Goal: Information Seeking & Learning: Learn about a topic

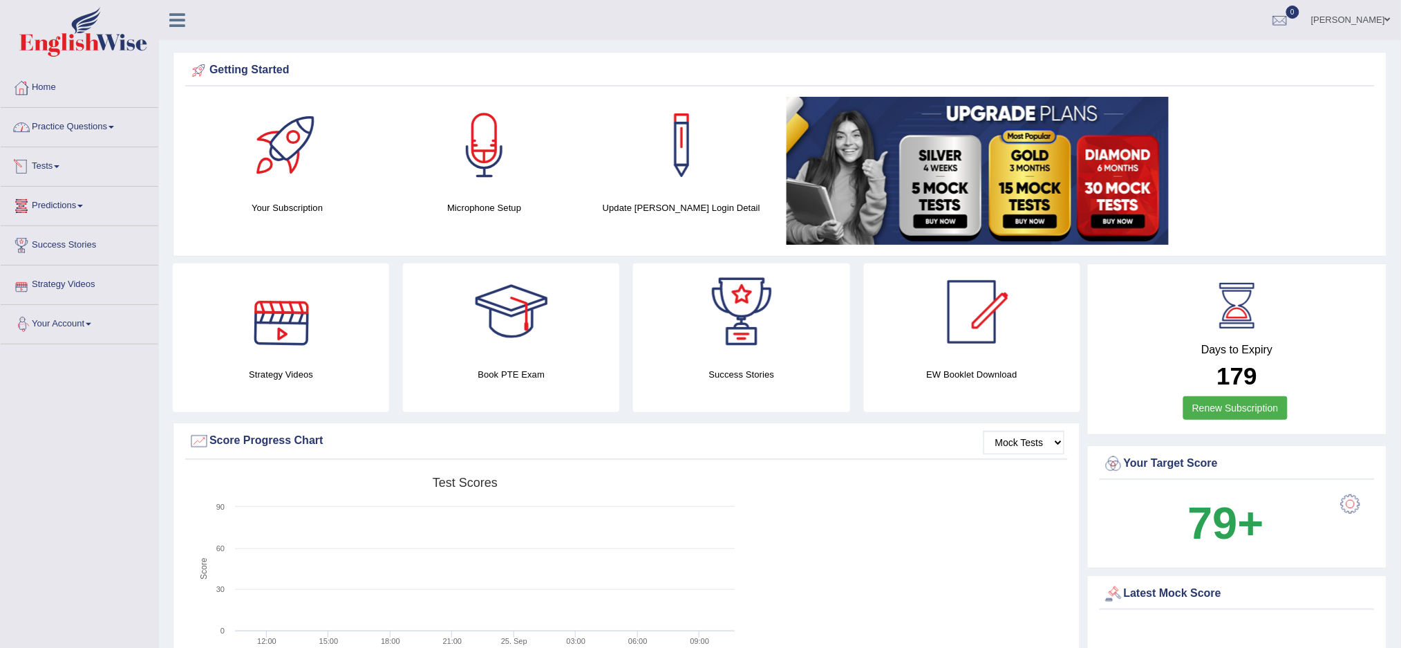
click at [102, 122] on link "Practice Questions" at bounding box center [80, 125] width 158 height 35
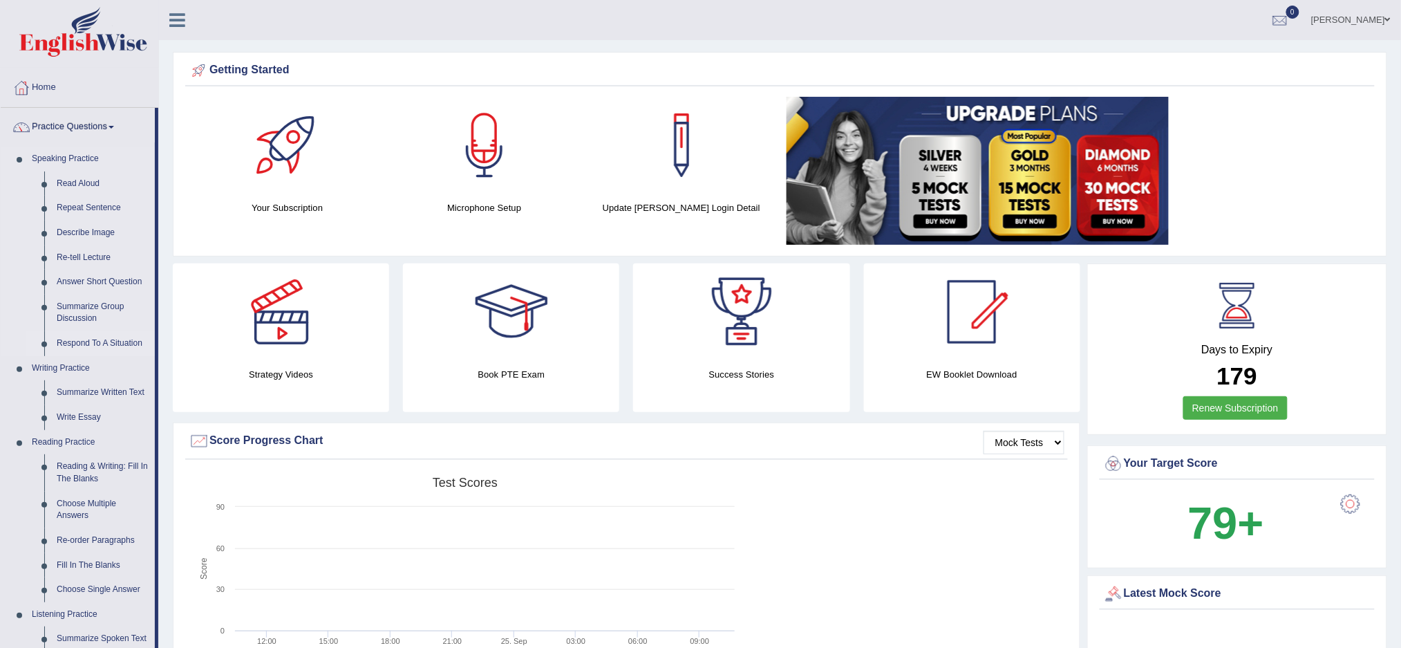
click at [88, 340] on link "Respond To A Situation" at bounding box center [102, 343] width 104 height 25
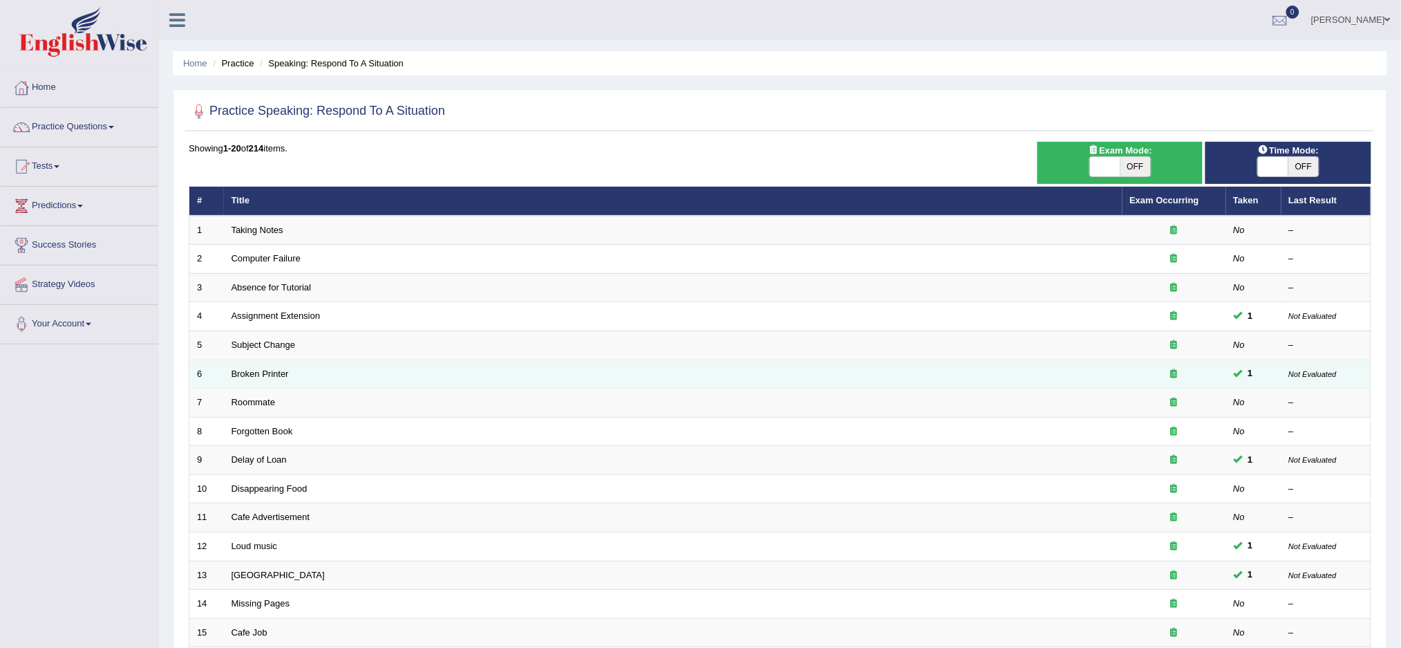
scroll to position [268, 0]
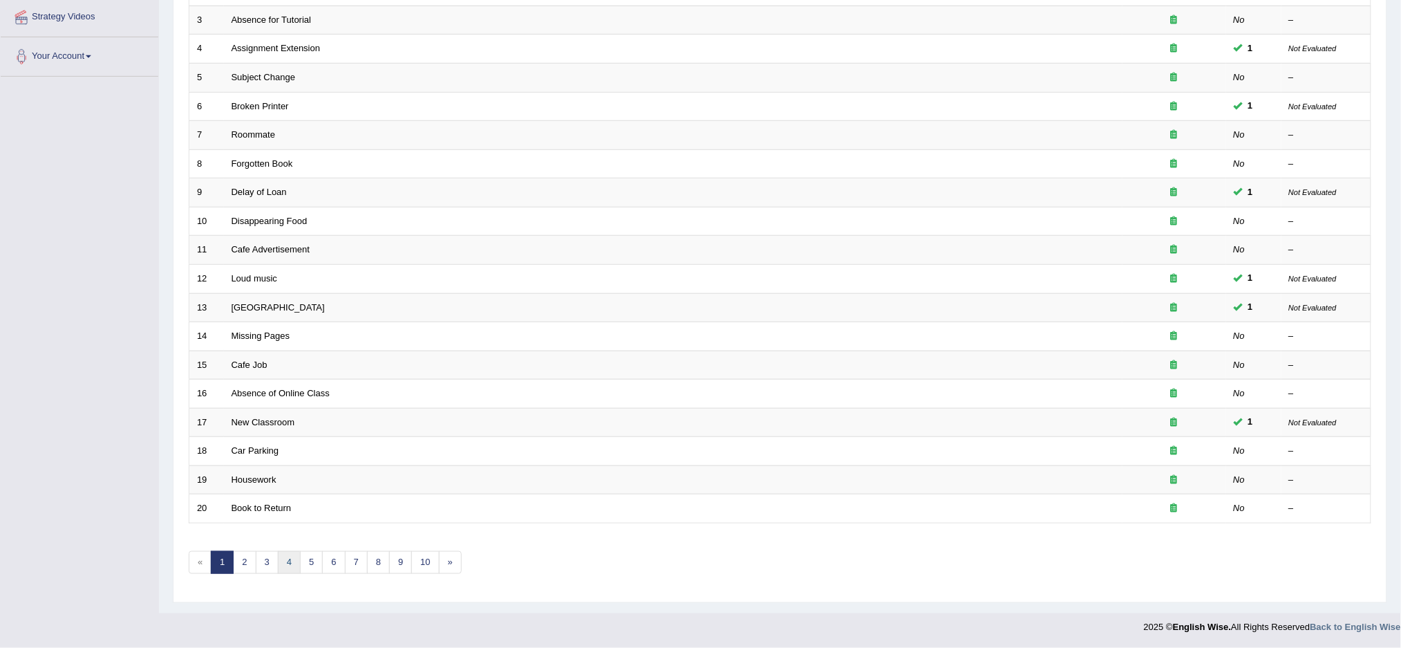
click at [284, 556] on link "4" at bounding box center [289, 562] width 23 height 23
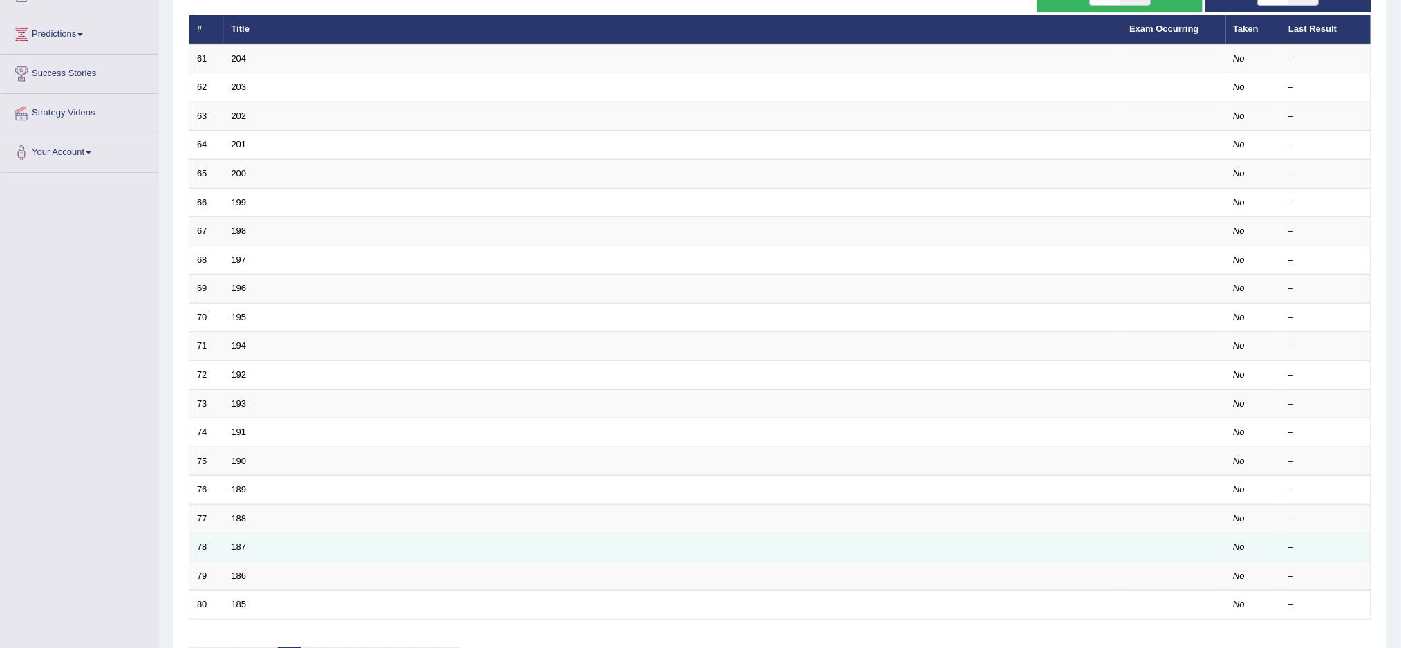
scroll to position [268, 0]
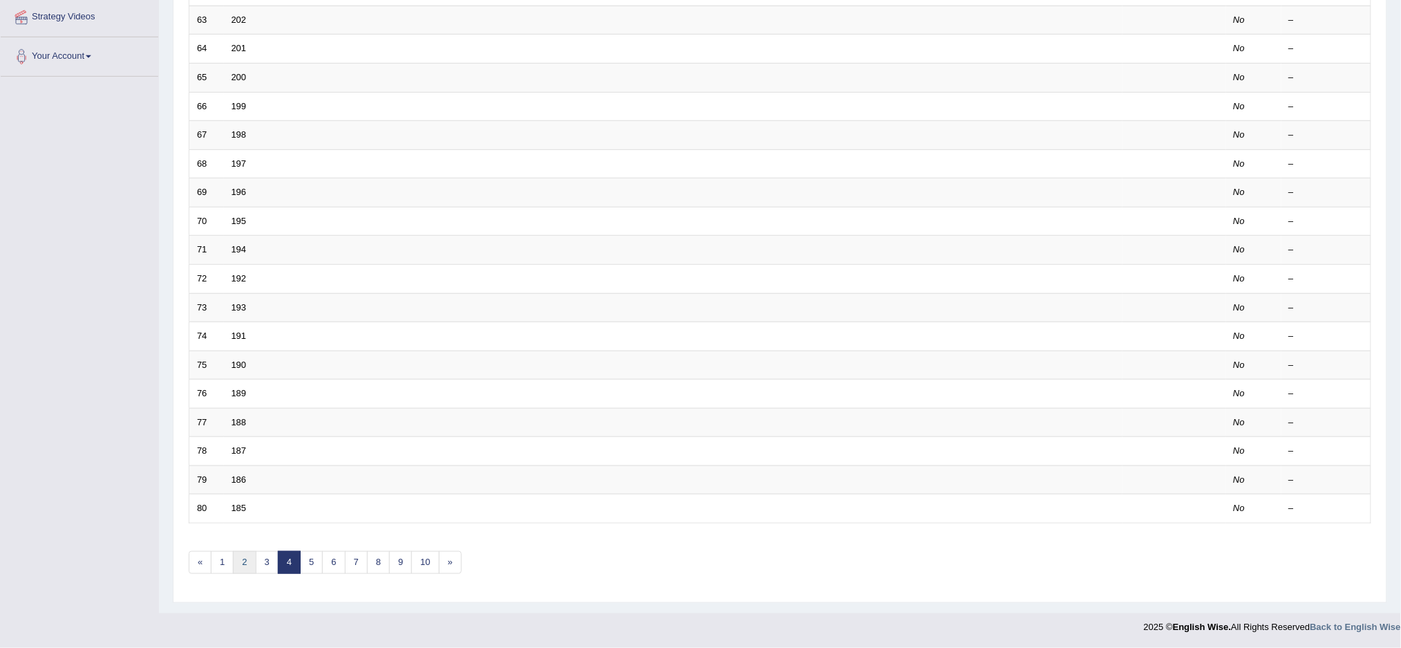
click at [244, 567] on link "2" at bounding box center [244, 562] width 23 height 23
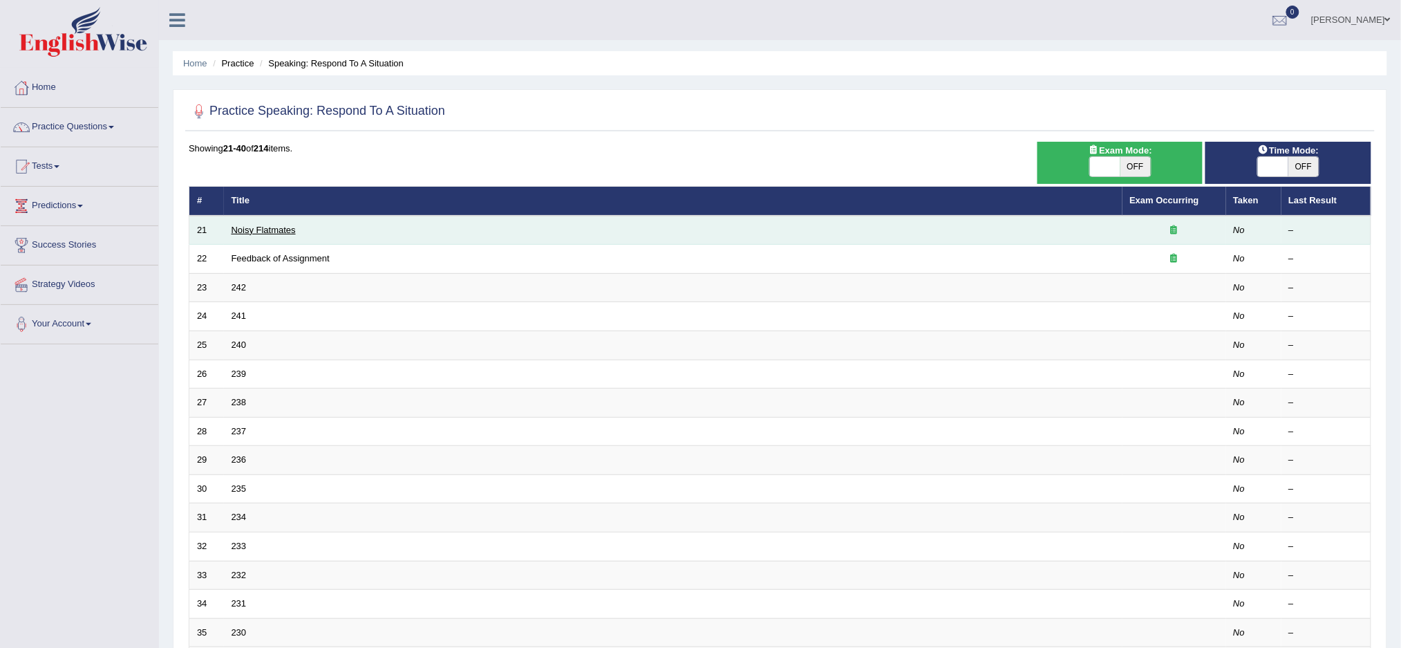
click at [278, 225] on link "Noisy Flatmates" at bounding box center [264, 230] width 64 height 10
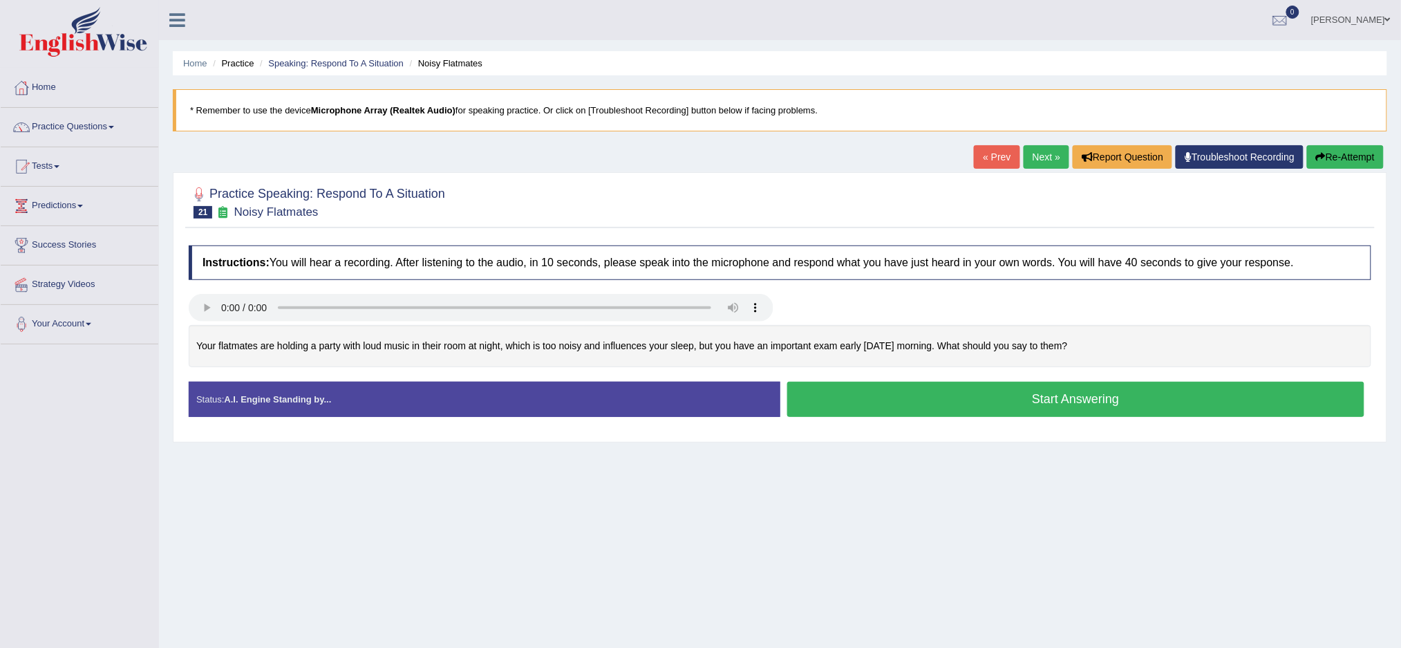
click at [978, 407] on button "Start Answering" at bounding box center [1076, 399] width 578 height 35
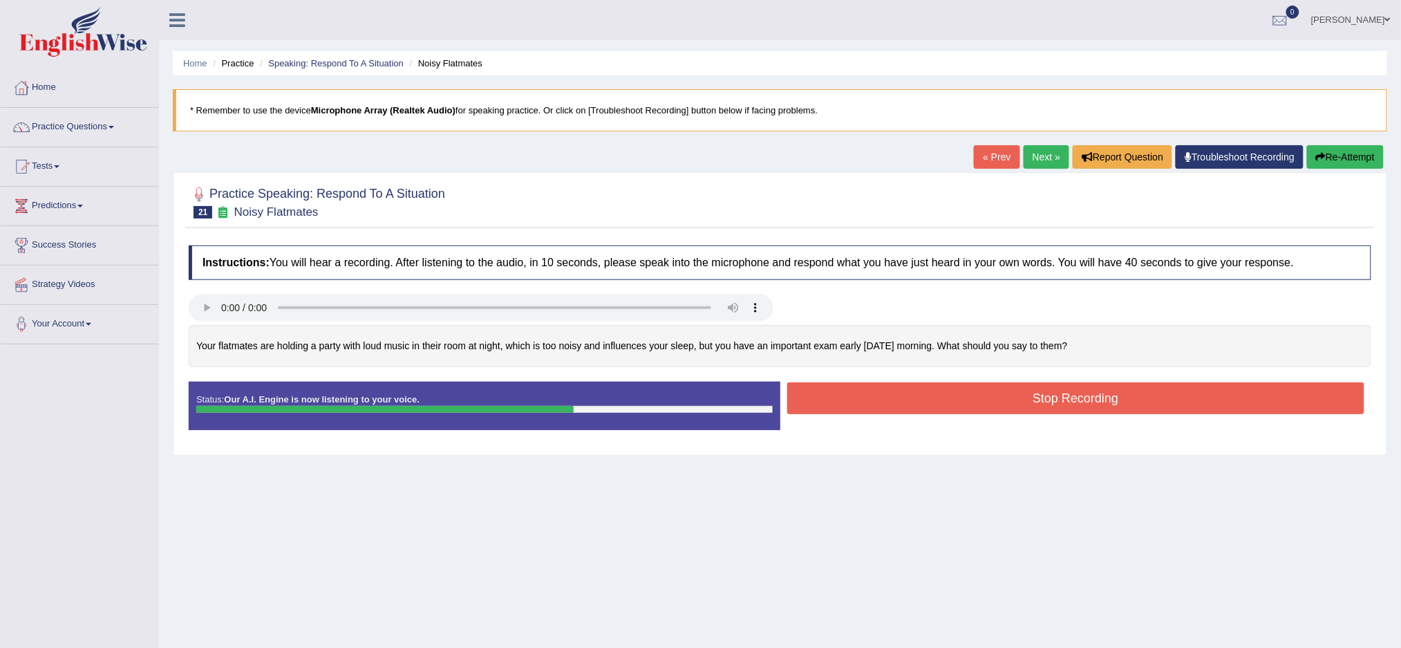
click at [979, 402] on button "Stop Recording" at bounding box center [1076, 398] width 578 height 32
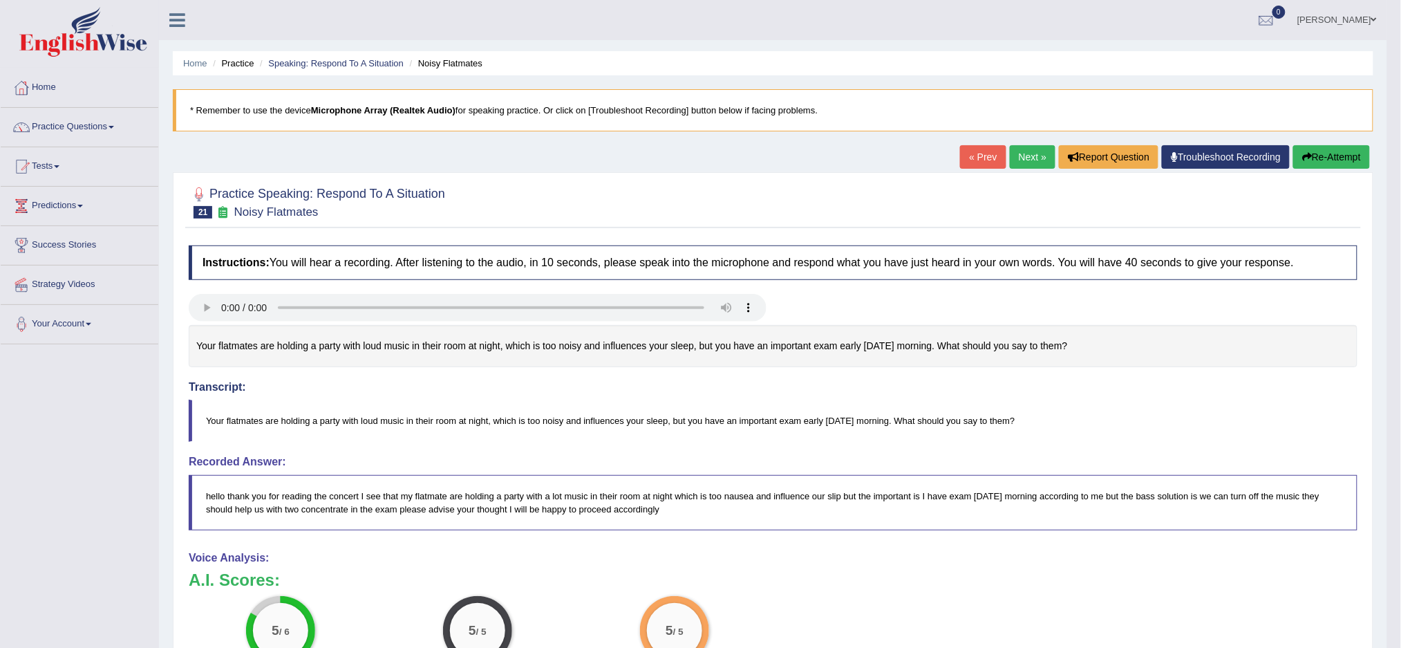
click at [1027, 152] on link "Next »" at bounding box center [1033, 156] width 46 height 23
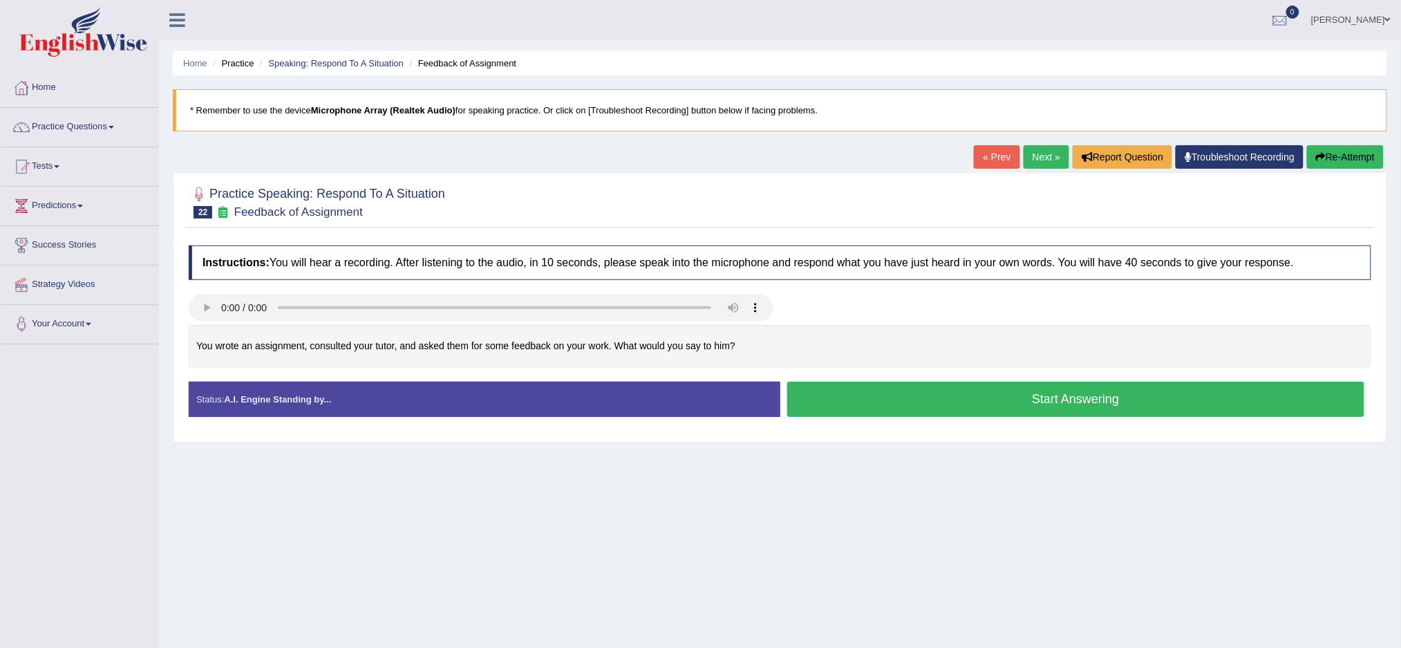
click at [948, 407] on button "Start Answering" at bounding box center [1076, 399] width 578 height 35
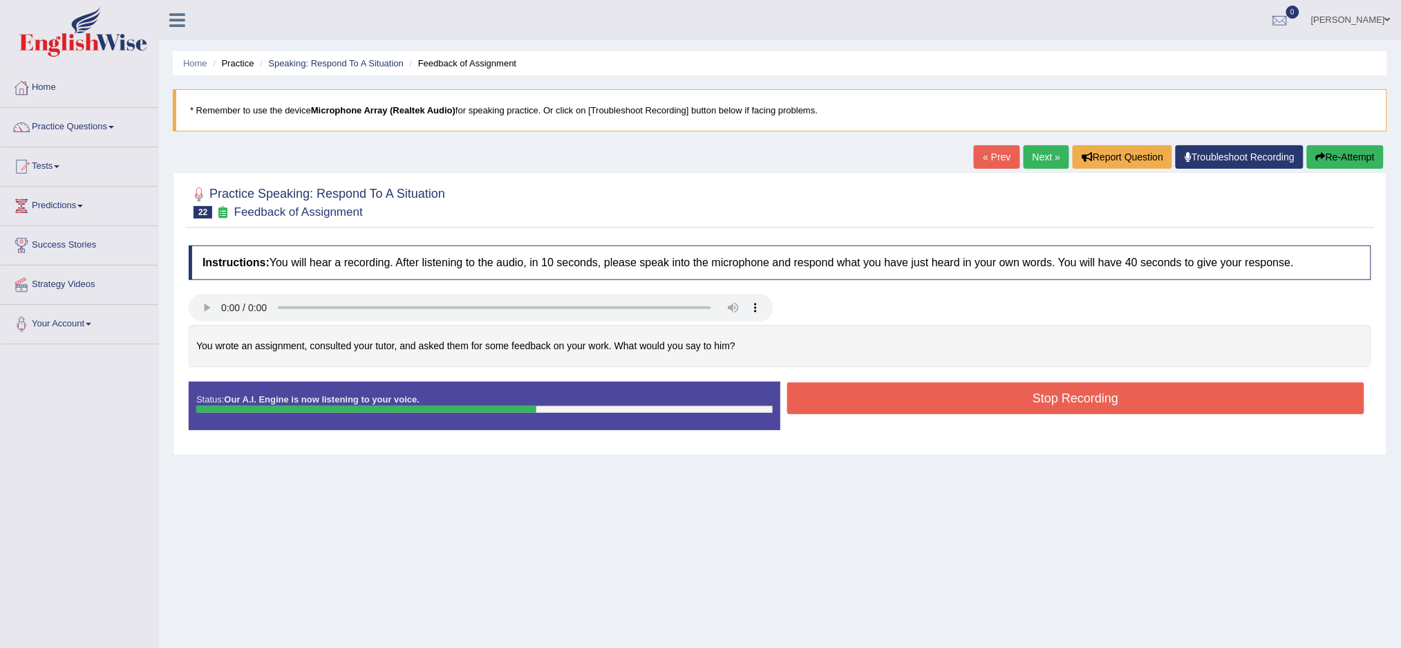
click at [948, 407] on button "Stop Recording" at bounding box center [1076, 398] width 578 height 32
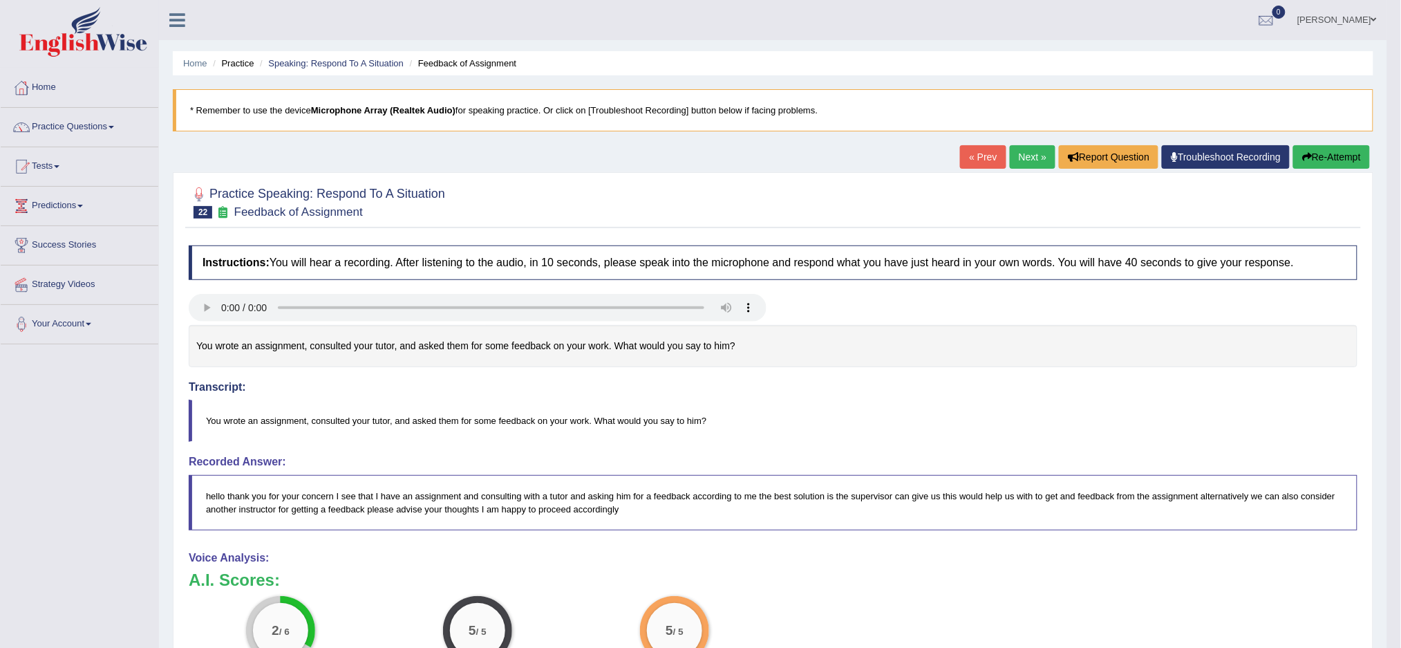
click at [1029, 156] on link "Next »" at bounding box center [1033, 156] width 46 height 23
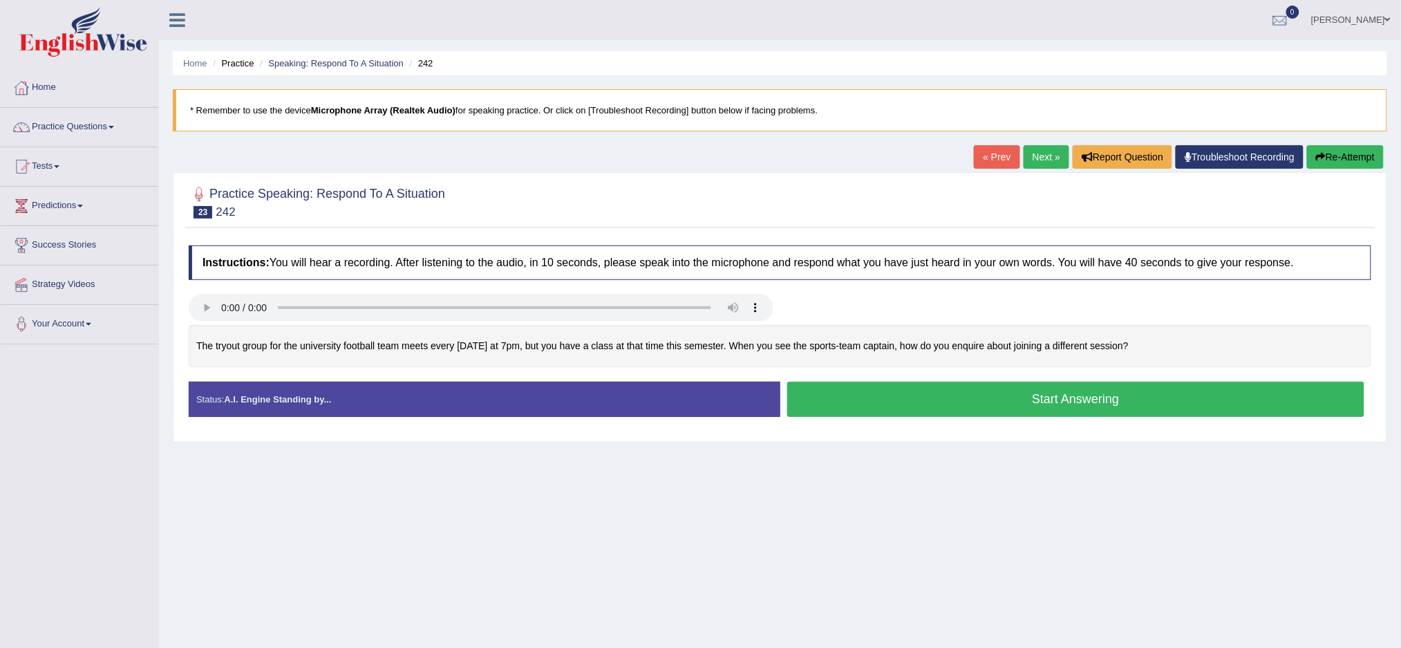
click at [1032, 163] on link "Next »" at bounding box center [1047, 156] width 46 height 23
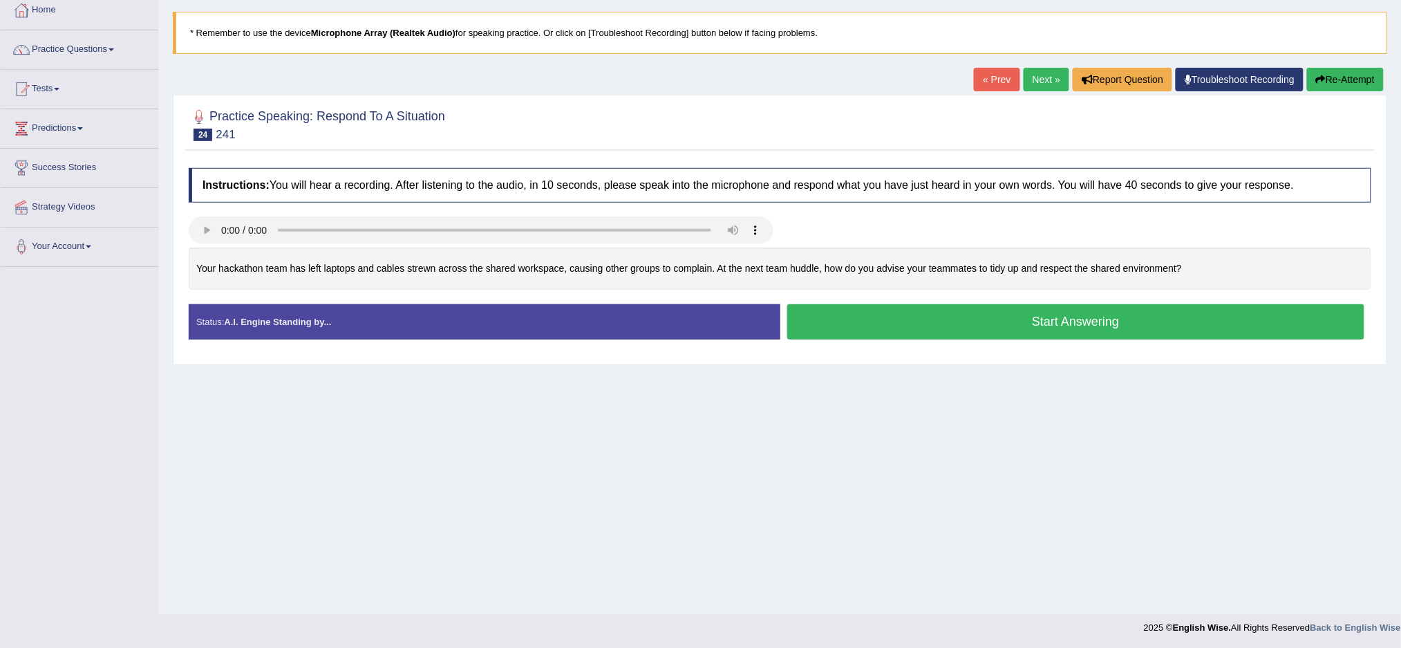
click at [1037, 73] on link "Next »" at bounding box center [1047, 79] width 46 height 23
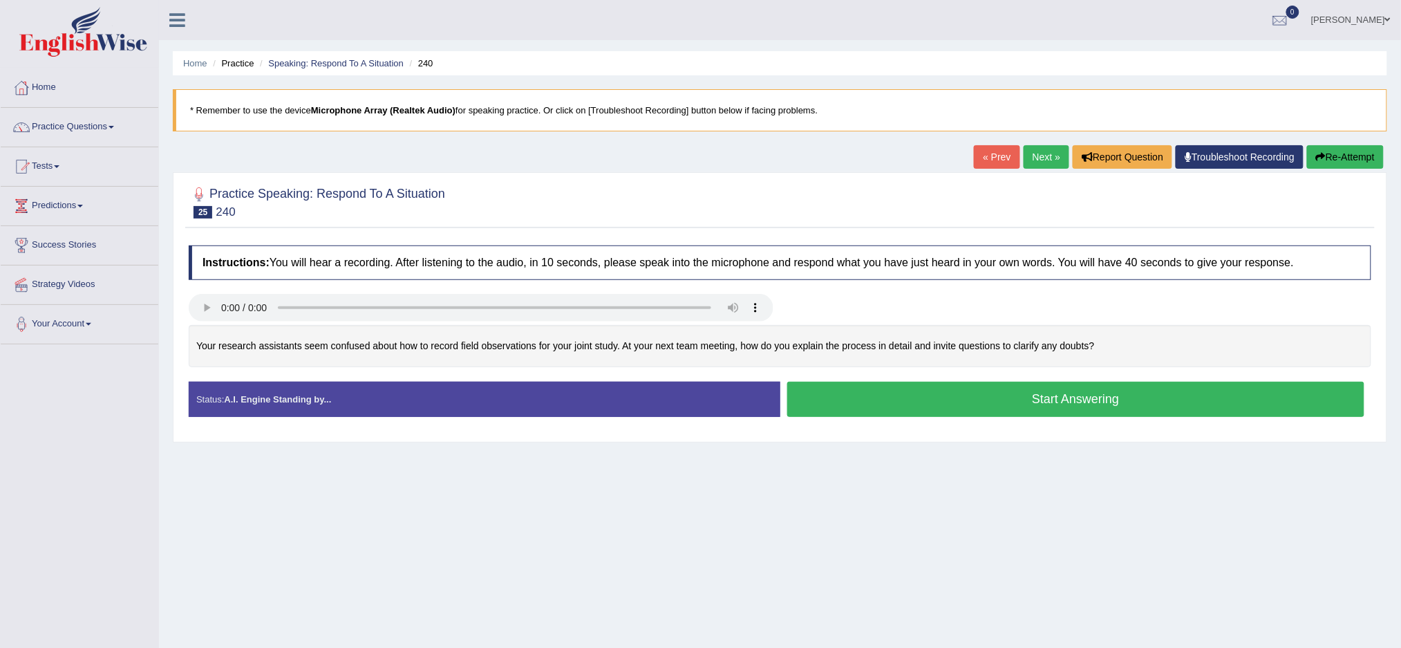
click at [823, 406] on button "Start Answering" at bounding box center [1076, 399] width 578 height 35
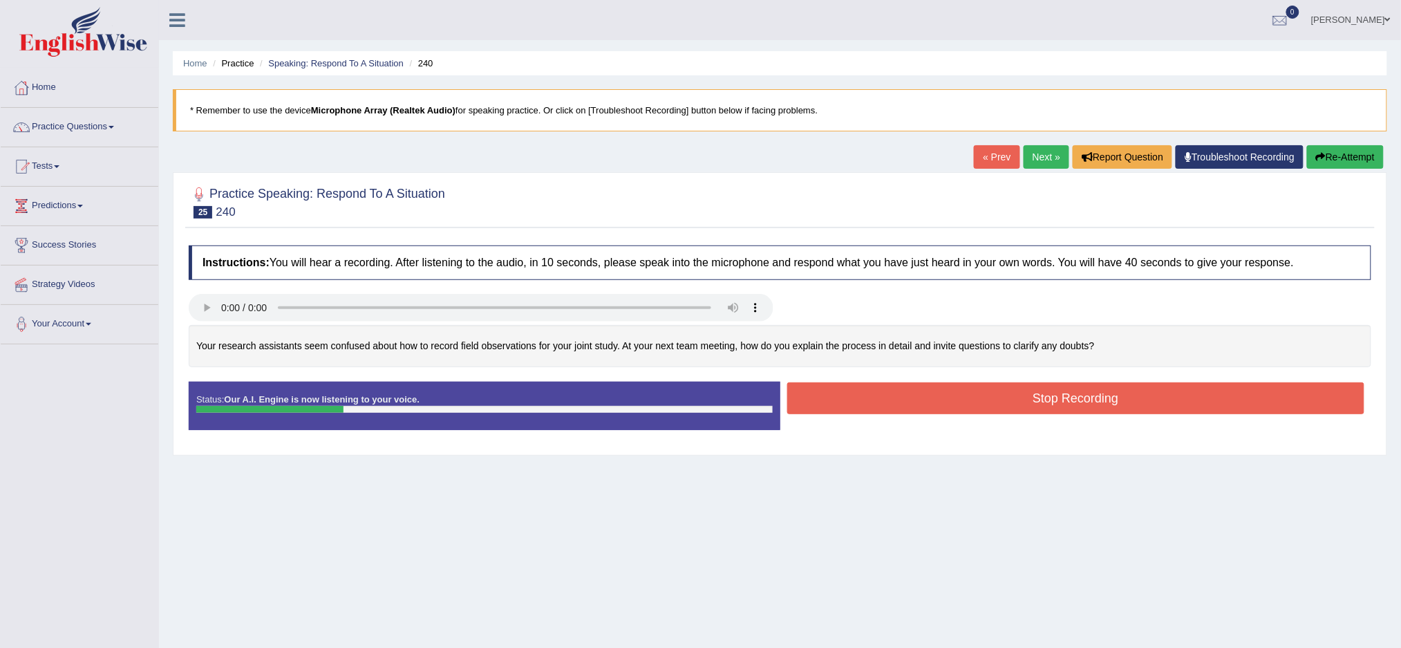
click at [1312, 147] on button "Re-Attempt" at bounding box center [1345, 156] width 77 height 23
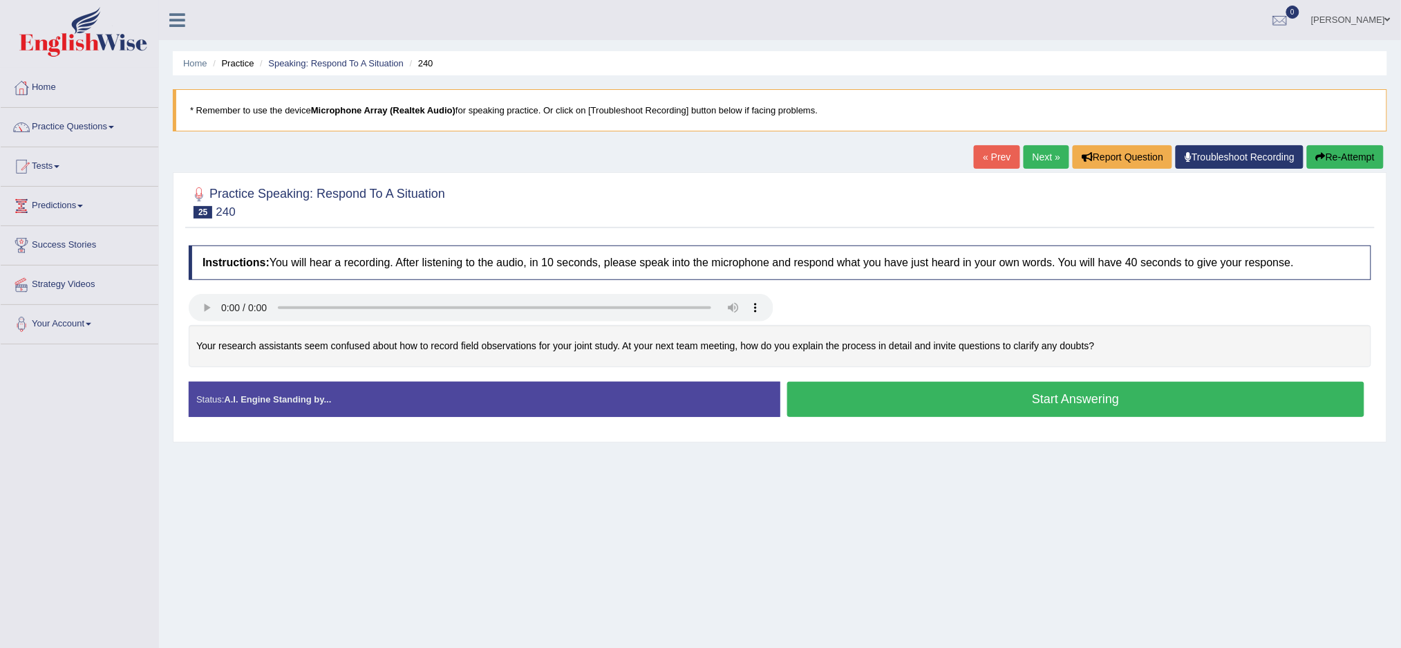
click at [887, 394] on button "Start Answering" at bounding box center [1076, 399] width 578 height 35
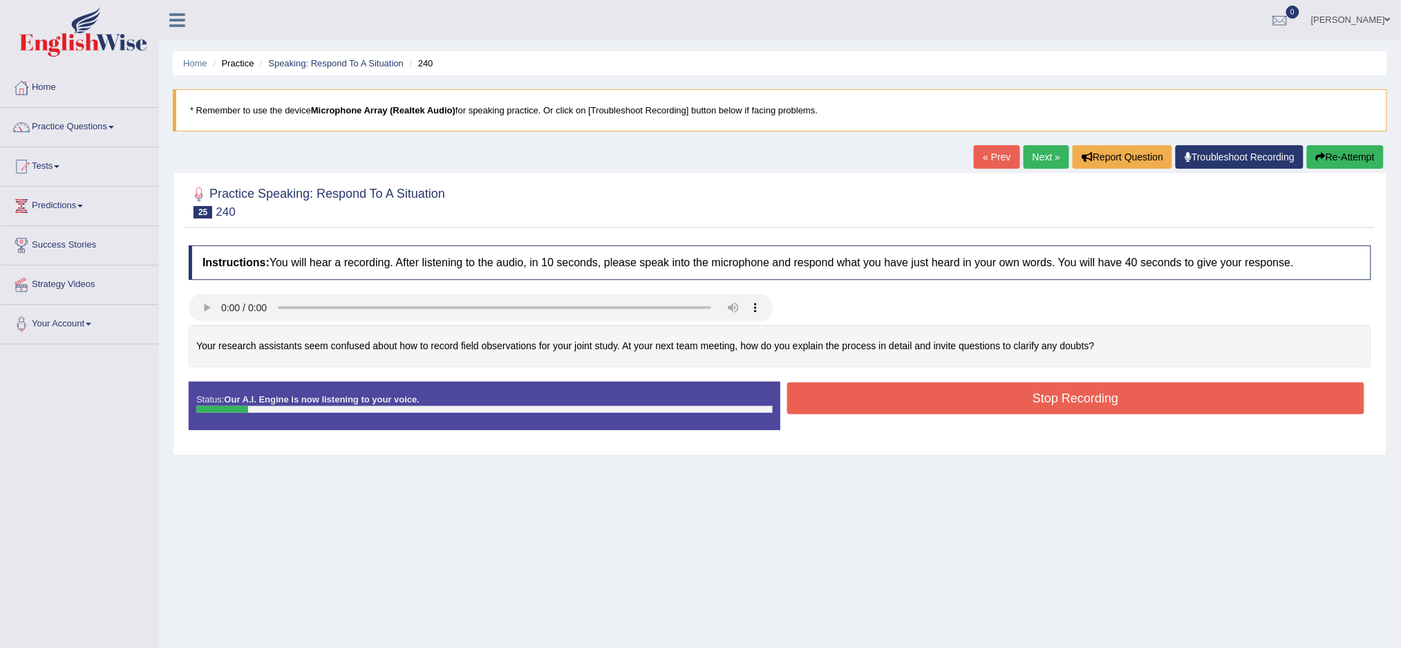
click at [1339, 156] on button "Re-Attempt" at bounding box center [1345, 156] width 77 height 23
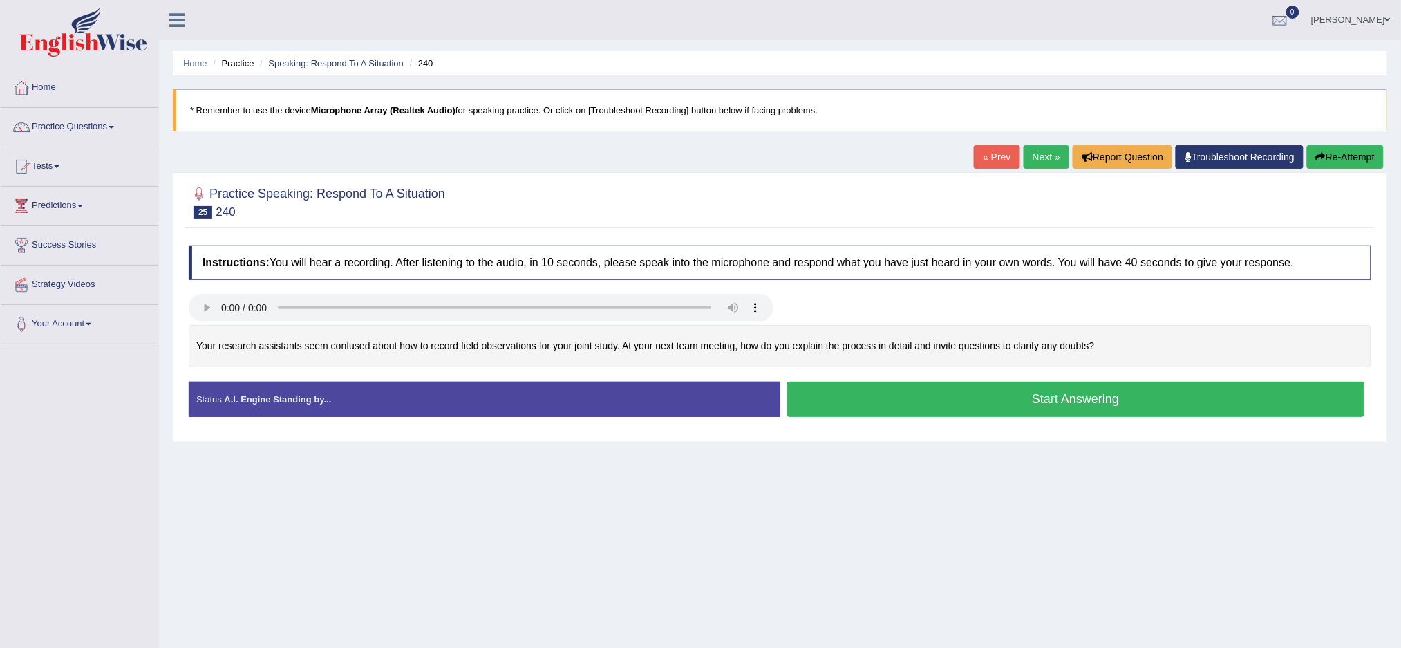
click at [1012, 397] on button "Start Answering" at bounding box center [1076, 399] width 578 height 35
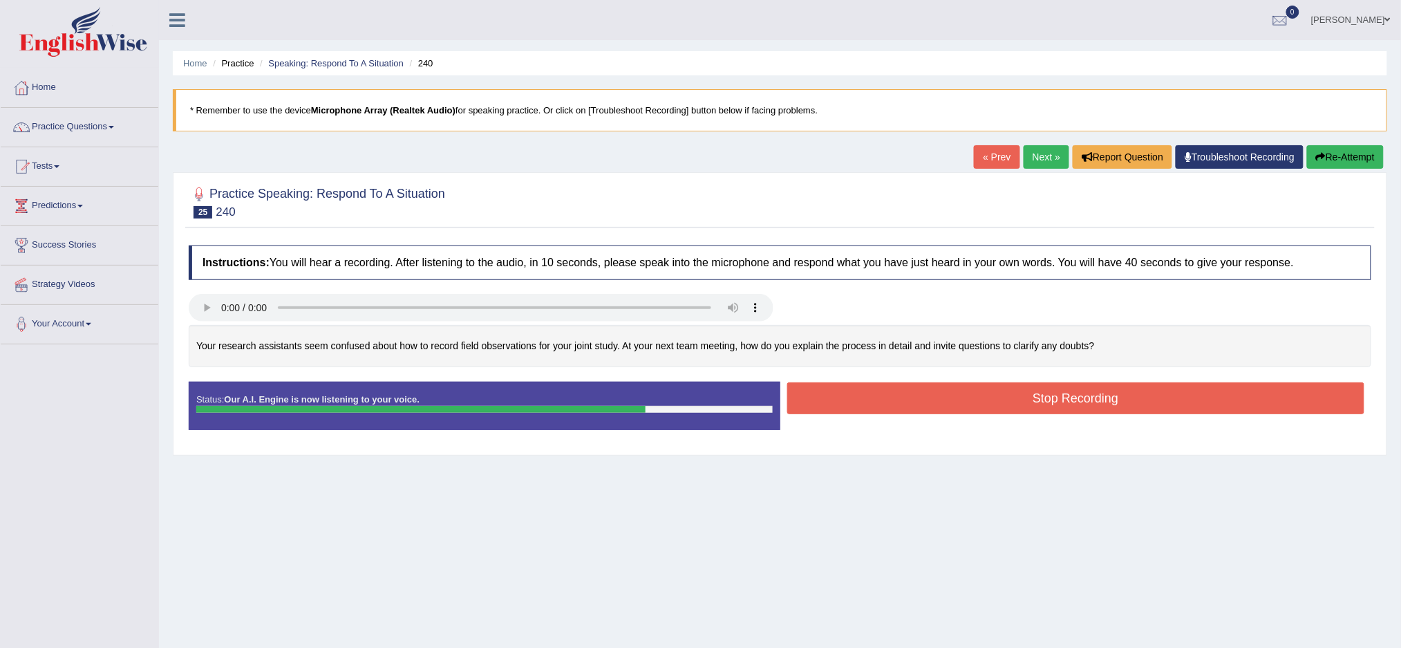
click at [1012, 397] on button "Stop Recording" at bounding box center [1076, 398] width 578 height 32
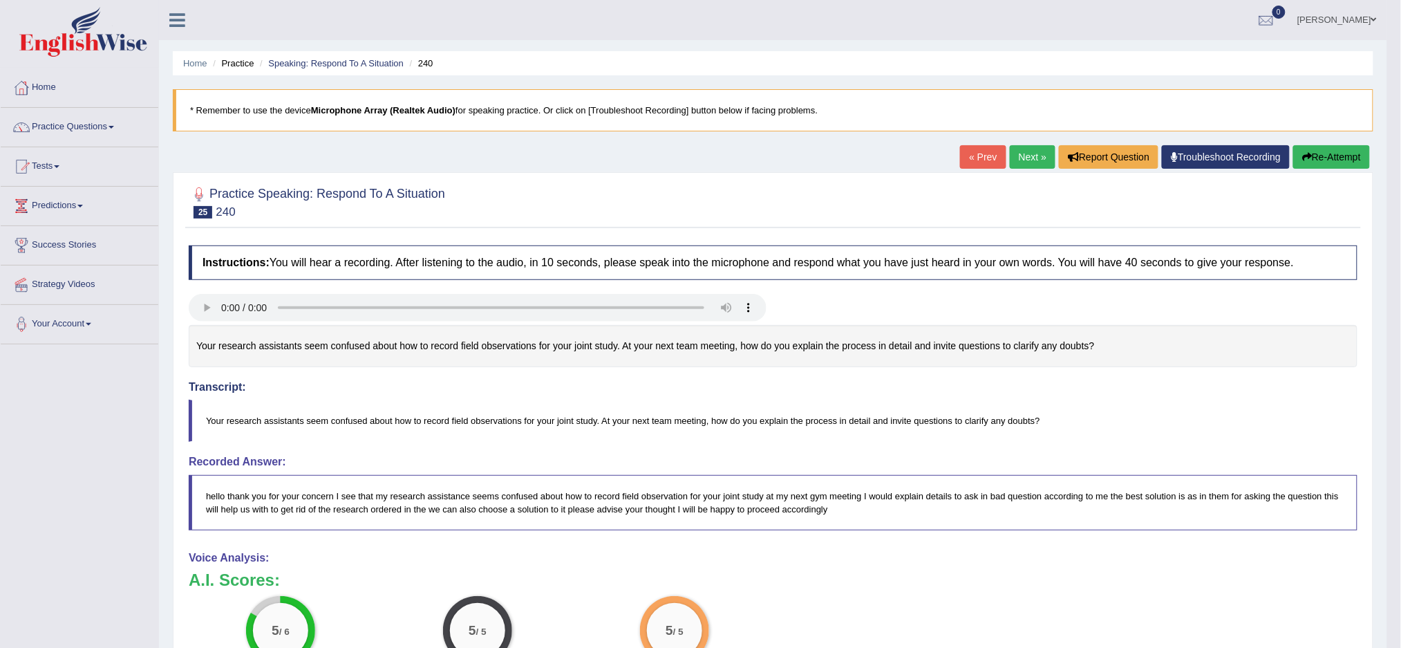
click at [1037, 158] on link "Next »" at bounding box center [1033, 156] width 46 height 23
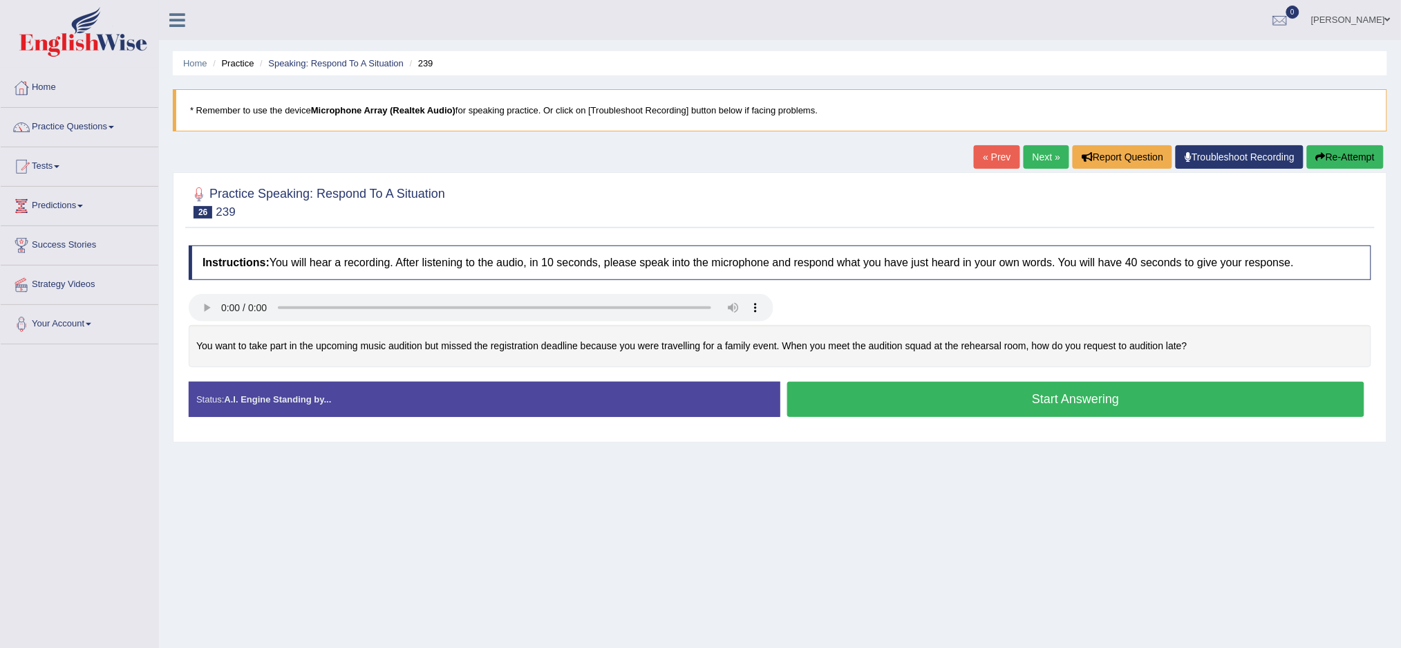
click at [874, 409] on button "Start Answering" at bounding box center [1076, 399] width 578 height 35
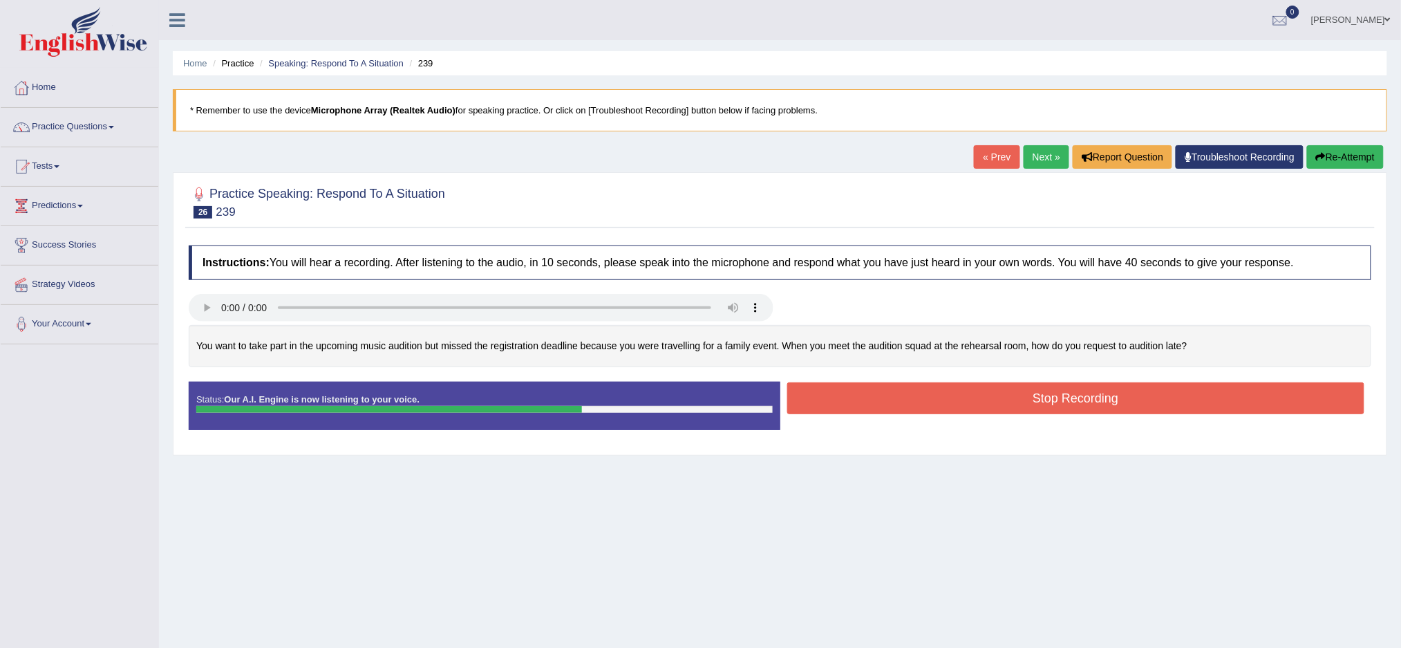
click at [874, 402] on button "Stop Recording" at bounding box center [1076, 398] width 578 height 32
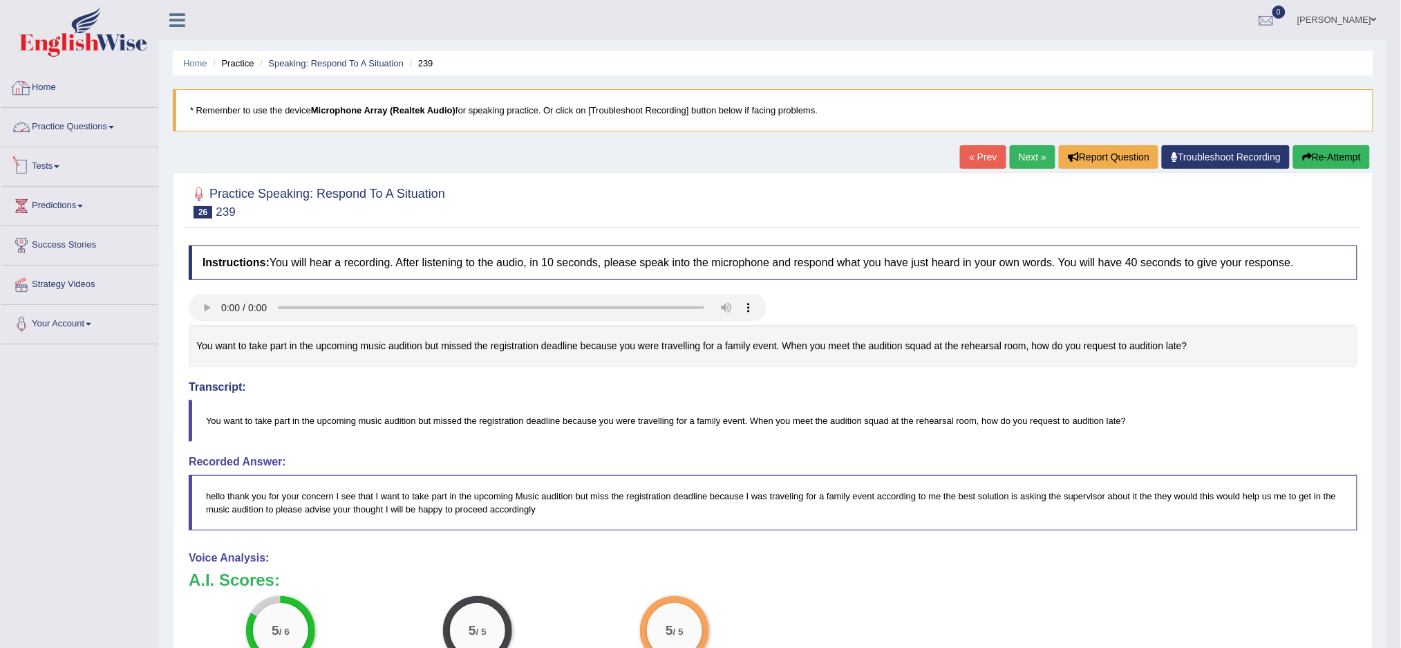
click at [95, 126] on link "Practice Questions" at bounding box center [80, 125] width 158 height 35
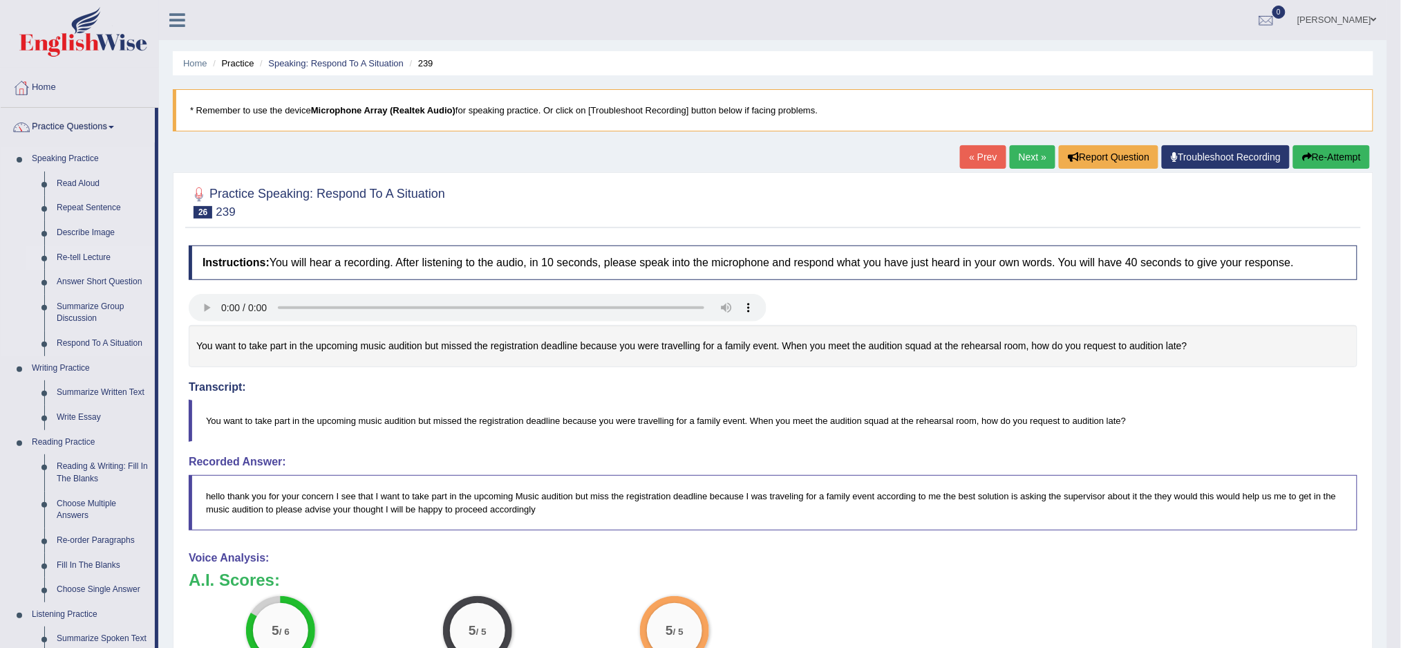
click at [102, 254] on link "Re-tell Lecture" at bounding box center [102, 257] width 104 height 25
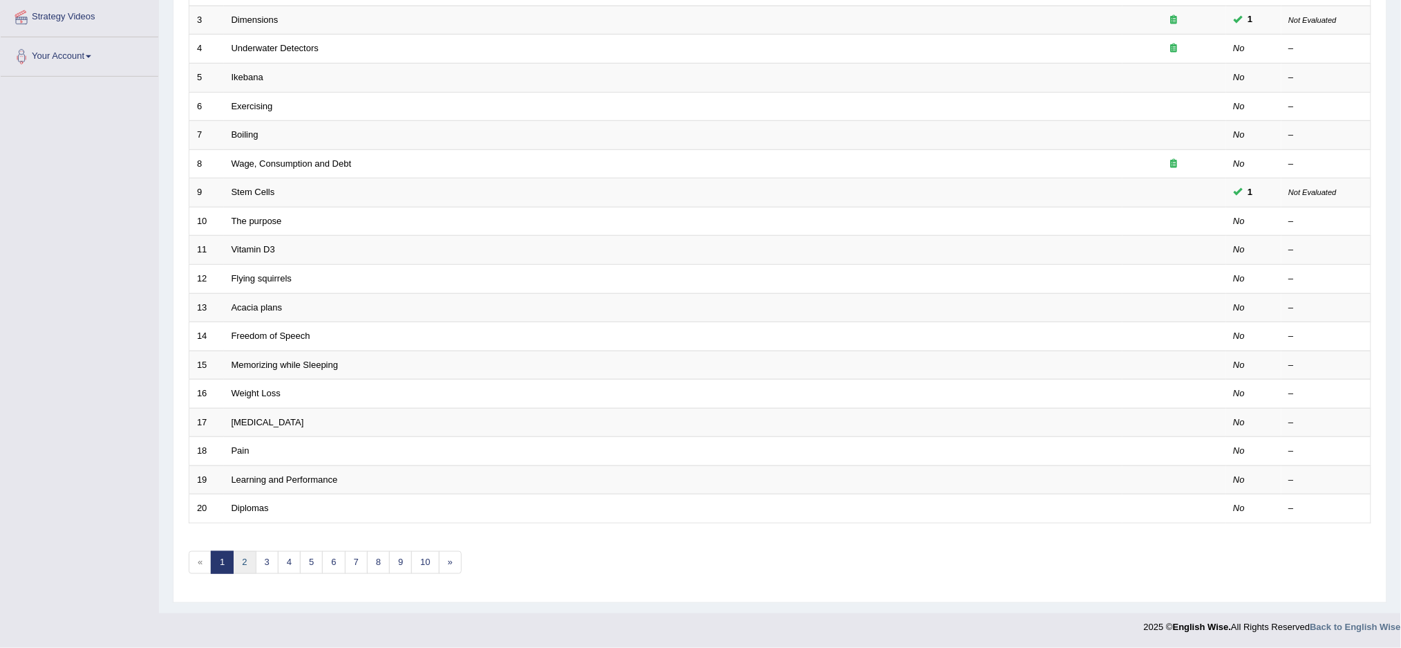
click at [243, 558] on link "2" at bounding box center [244, 562] width 23 height 23
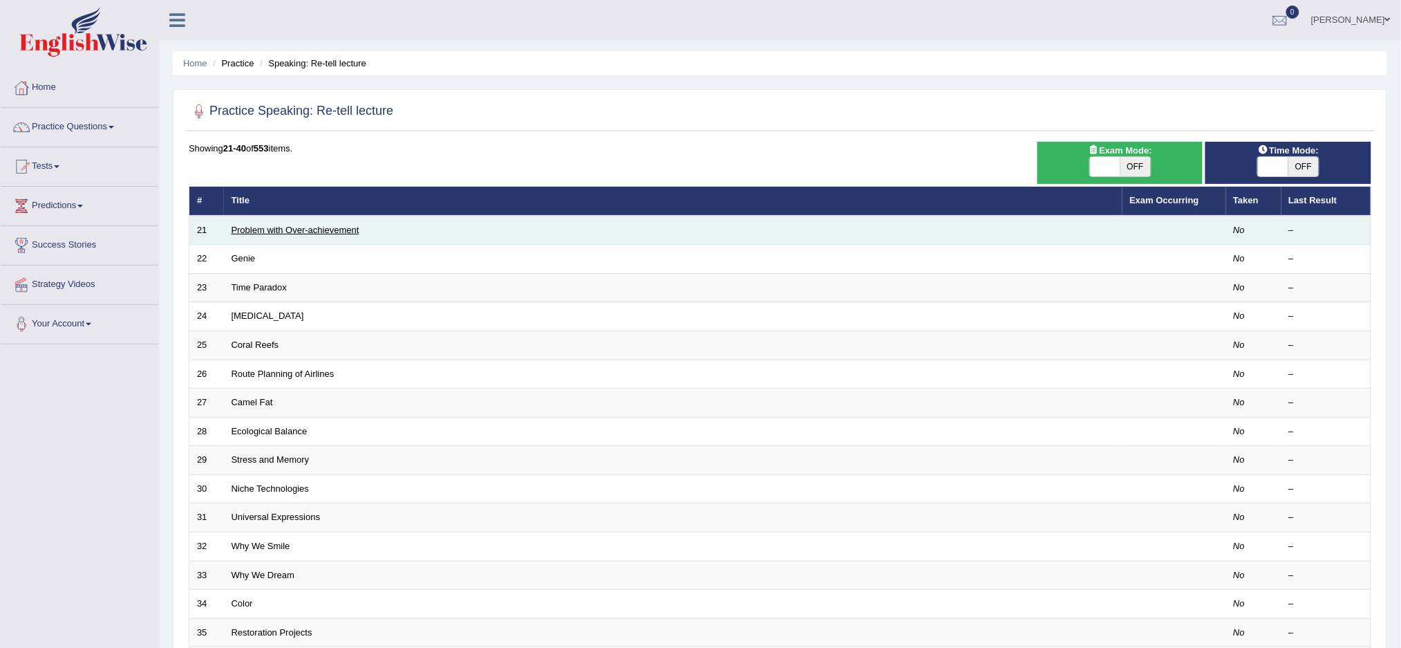
click at [294, 229] on link "Problem with Over-achievement" at bounding box center [296, 230] width 128 height 10
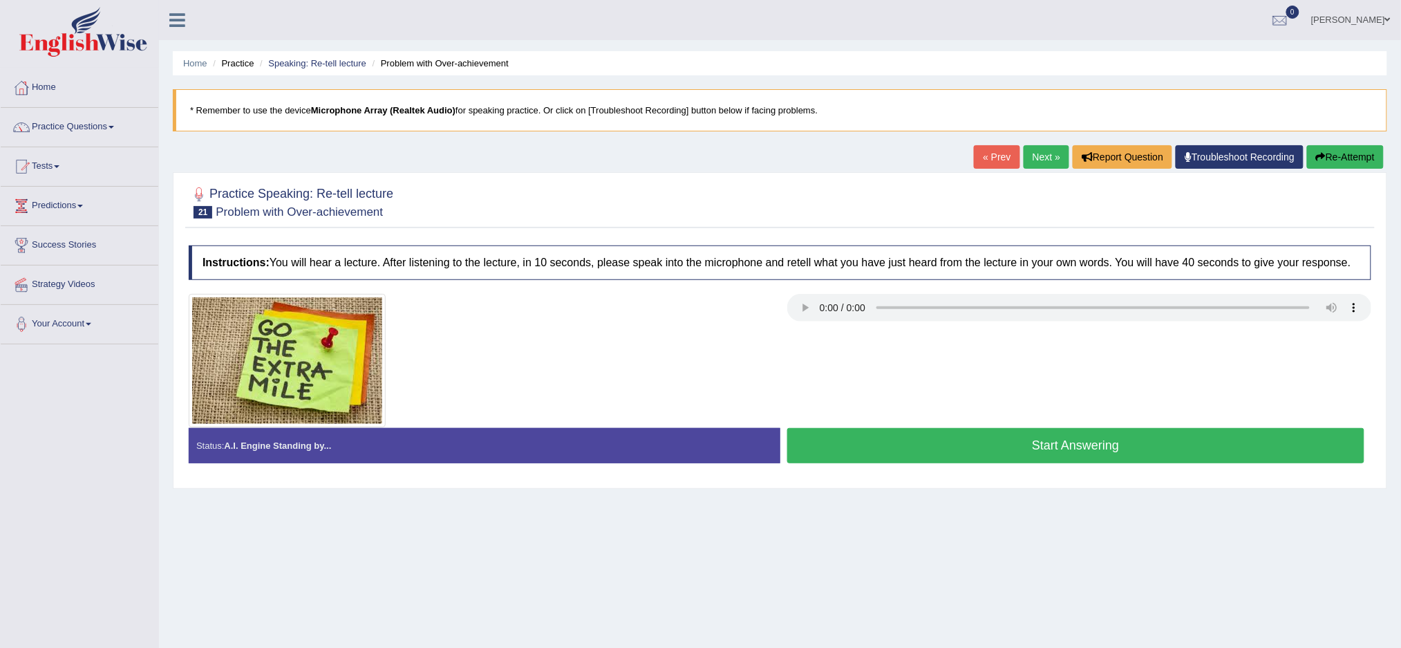
click at [896, 458] on button "Start Answering" at bounding box center [1076, 445] width 578 height 35
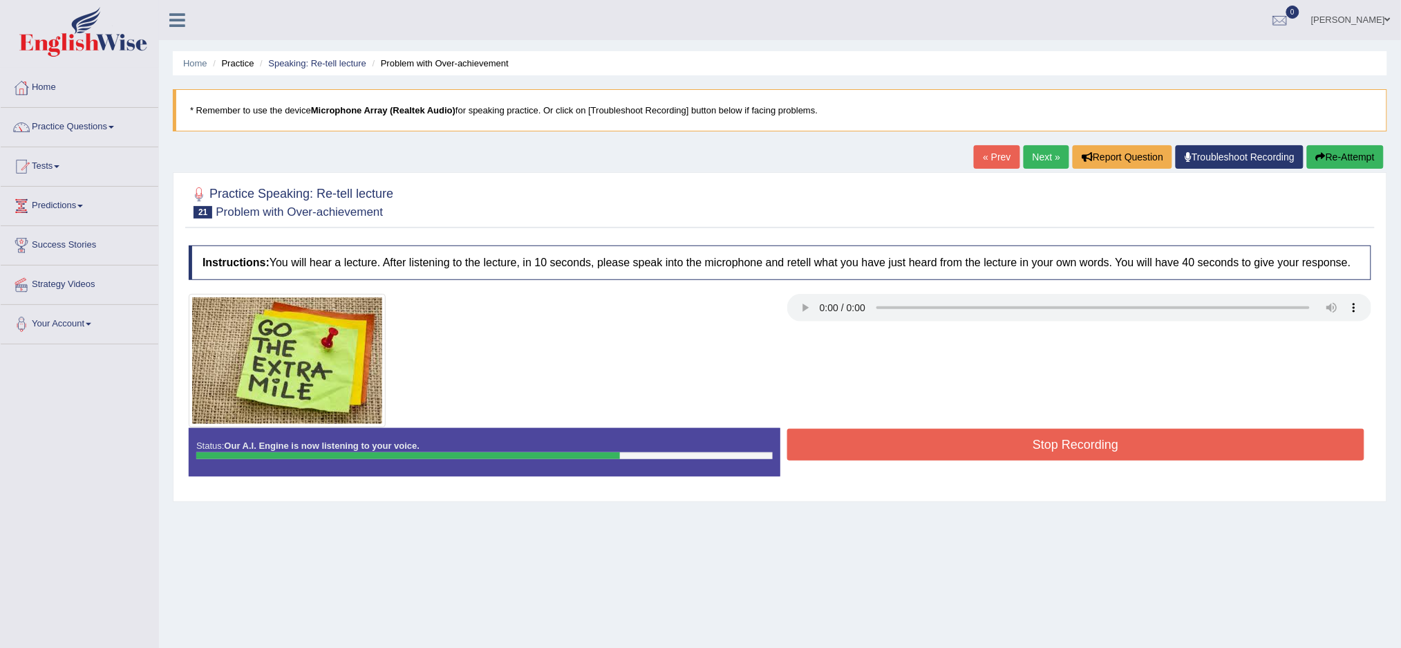
click at [1102, 424] on div "Instructions: You will hear a lecture. After listening to the lecture, in 10 se…" at bounding box center [779, 366] width 1189 height 256
click at [1100, 438] on button "Stop Recording" at bounding box center [1076, 445] width 578 height 32
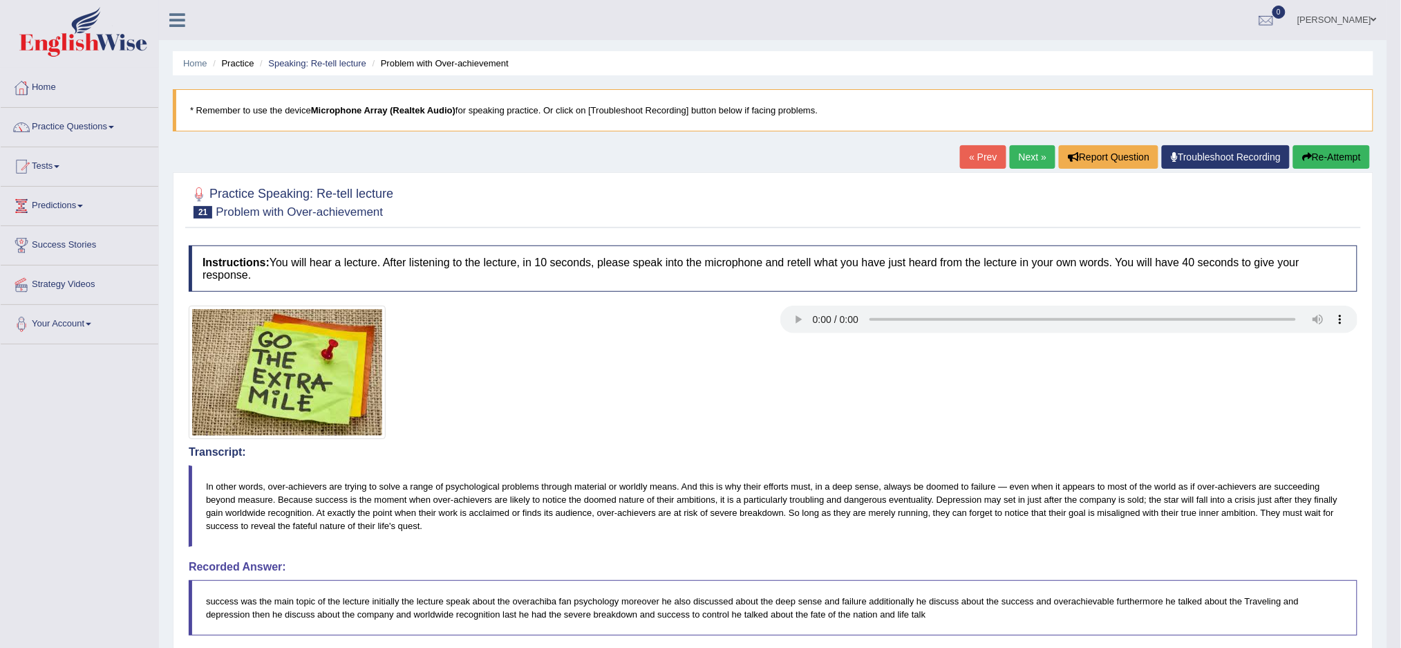
click at [1330, 162] on button "Re-Attempt" at bounding box center [1331, 156] width 77 height 23
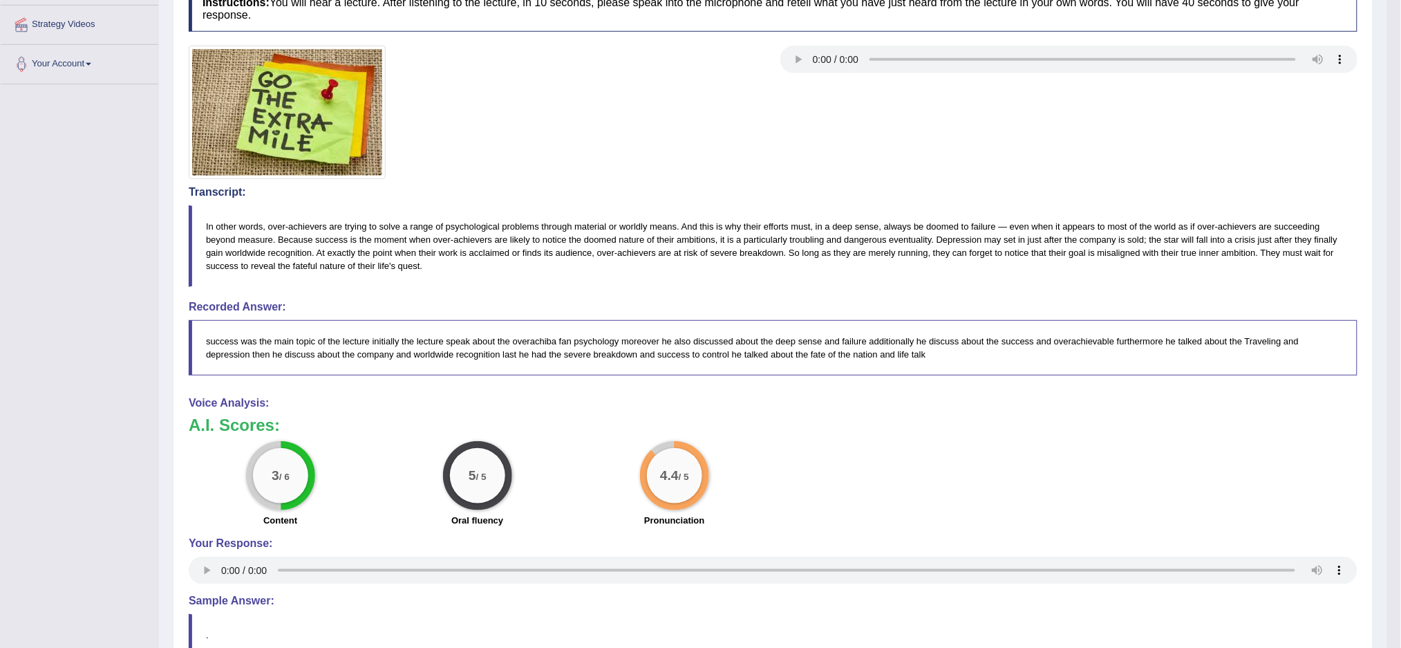
scroll to position [276, 0]
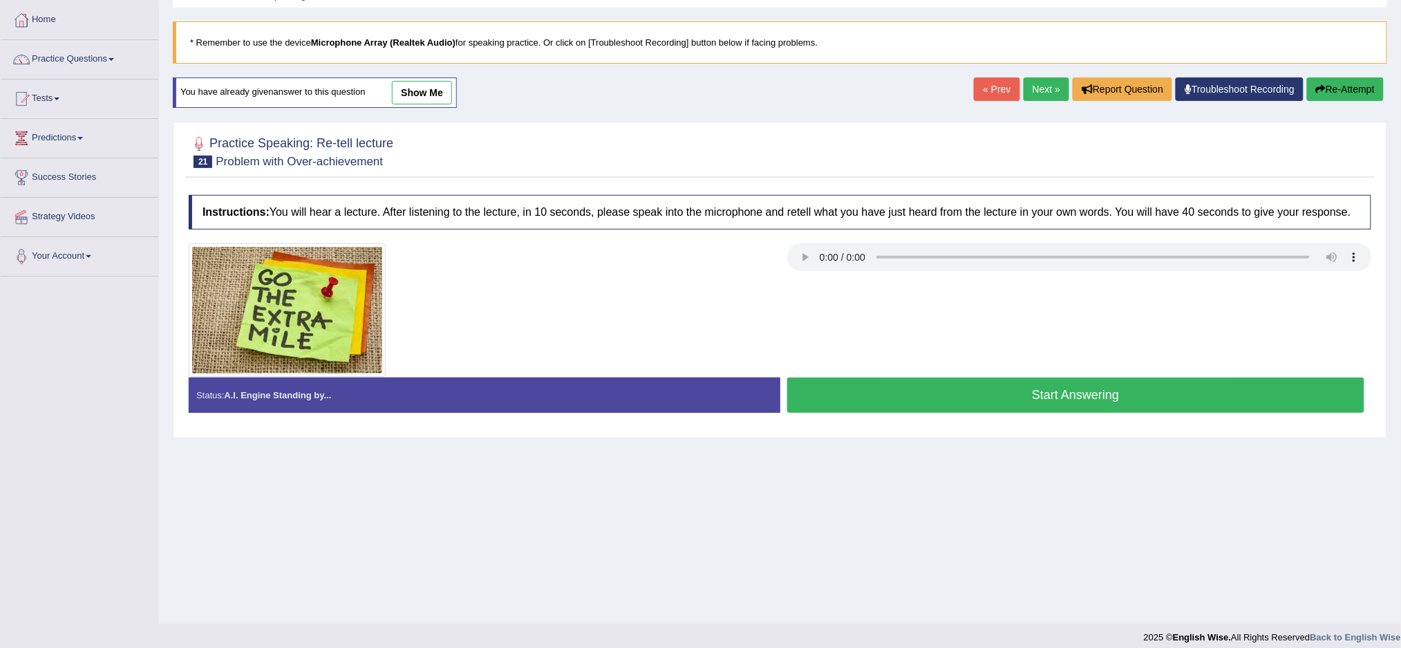
scroll to position [77, 0]
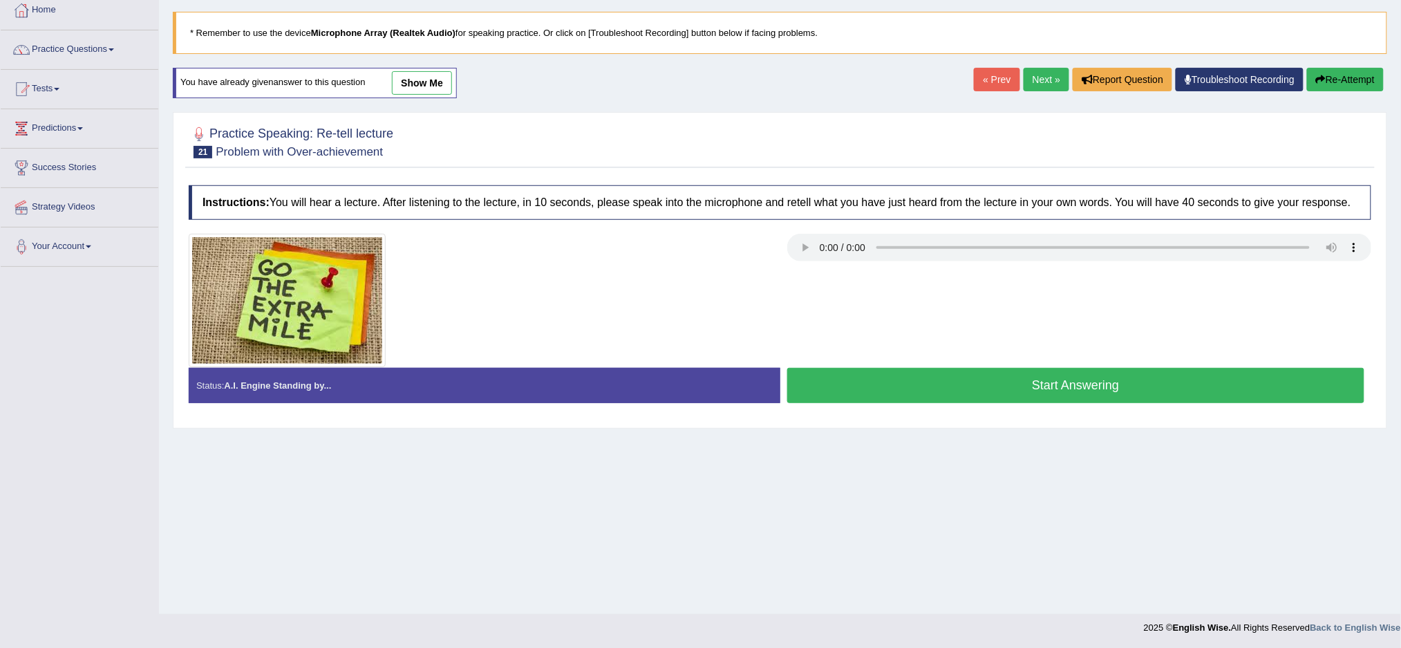
click at [859, 391] on button "Start Answering" at bounding box center [1076, 385] width 578 height 35
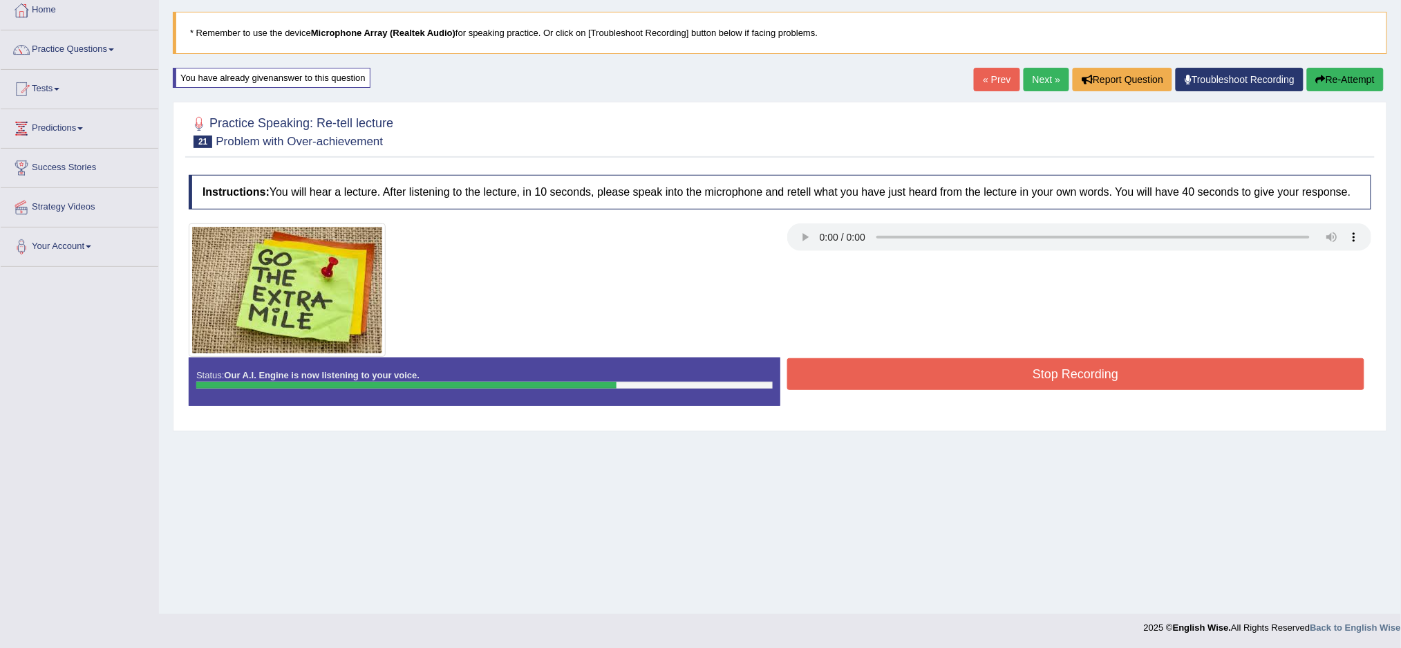
click at [872, 380] on button "Stop Recording" at bounding box center [1076, 374] width 578 height 32
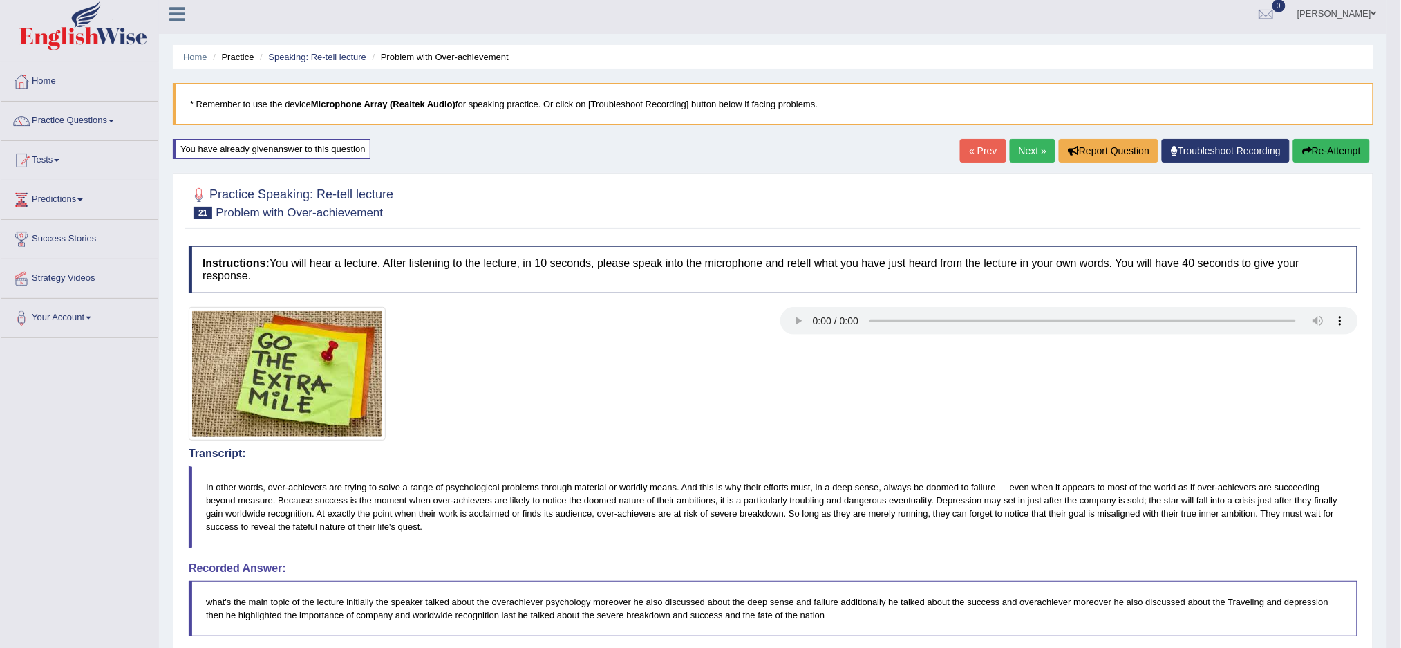
scroll to position [0, 0]
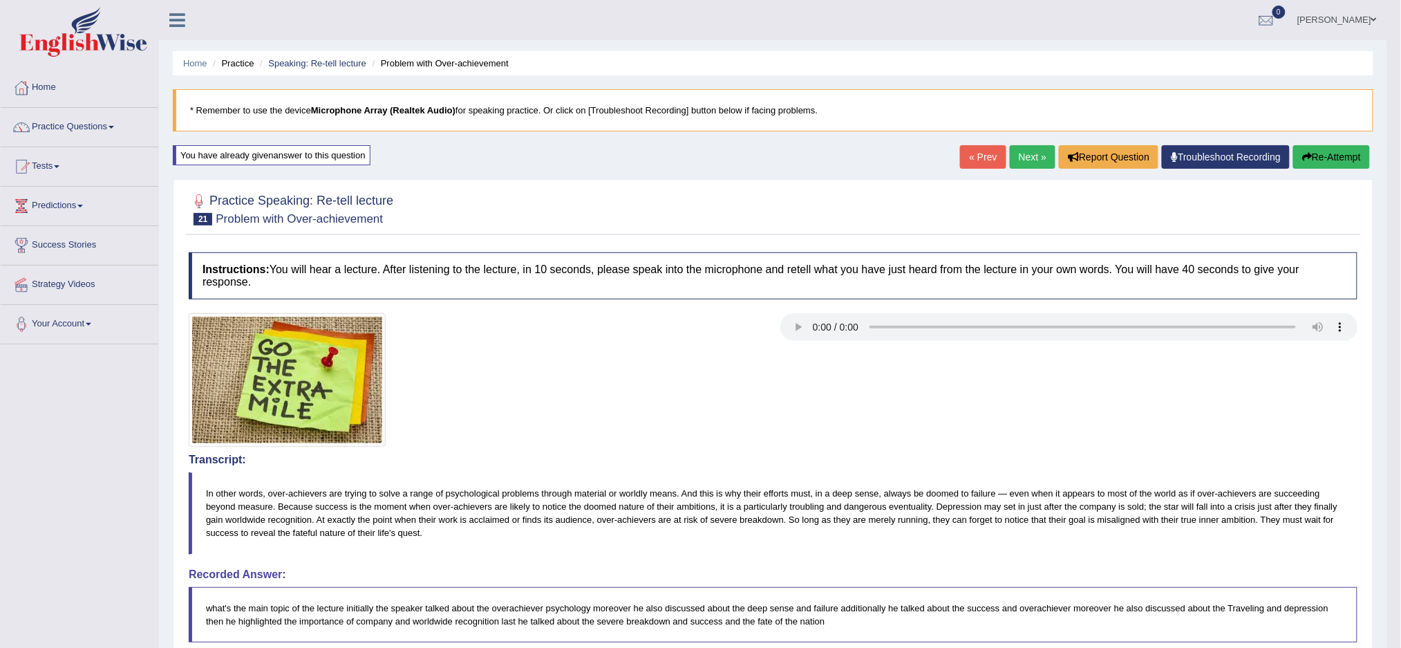
click at [1346, 159] on button "Re-Attempt" at bounding box center [1331, 156] width 77 height 23
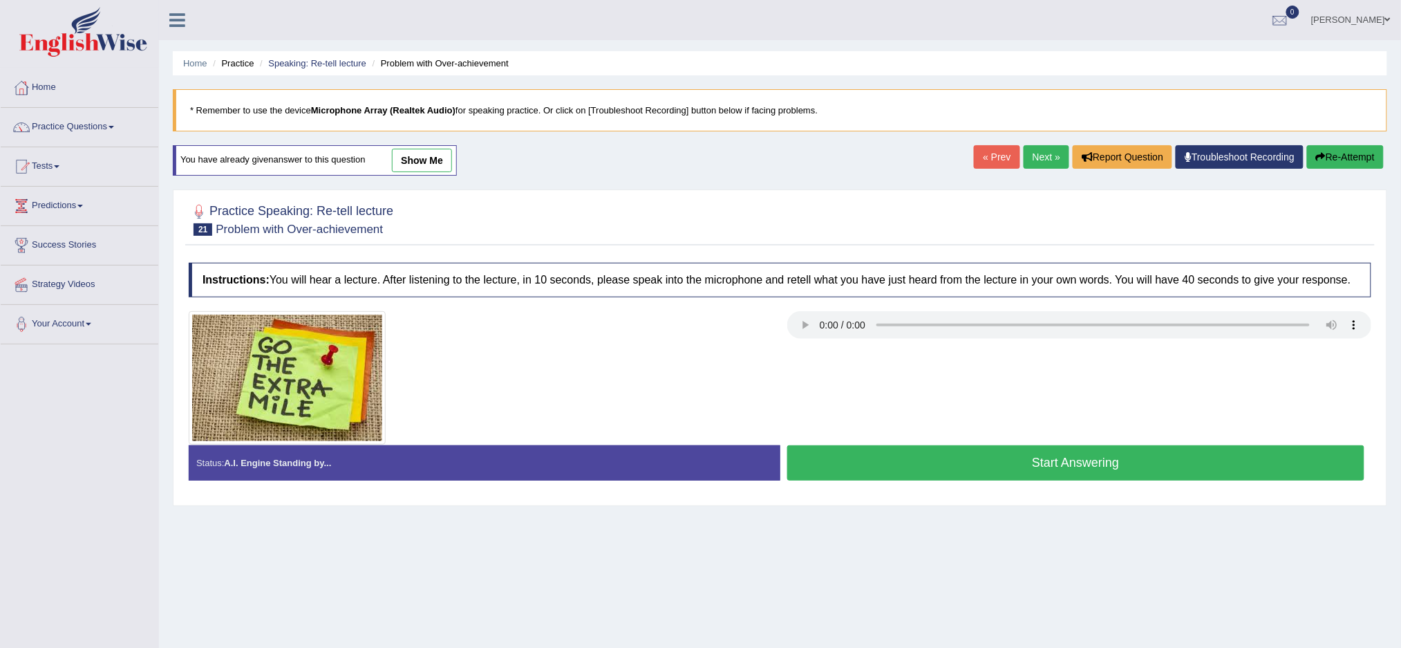
click at [932, 456] on button "Start Answering" at bounding box center [1076, 462] width 578 height 35
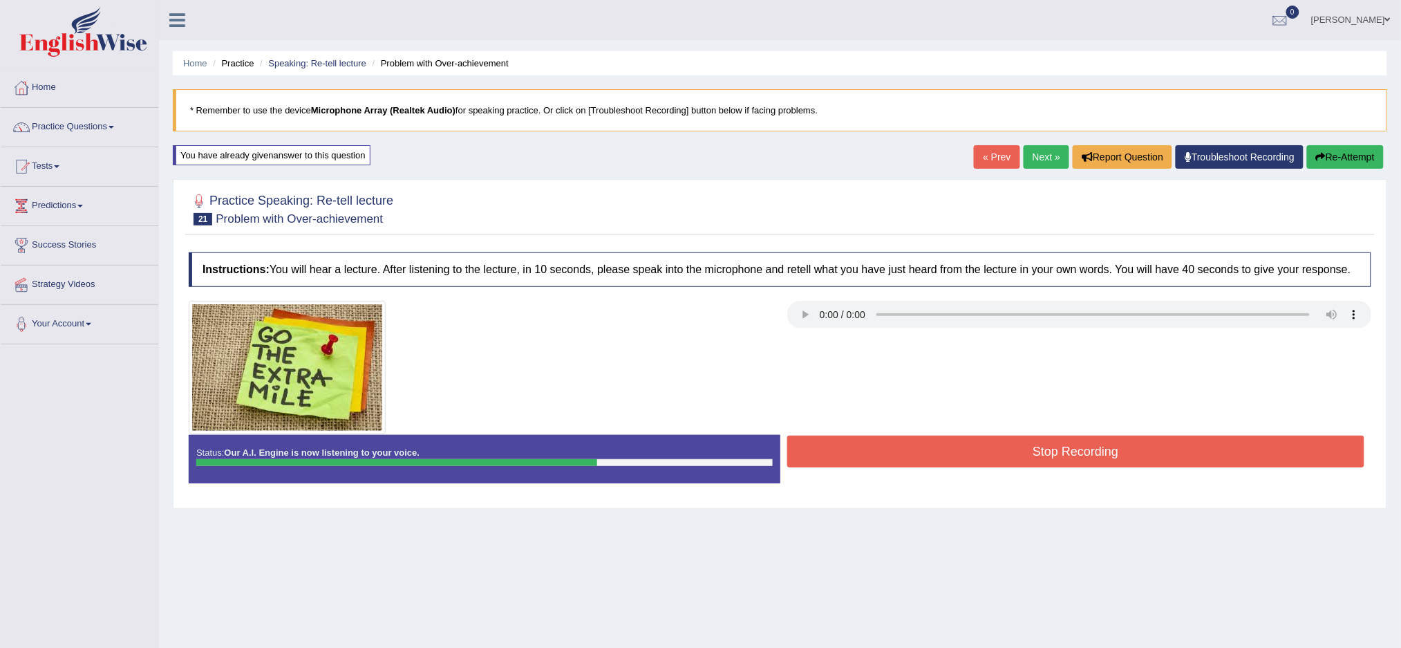
click at [932, 456] on button "Stop Recording" at bounding box center [1076, 451] width 578 height 32
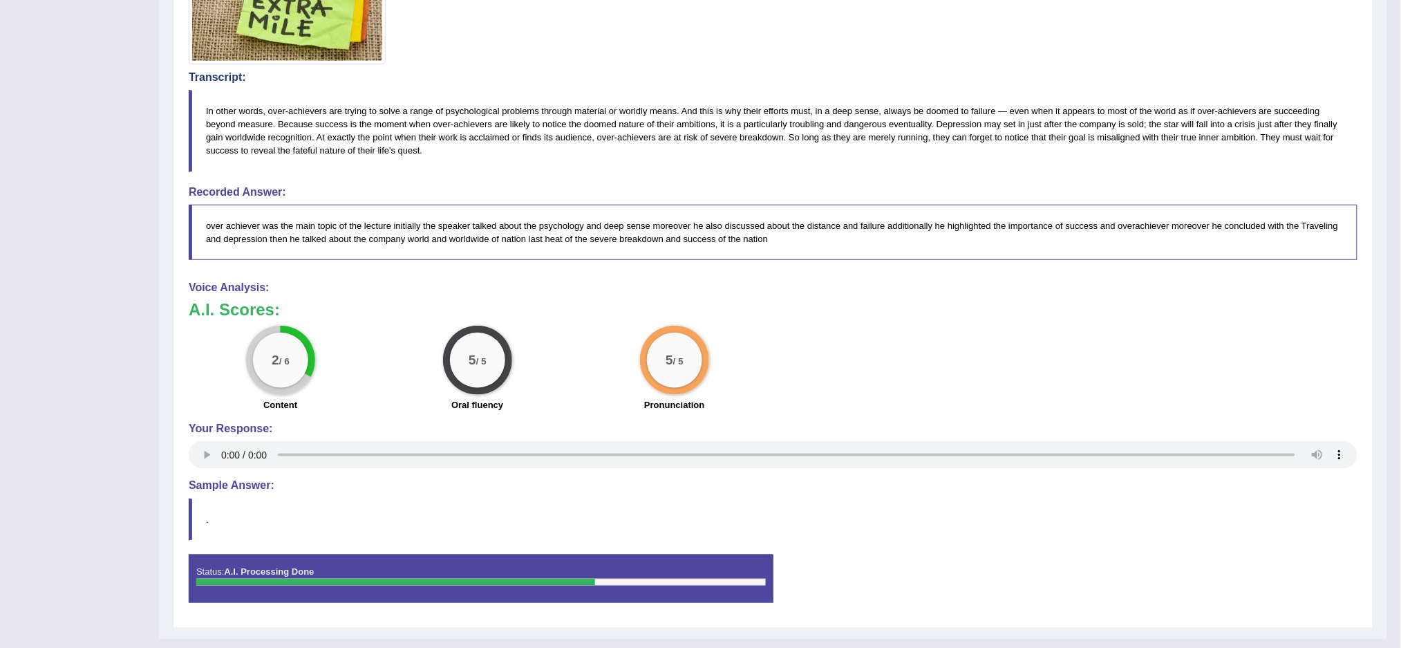
scroll to position [411, 0]
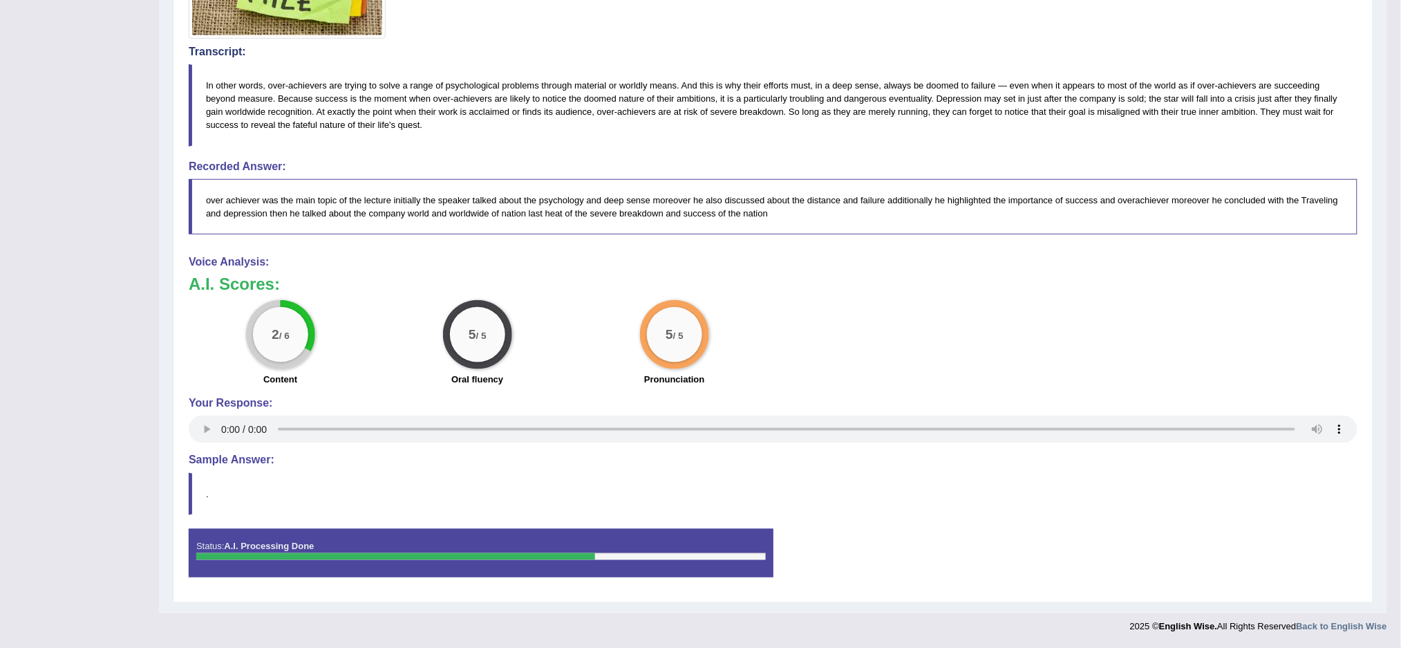
click at [690, 445] on div "Your Response:" at bounding box center [773, 422] width 1169 height 50
click at [850, 446] on div "Instructions: You will hear a lecture. After listening to the lecture, in 10 se…" at bounding box center [773, 216] width 1176 height 757
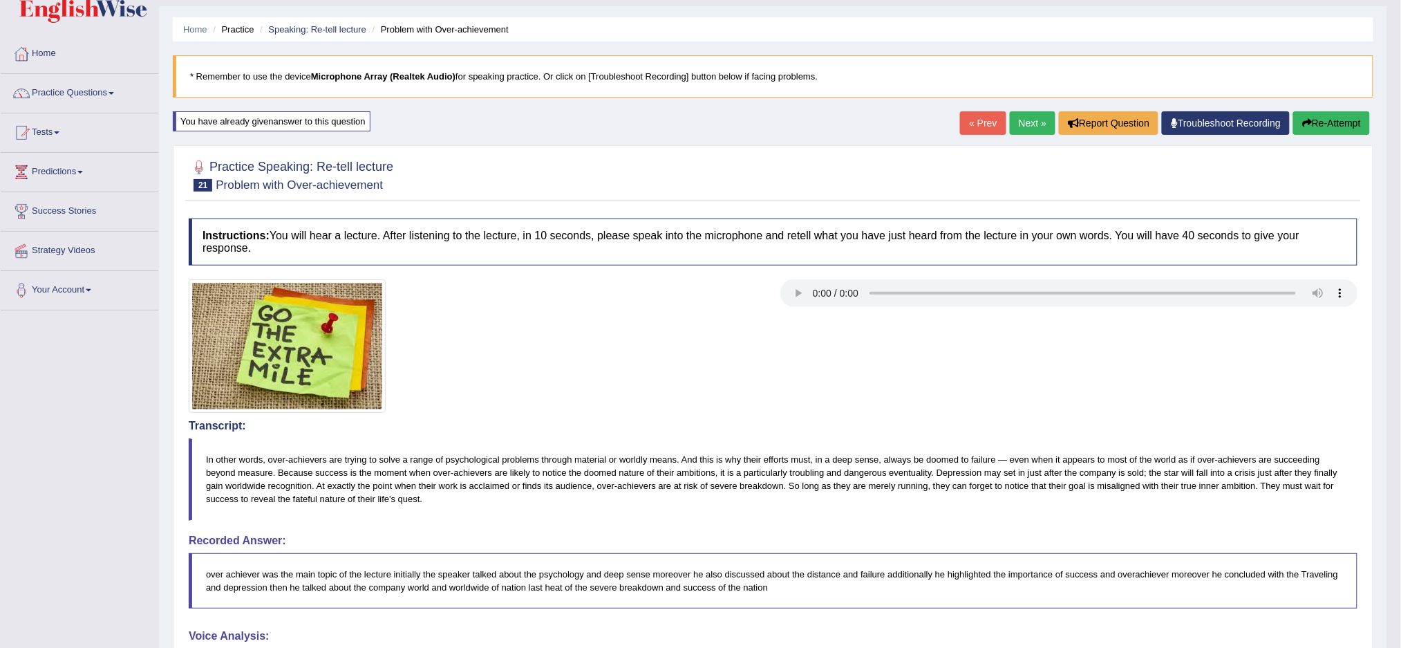
scroll to position [0, 0]
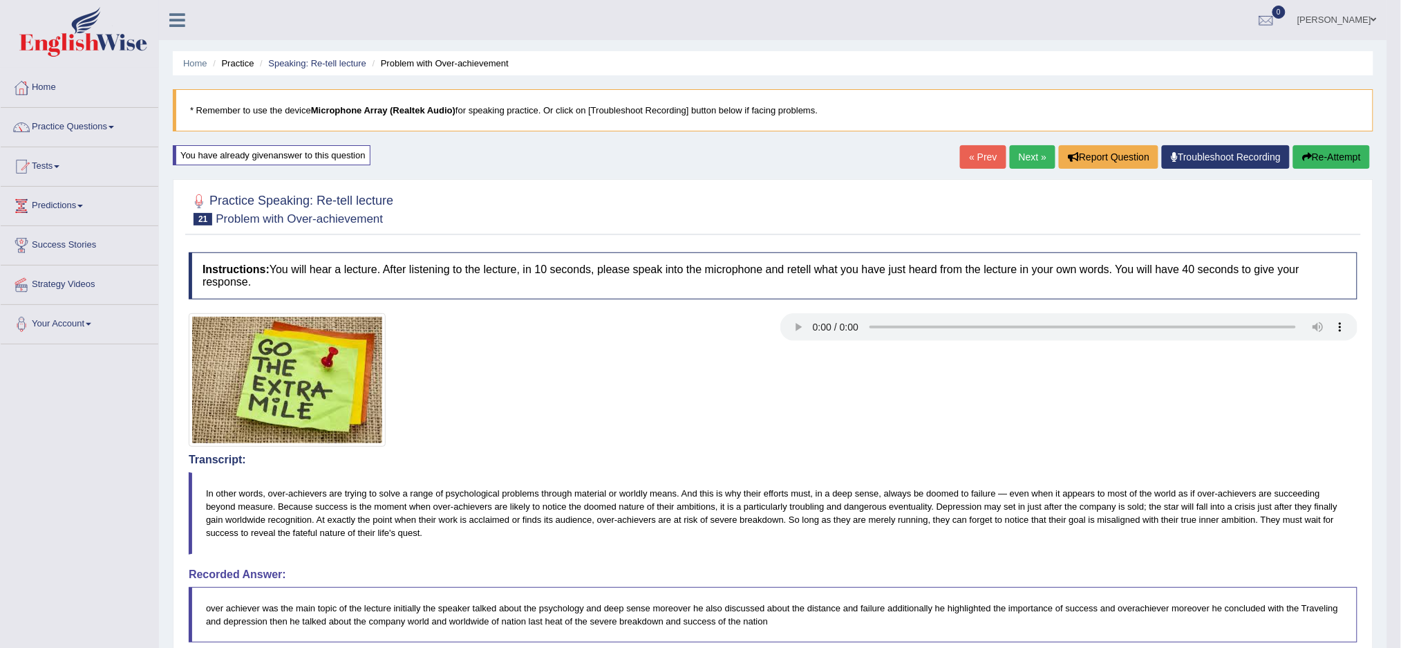
click at [1021, 159] on link "Next »" at bounding box center [1033, 156] width 46 height 23
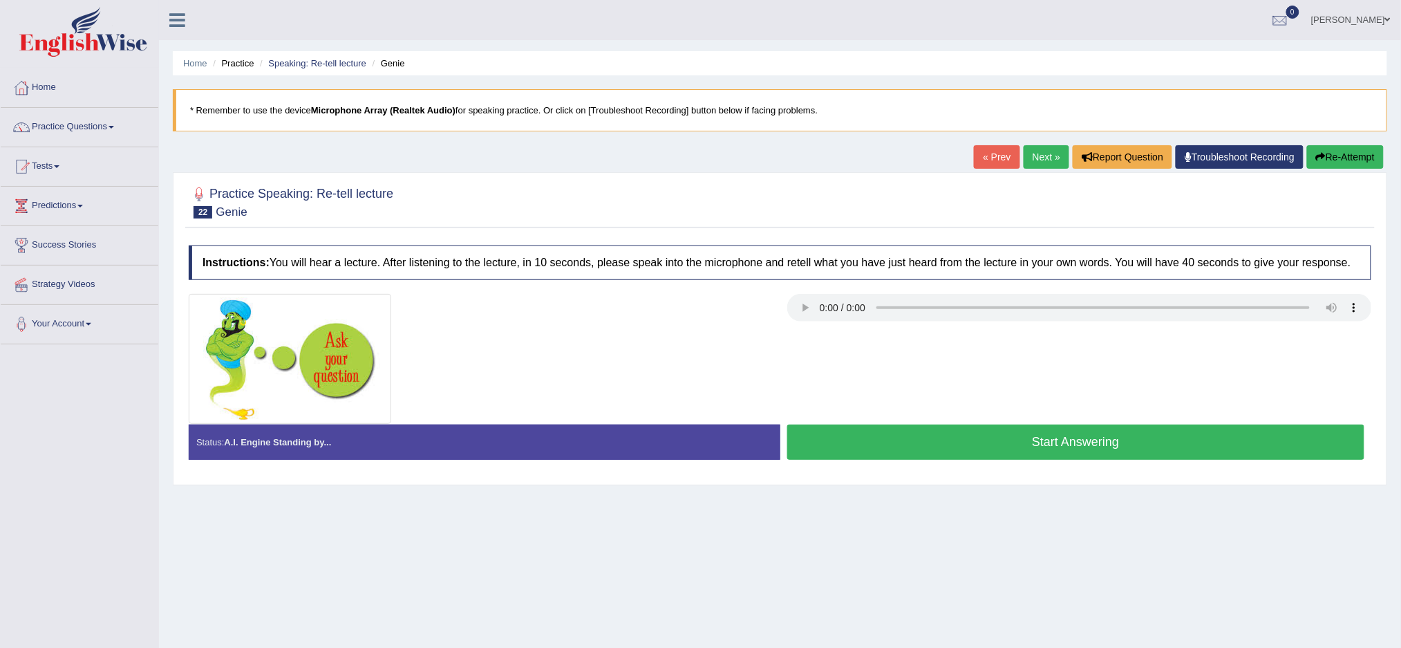
click at [1004, 439] on button "Start Answering" at bounding box center [1076, 441] width 578 height 35
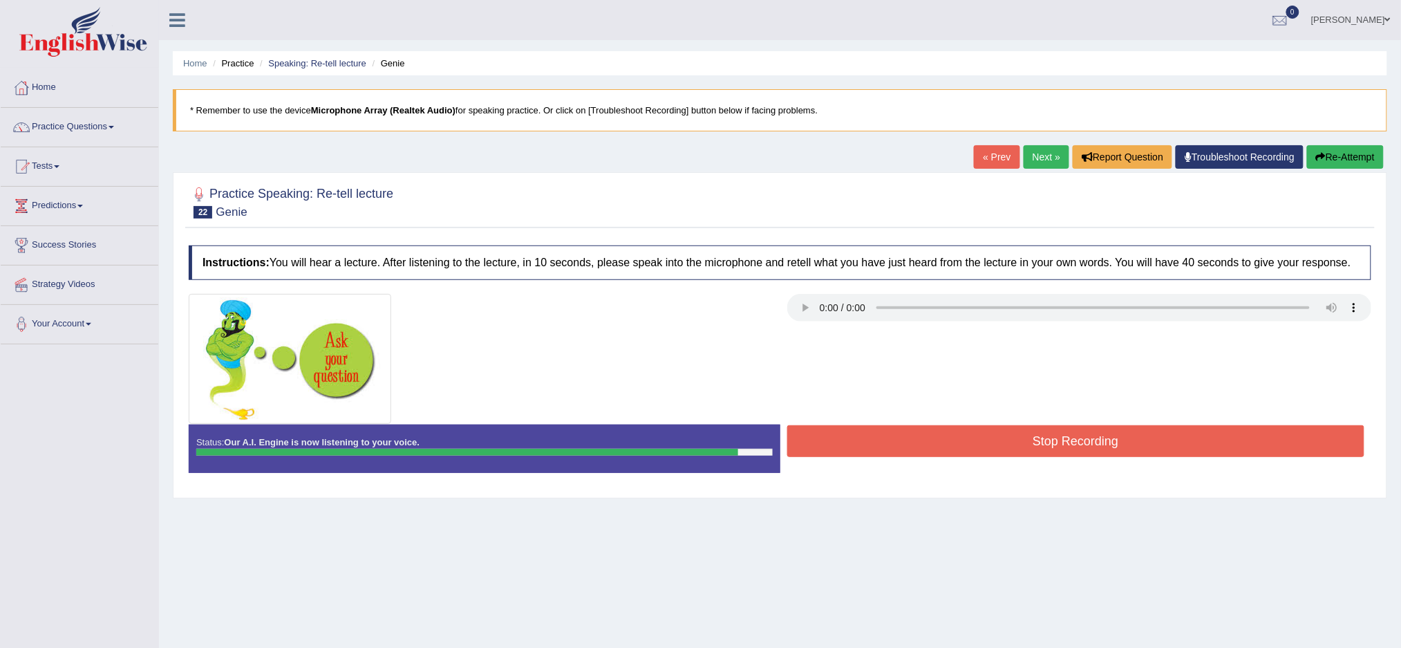
click at [1004, 439] on button "Stop Recording" at bounding box center [1076, 441] width 578 height 32
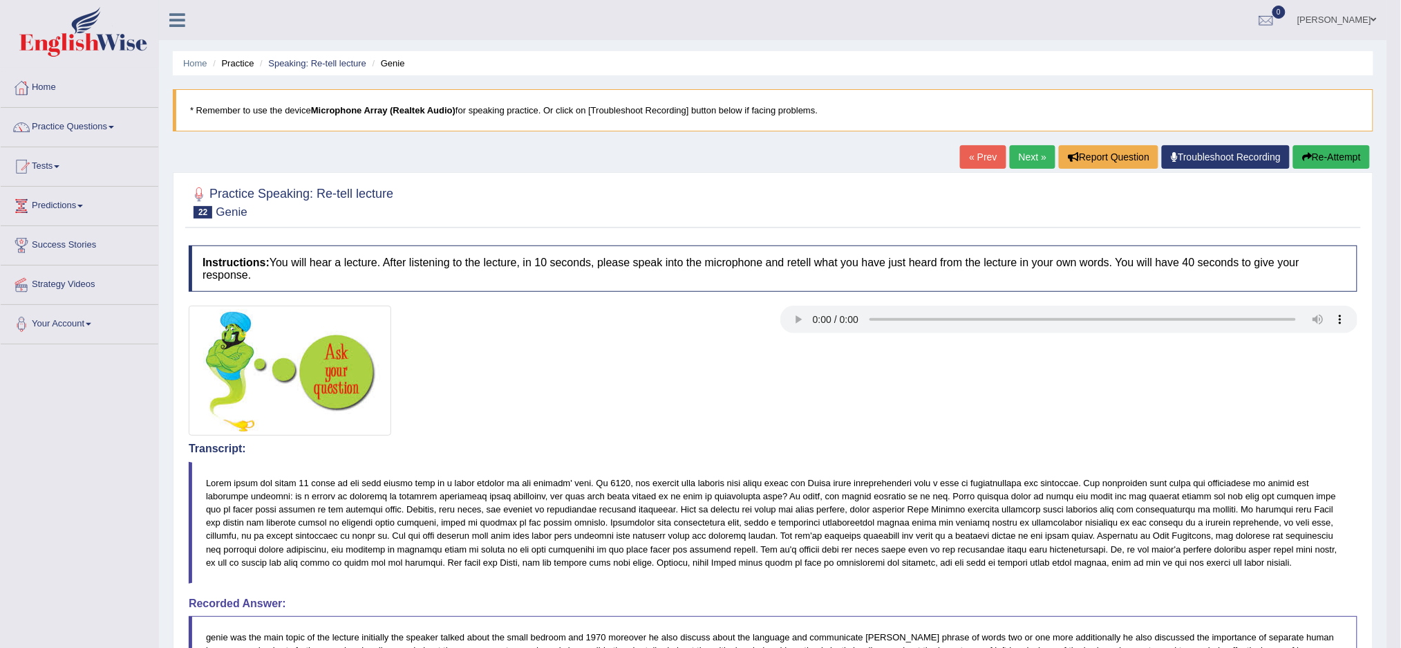
click at [1019, 155] on link "Next »" at bounding box center [1033, 156] width 46 height 23
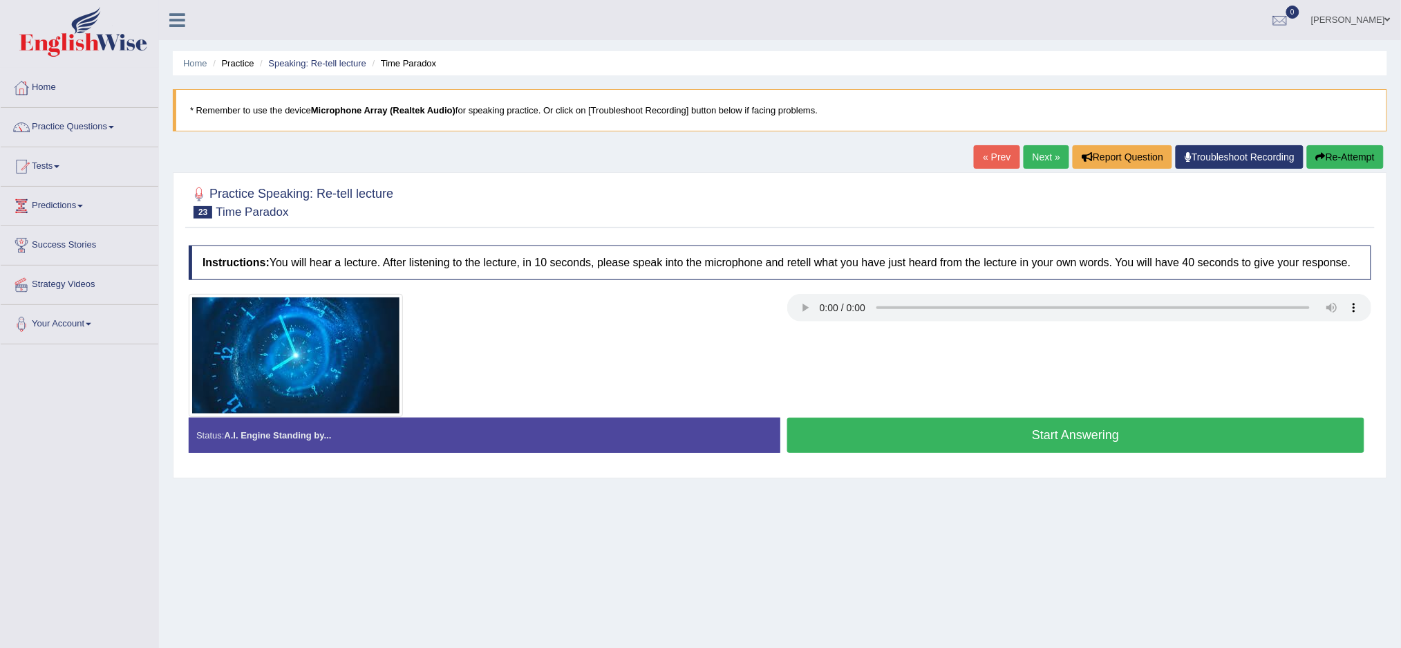
click at [905, 444] on button "Start Answering" at bounding box center [1076, 434] width 578 height 35
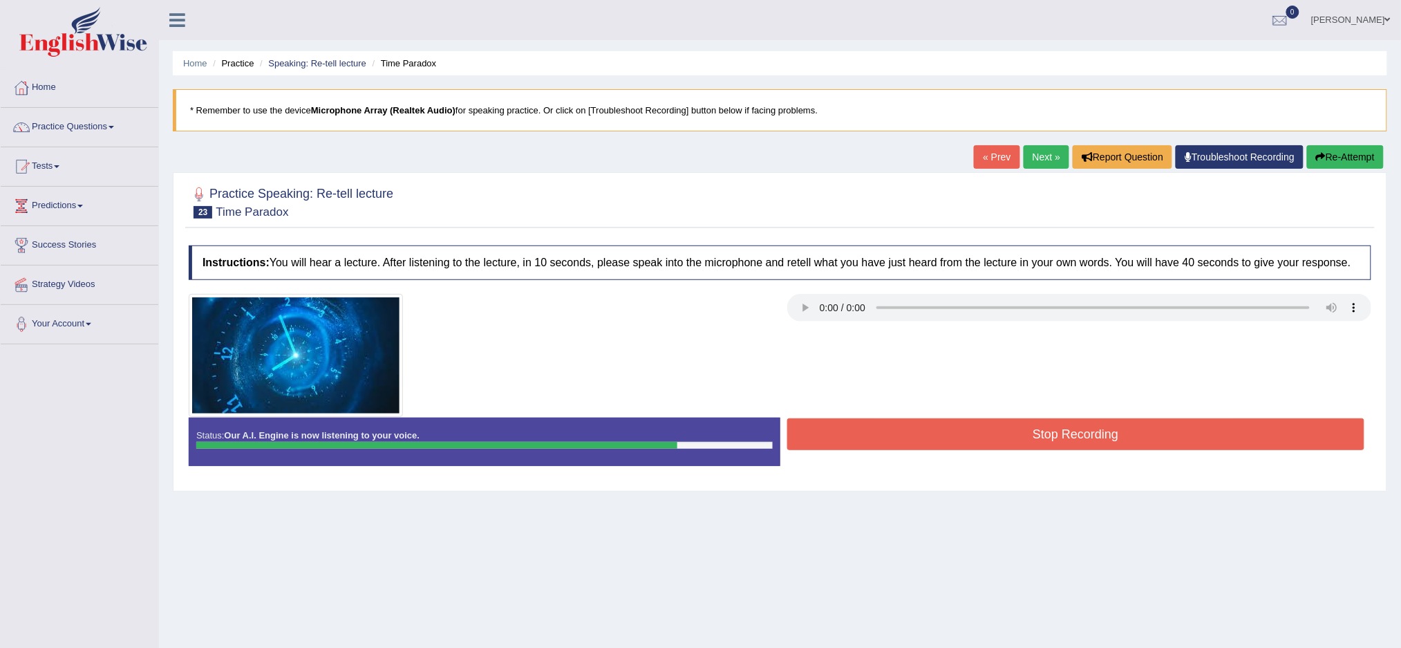
click at [901, 438] on button "Stop Recording" at bounding box center [1076, 434] width 578 height 32
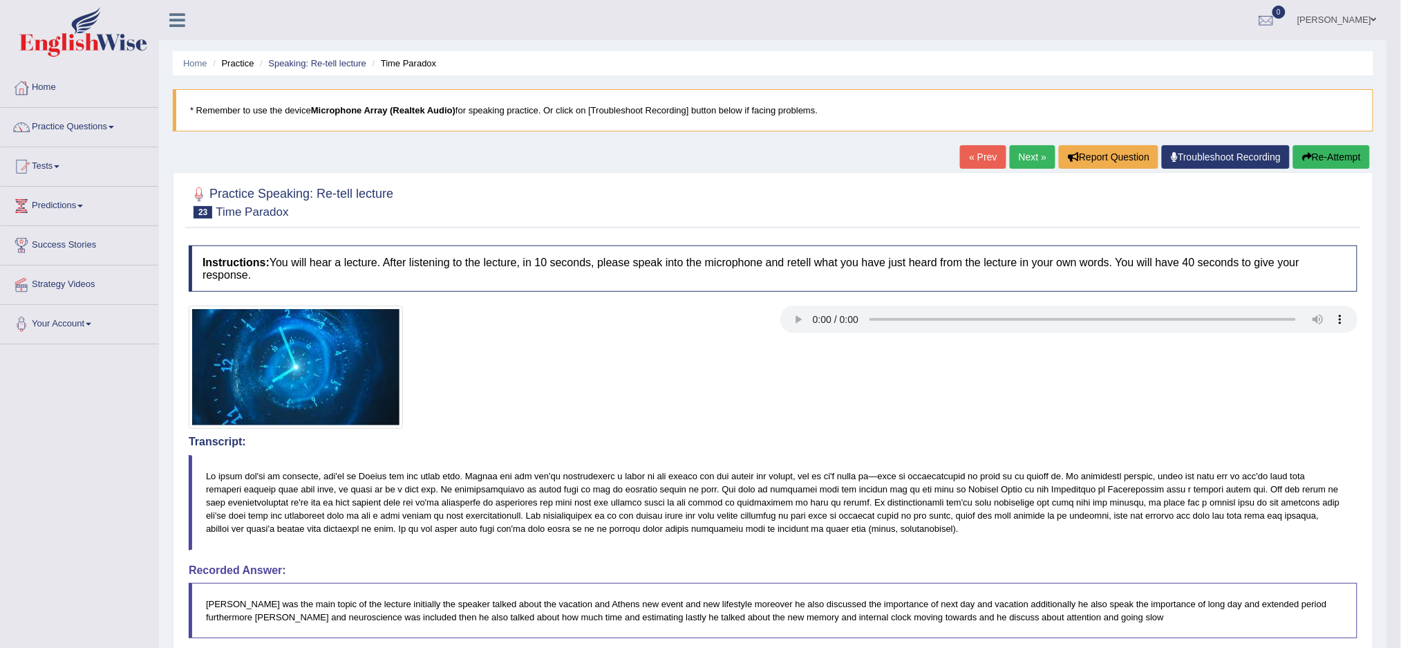
click at [1326, 155] on button "Re-Attempt" at bounding box center [1331, 156] width 77 height 23
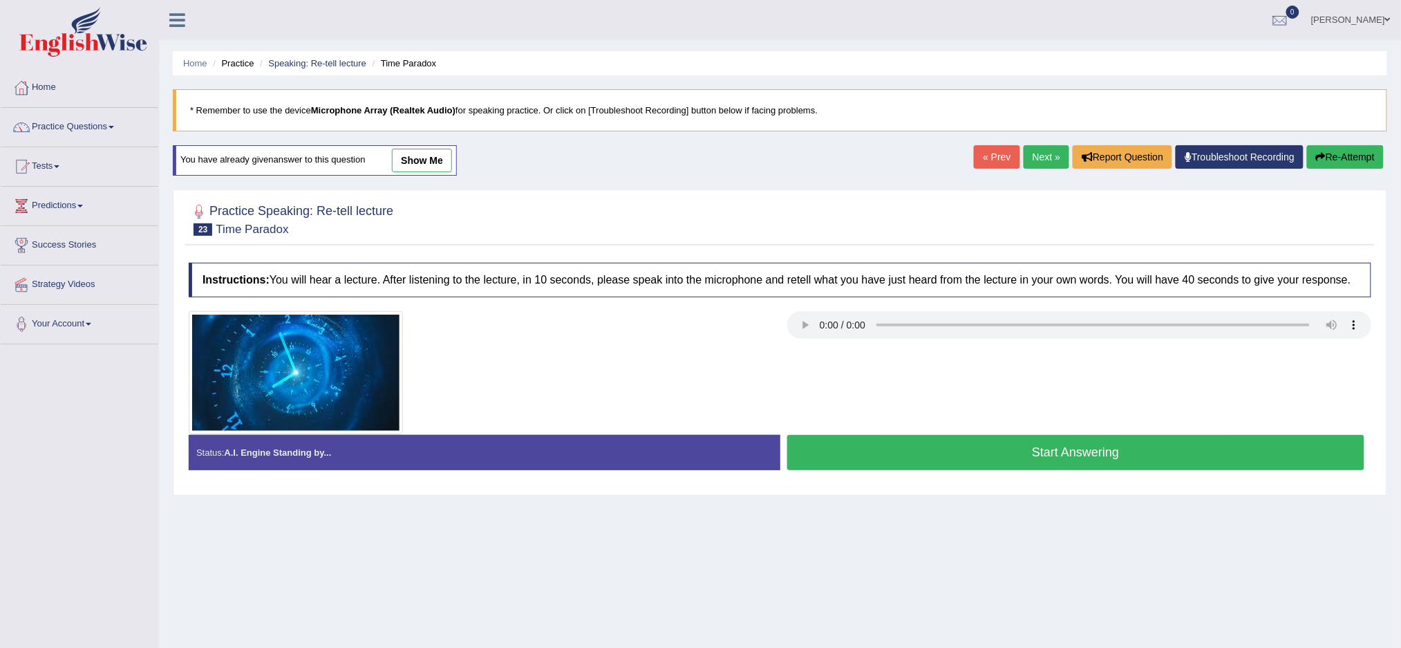
click at [1055, 440] on button "Start Answering" at bounding box center [1076, 452] width 578 height 35
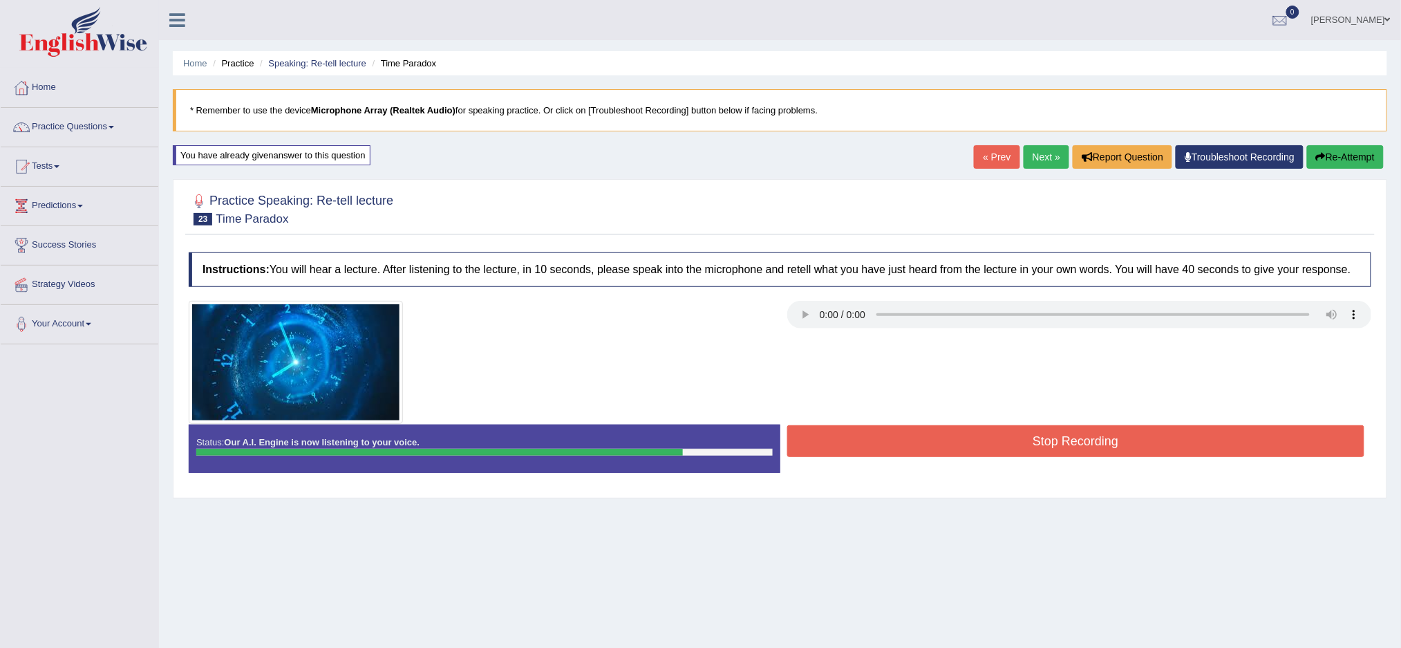
click at [1055, 440] on button "Stop Recording" at bounding box center [1076, 441] width 578 height 32
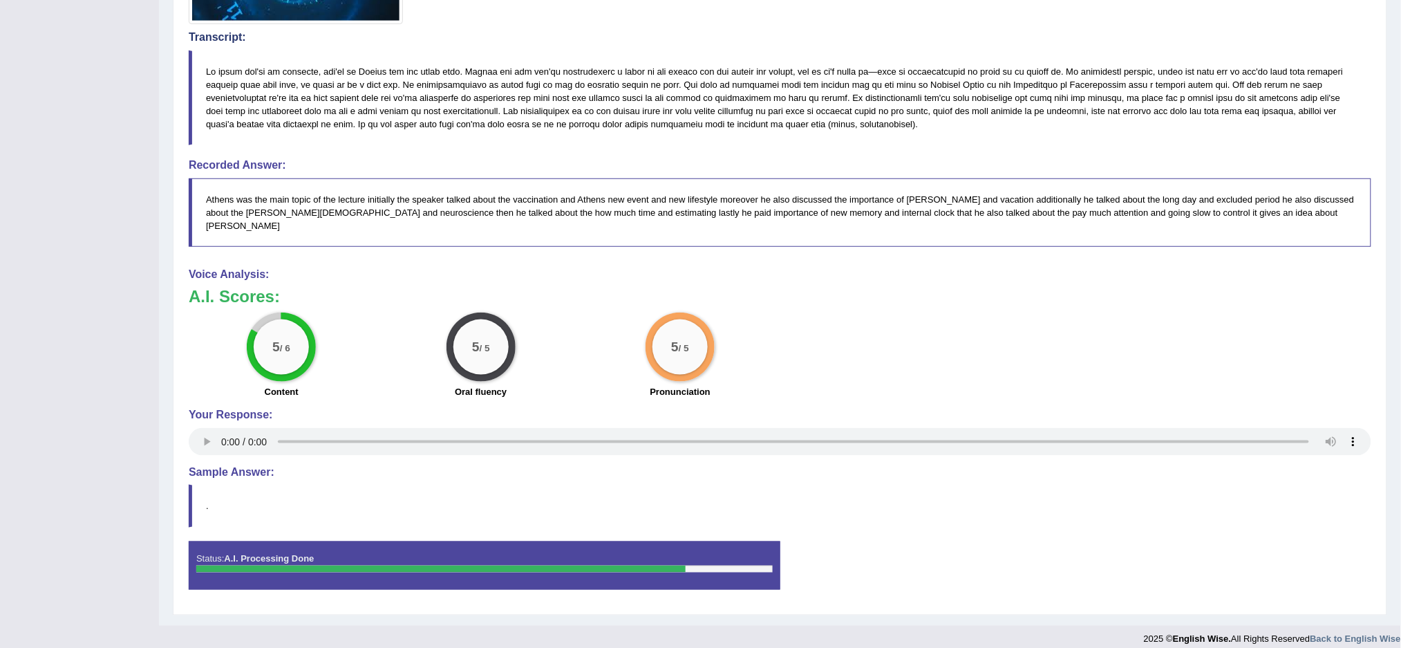
scroll to position [401, 0]
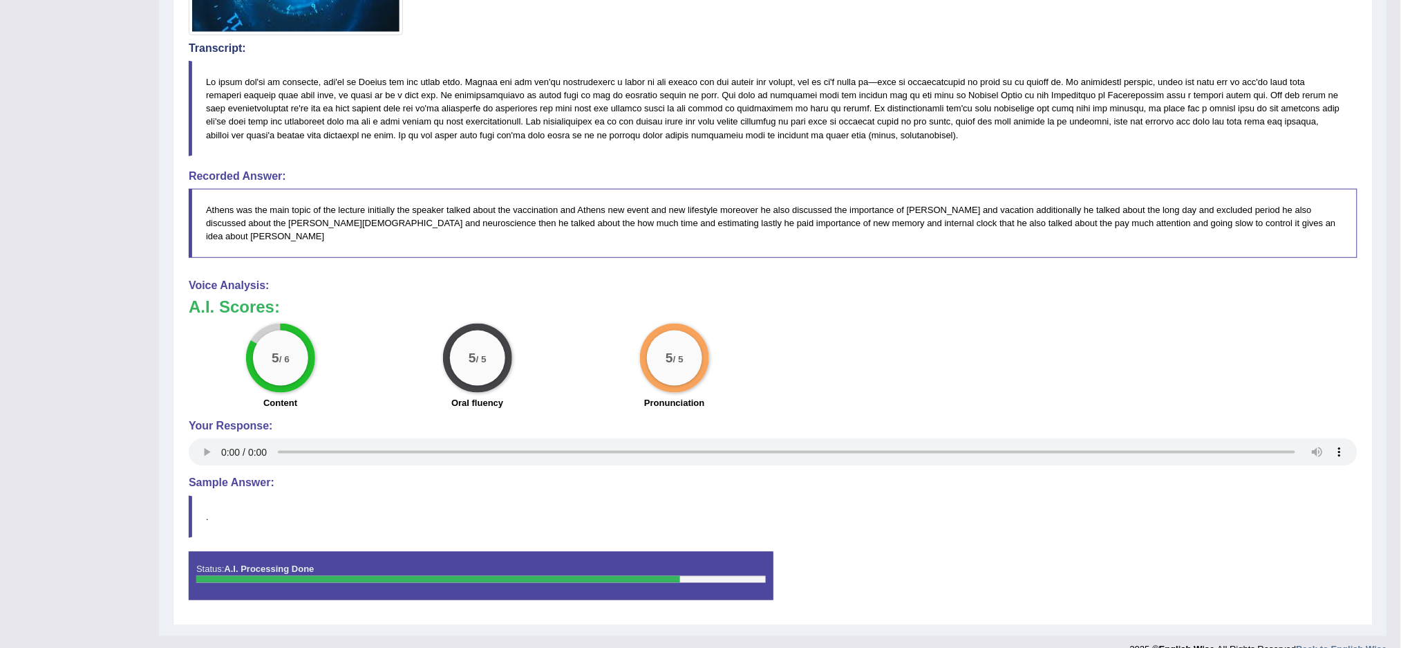
drag, startPoint x: 299, startPoint y: 358, endPoint x: 293, endPoint y: 354, distance: 7.5
click at [296, 358] on div "5 / 6" at bounding box center [280, 357] width 55 height 55
drag, startPoint x: 292, startPoint y: 352, endPoint x: 238, endPoint y: 395, distance: 68.3
click at [238, 397] on div "5 / 6 Content" at bounding box center [280, 367] width 197 height 89
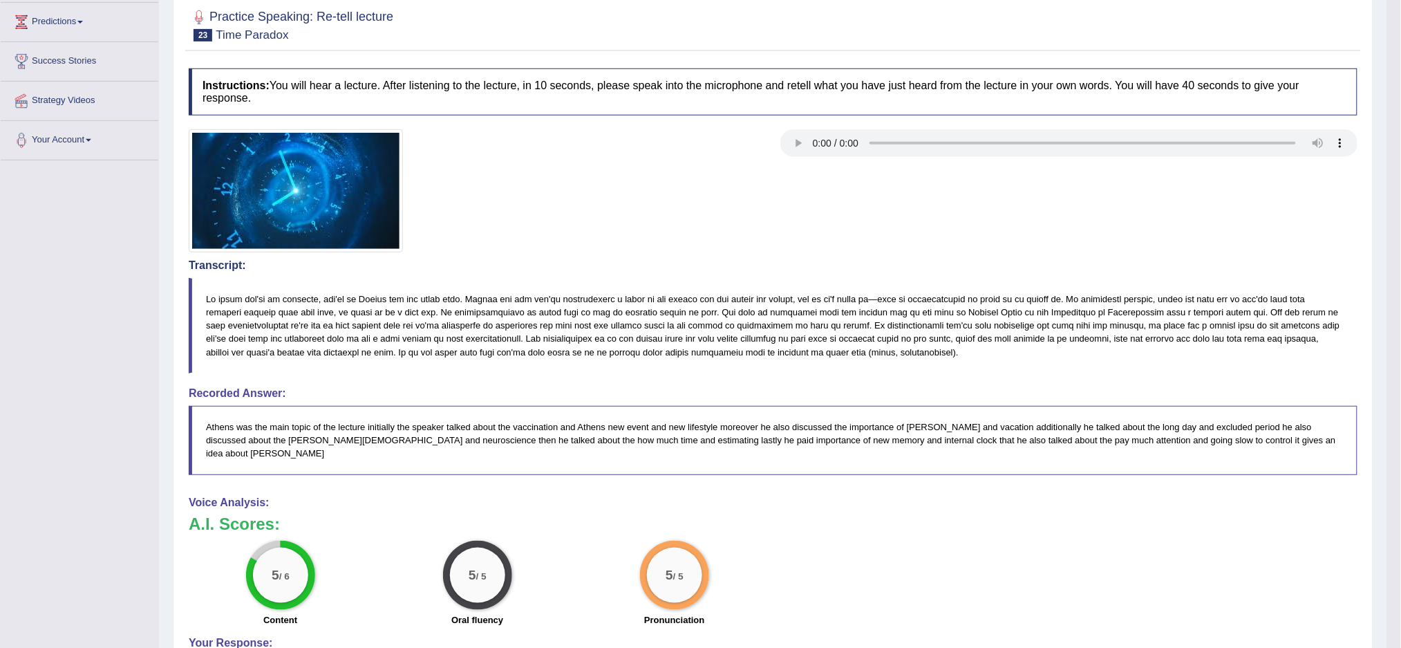
scroll to position [0, 0]
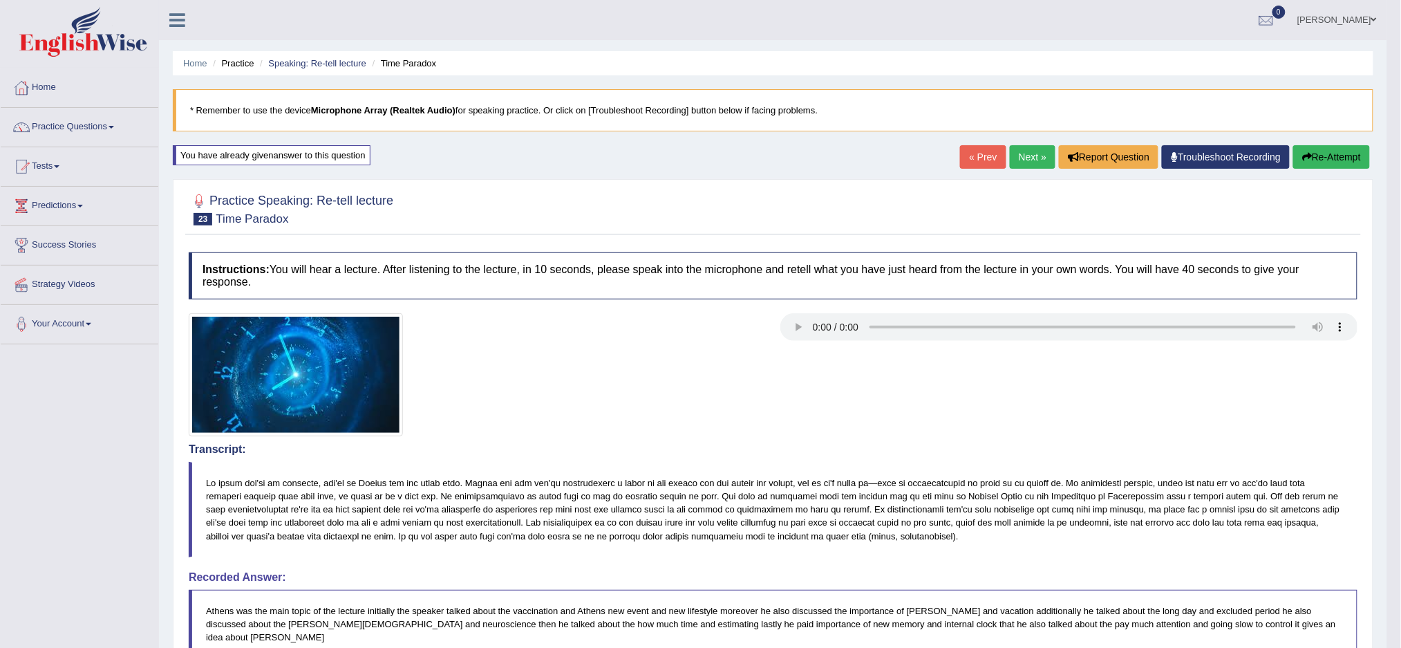
click at [1013, 156] on link "Next »" at bounding box center [1033, 156] width 46 height 23
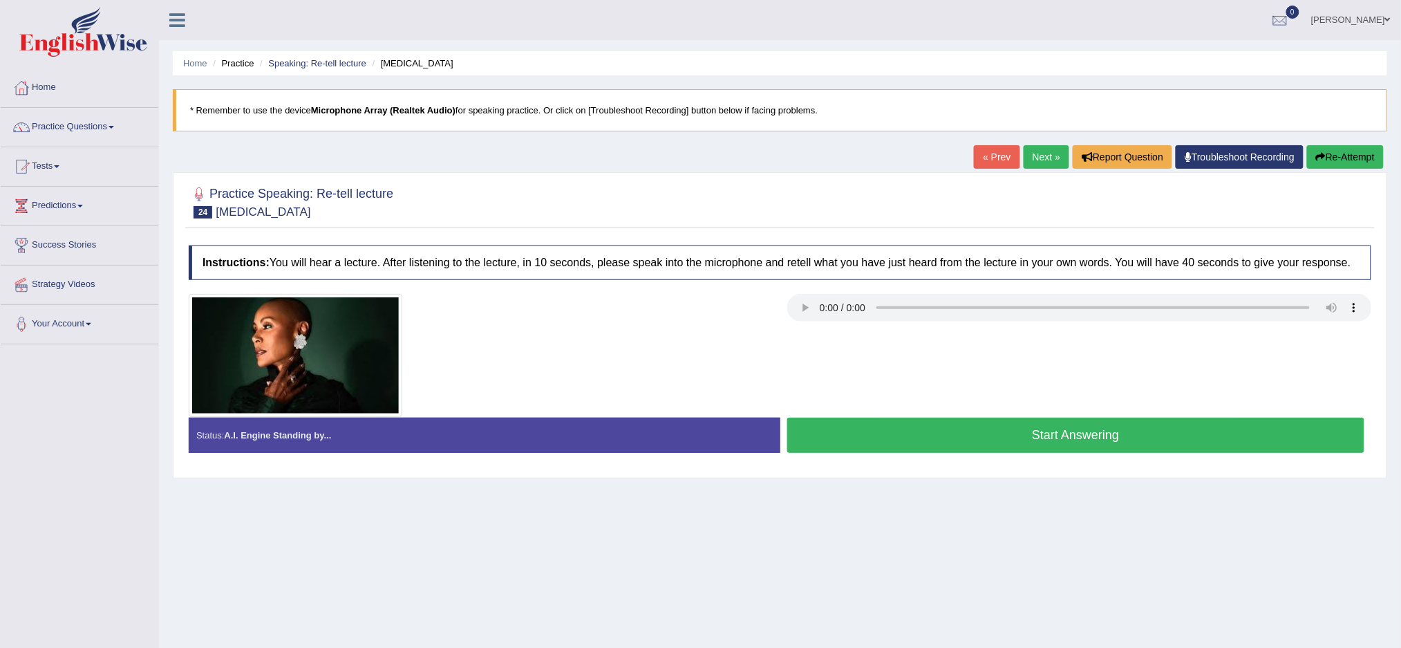
click at [968, 426] on button "Start Answering" at bounding box center [1076, 434] width 578 height 35
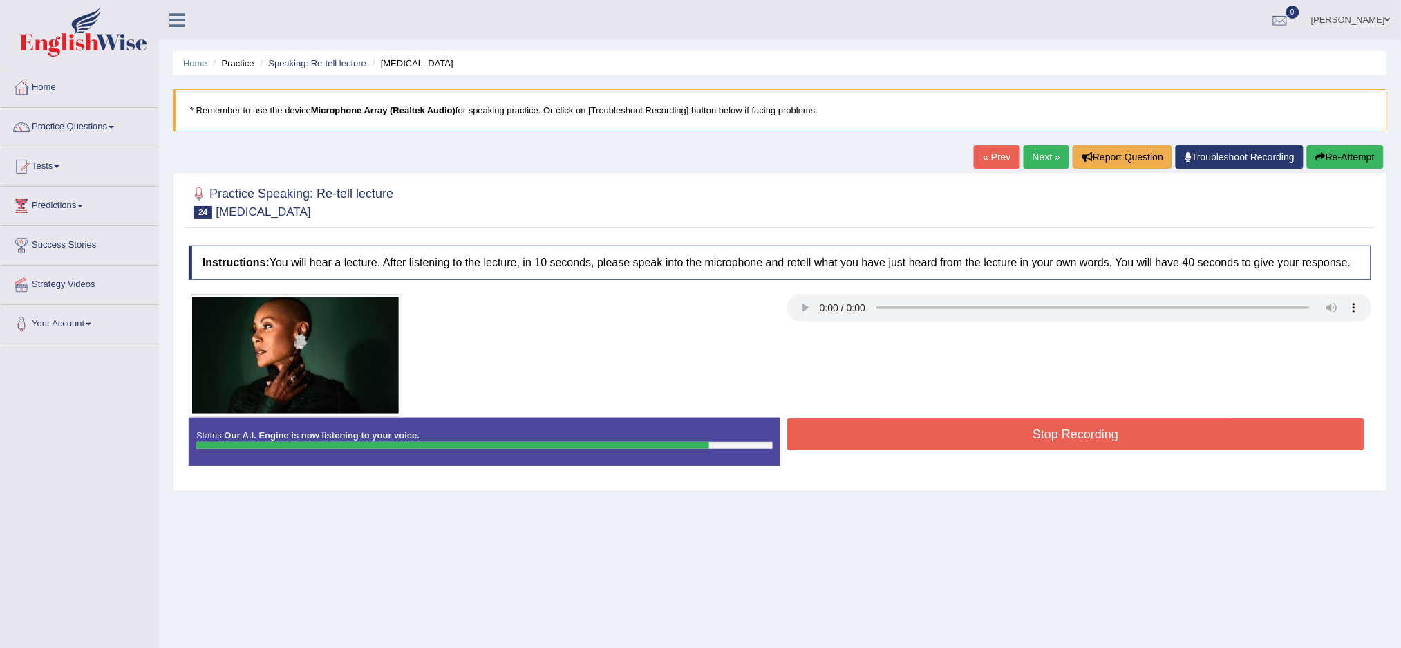
click at [968, 426] on button "Stop Recording" at bounding box center [1076, 434] width 578 height 32
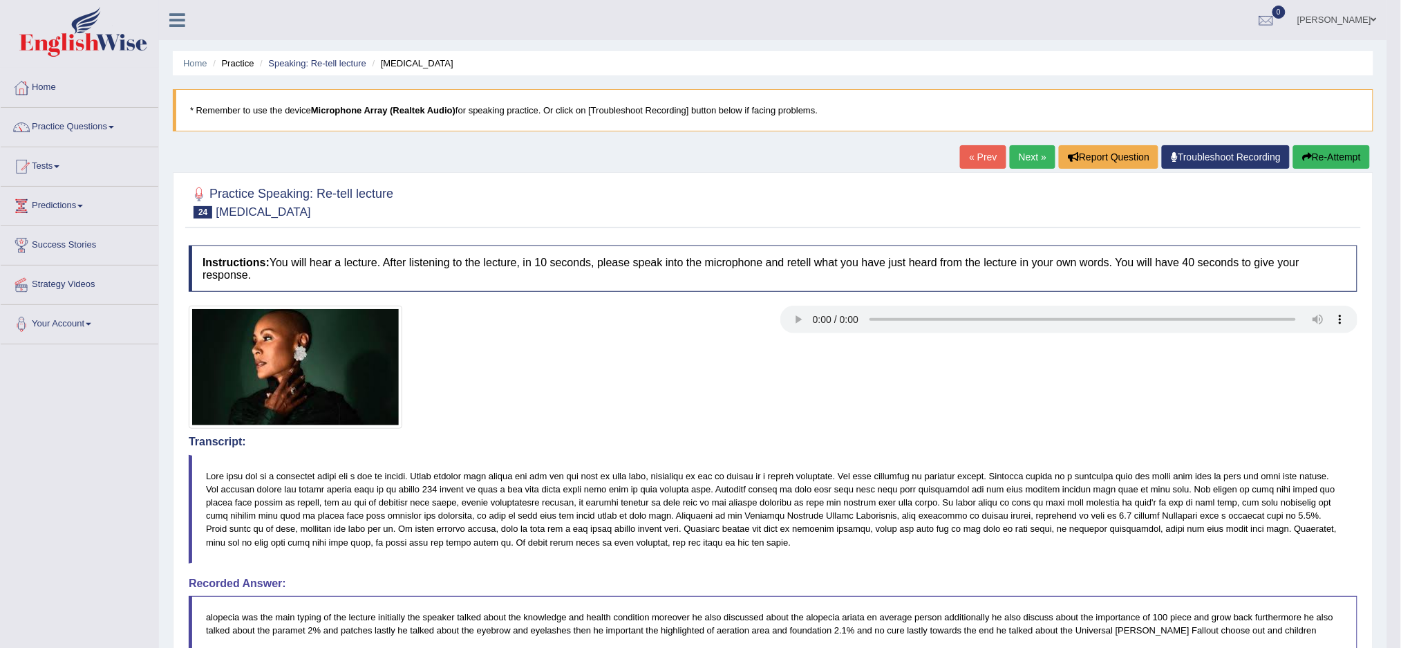
click at [1031, 156] on link "Next »" at bounding box center [1033, 156] width 46 height 23
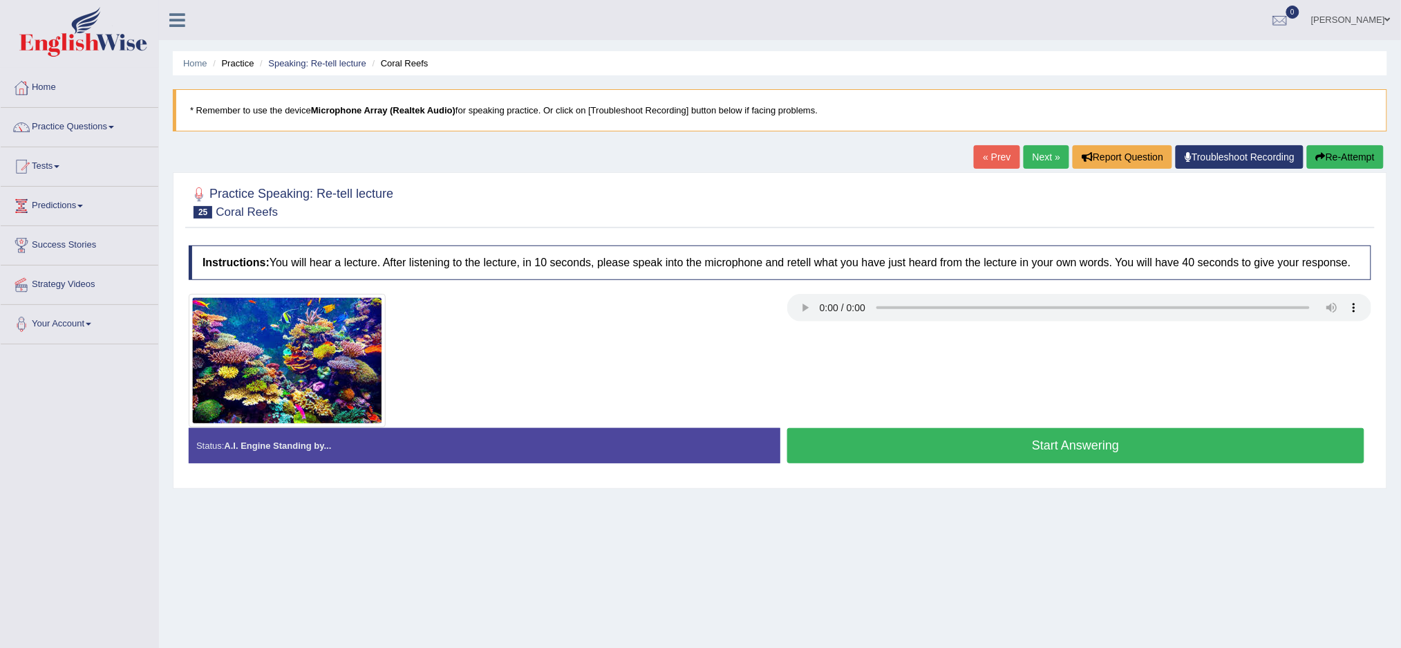
click at [973, 450] on button "Start Answering" at bounding box center [1076, 445] width 578 height 35
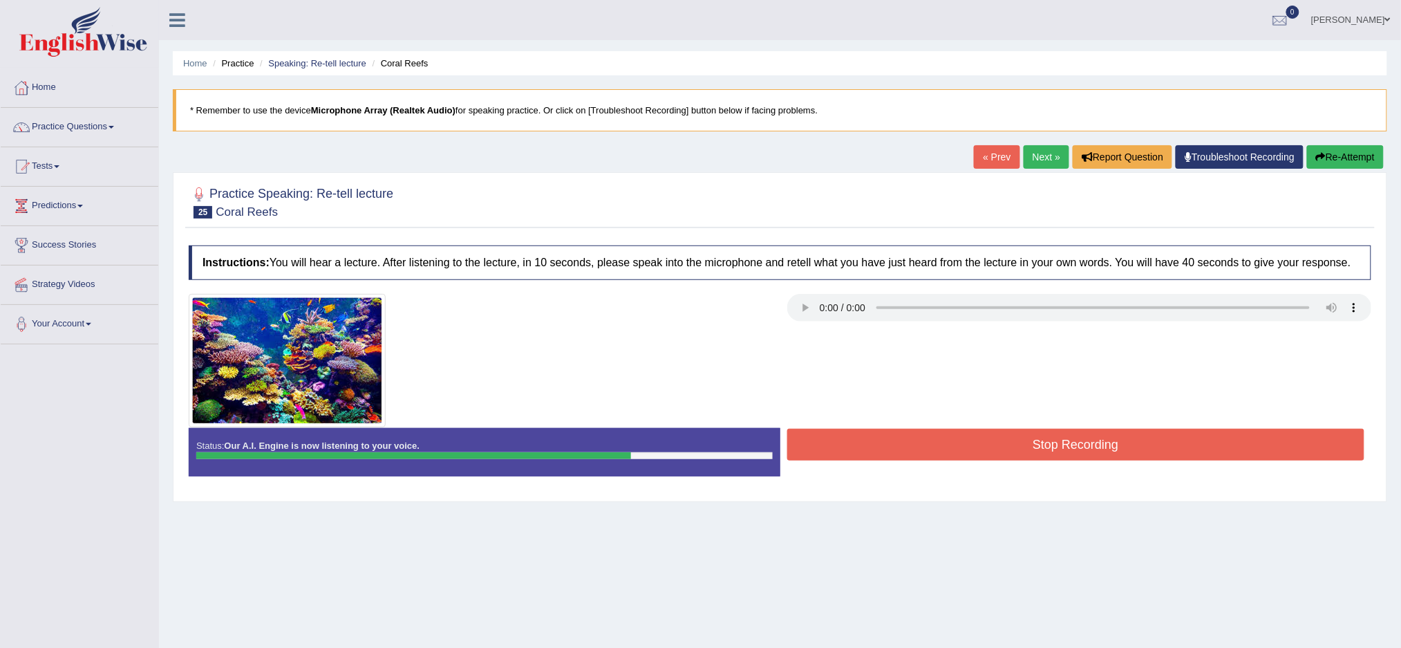
click at [973, 450] on button "Stop Recording" at bounding box center [1076, 445] width 578 height 32
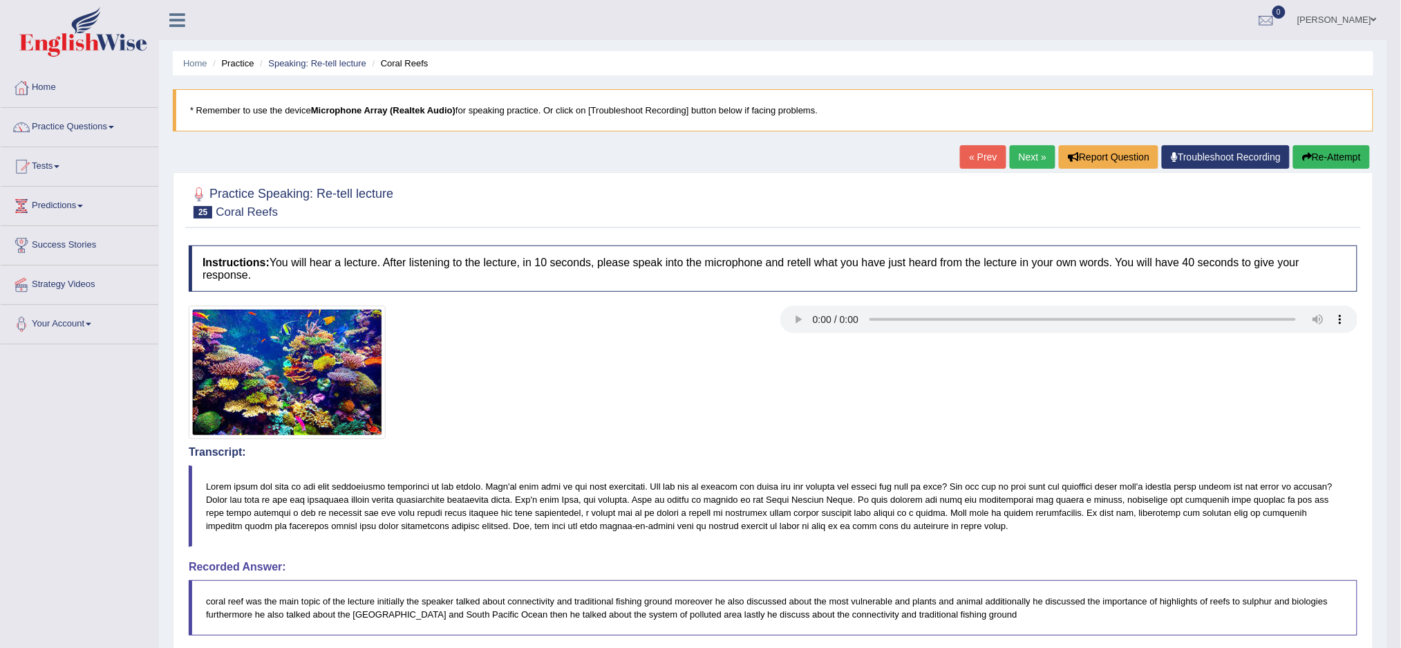
click at [1013, 153] on link "Next »" at bounding box center [1033, 156] width 46 height 23
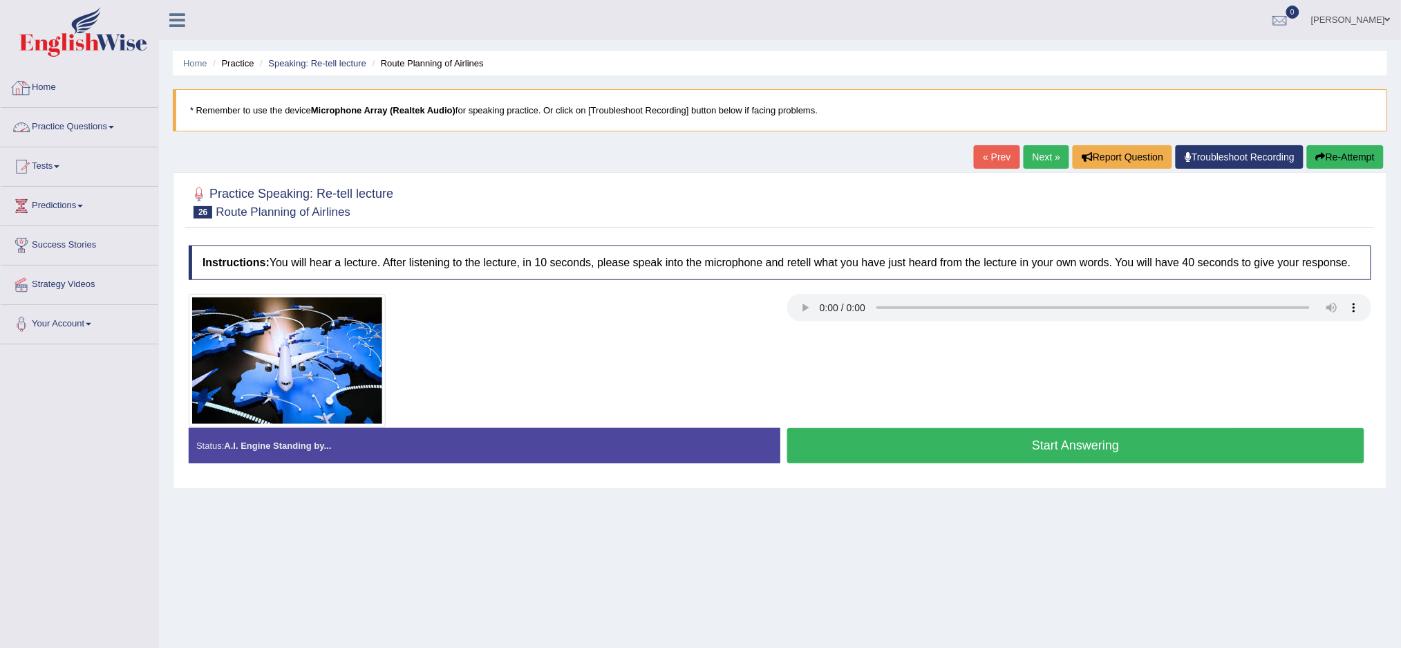
click at [102, 126] on link "Practice Questions" at bounding box center [80, 125] width 158 height 35
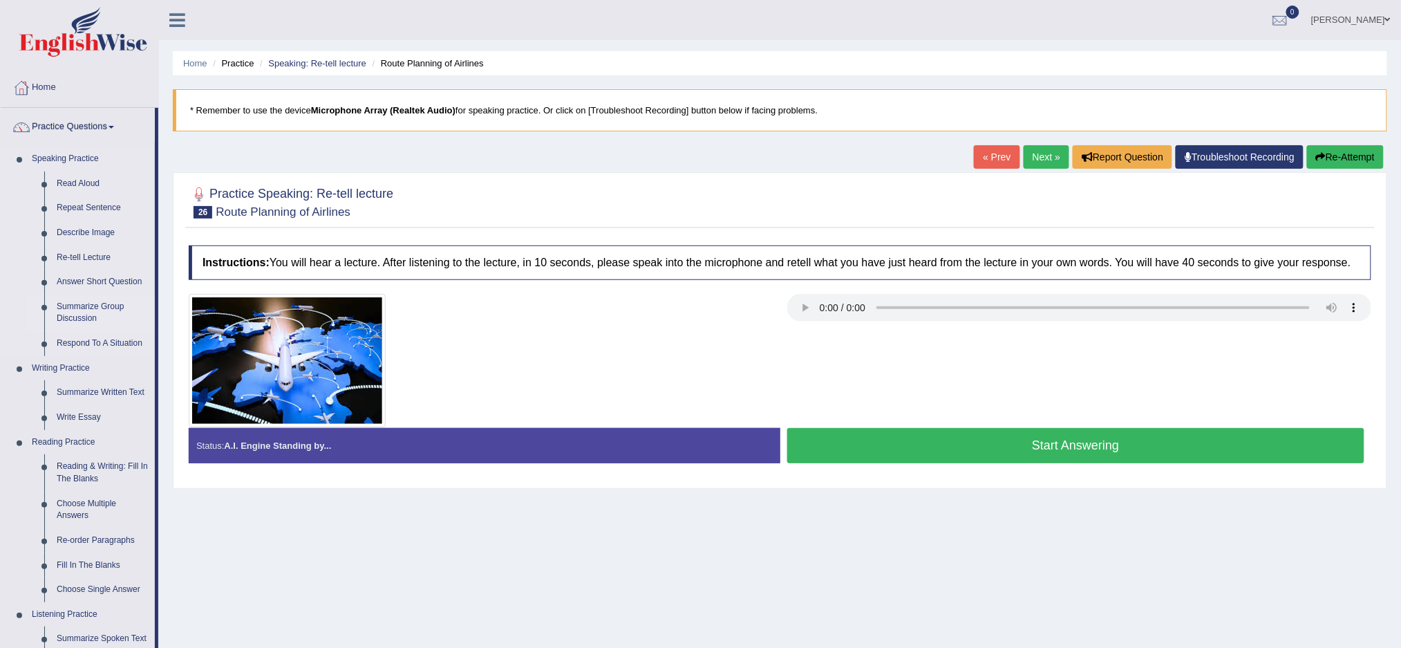
click at [91, 306] on link "Summarize Group Discussion" at bounding box center [102, 312] width 104 height 37
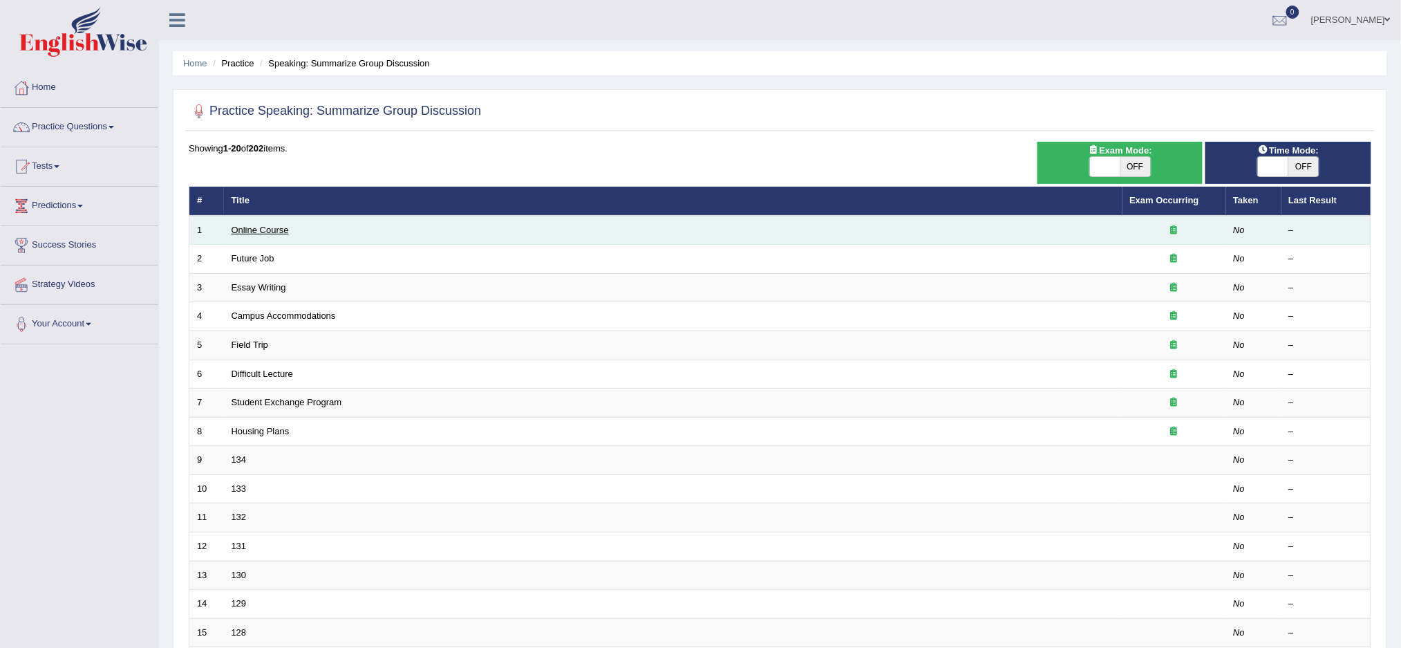
click at [279, 229] on link "Online Course" at bounding box center [260, 230] width 57 height 10
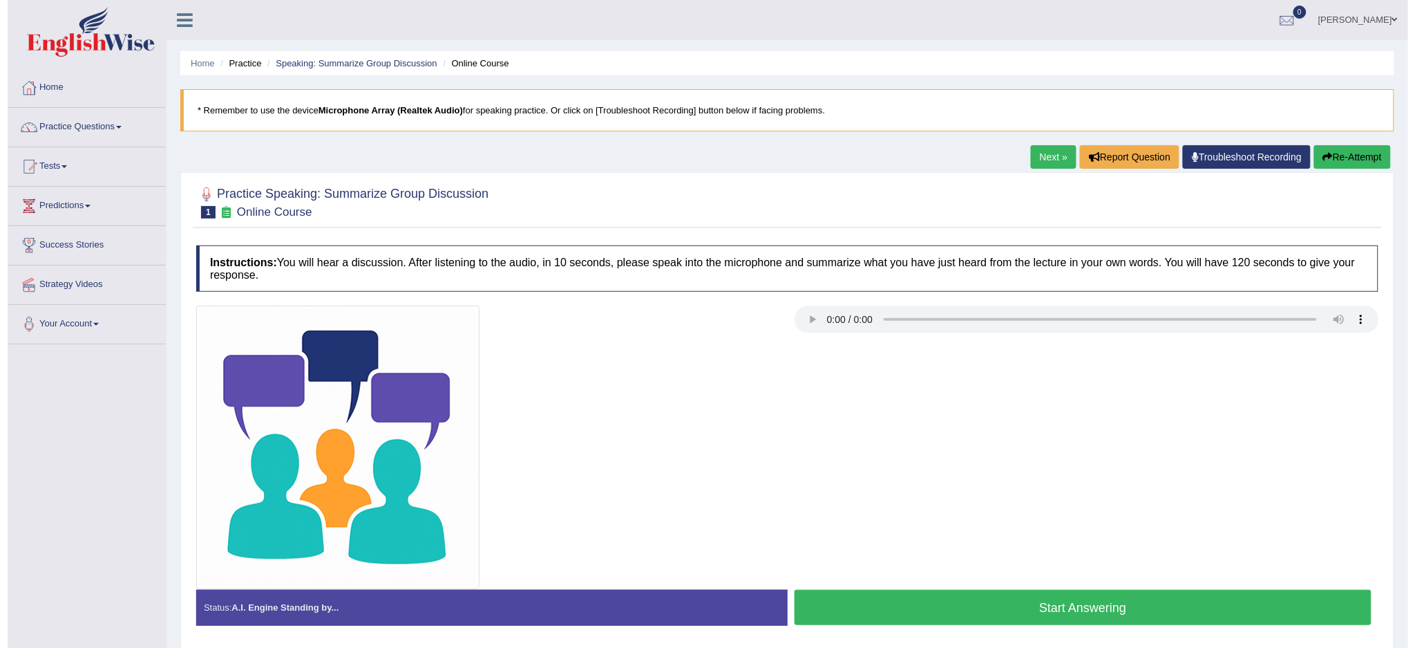
scroll to position [77, 0]
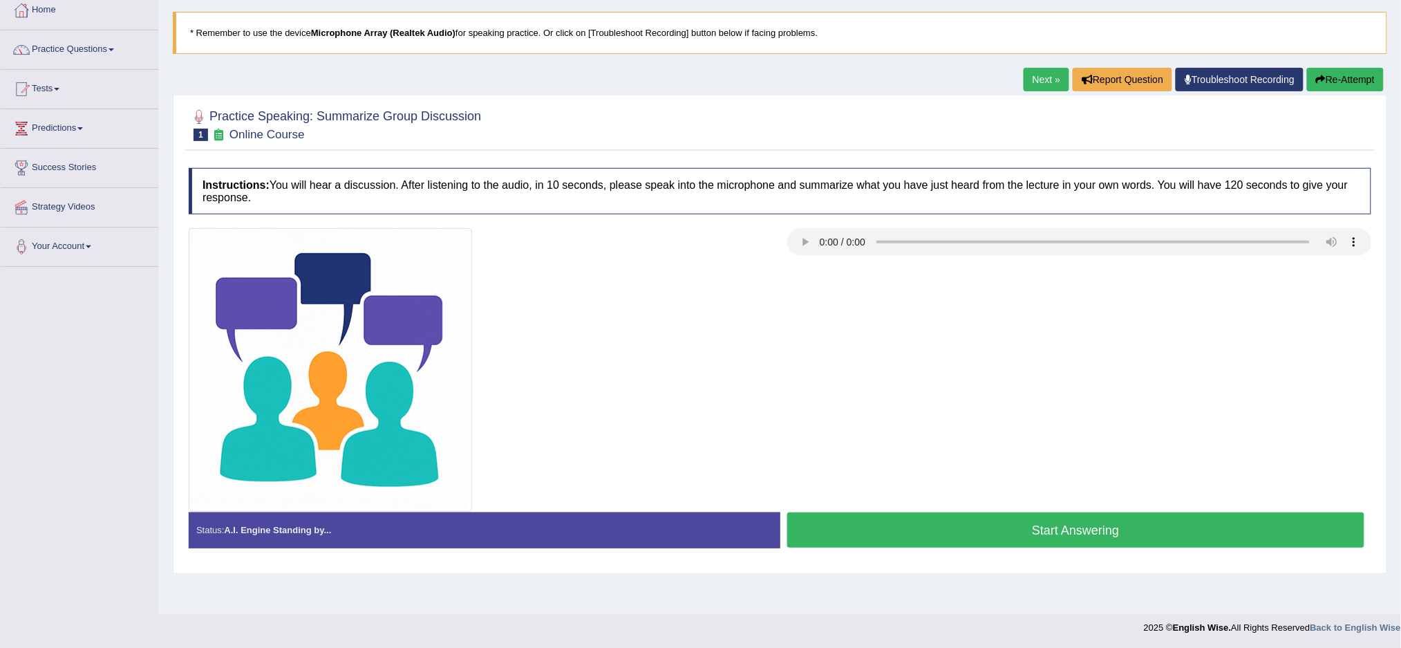
click at [1047, 524] on button "Start Answering" at bounding box center [1076, 529] width 578 height 35
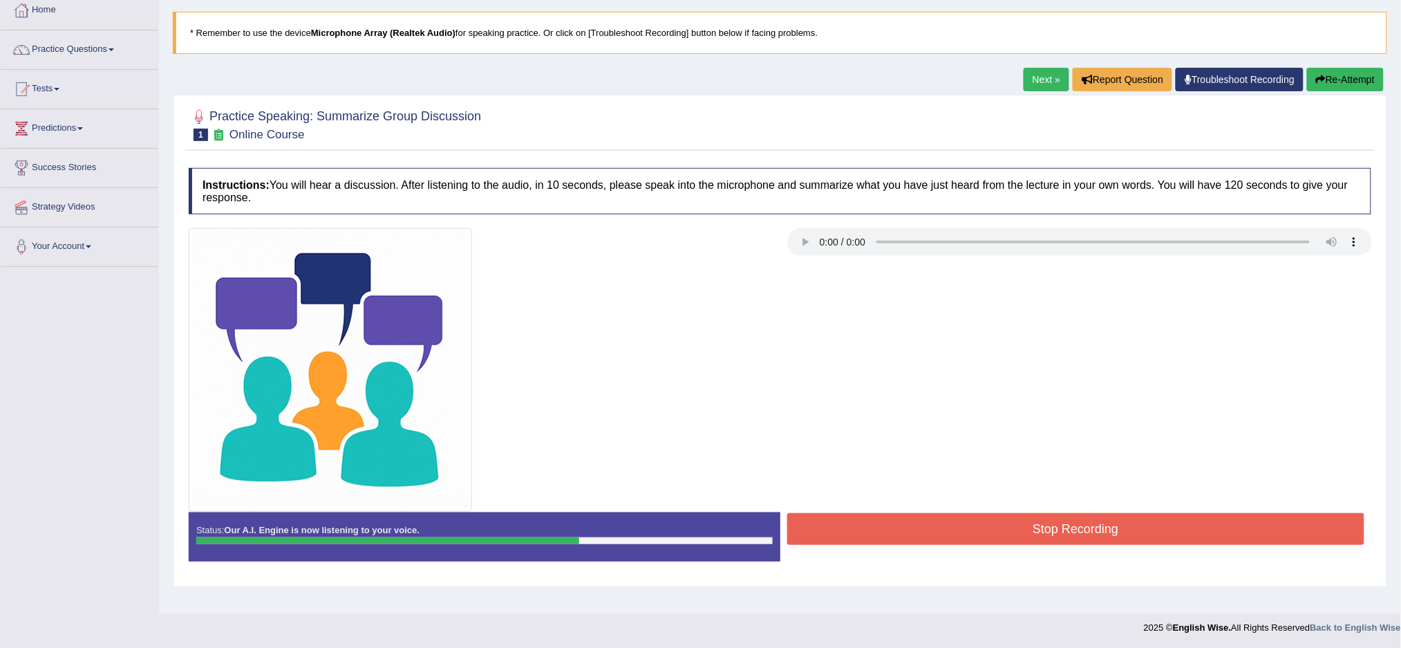
click at [1047, 524] on button "Stop Recording" at bounding box center [1076, 529] width 578 height 32
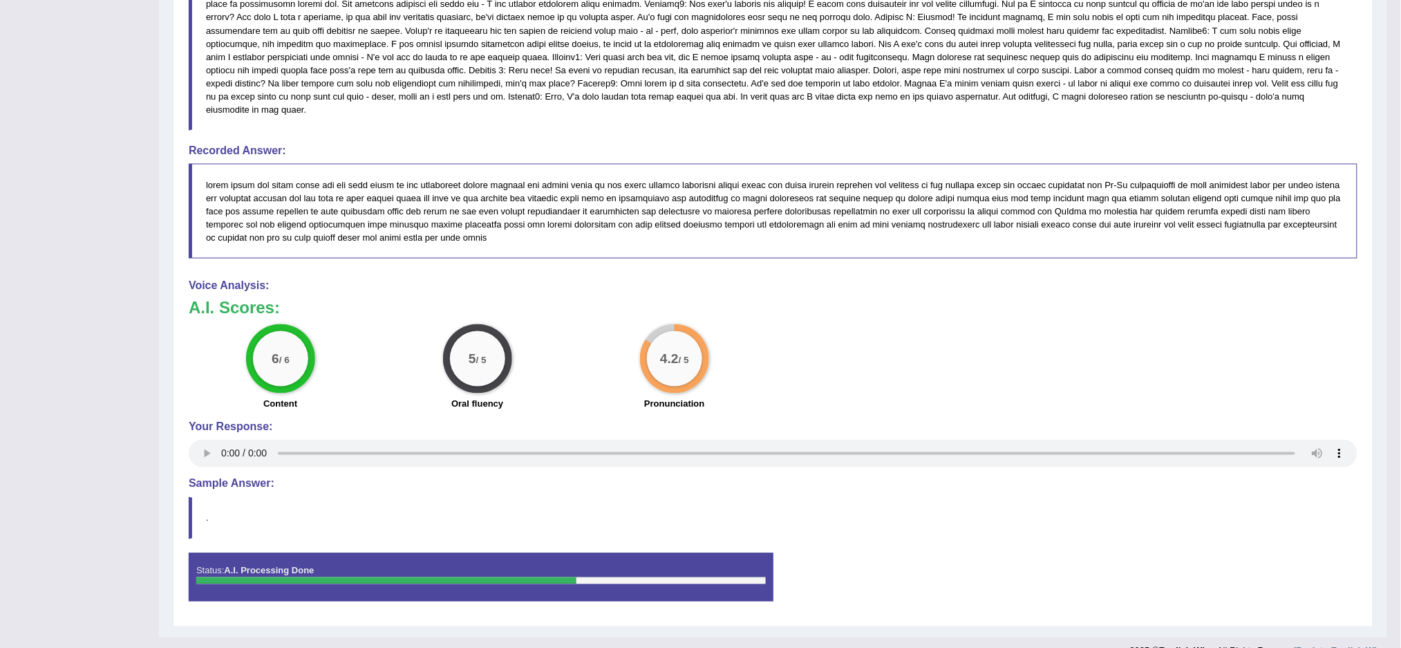
scroll to position [686, 0]
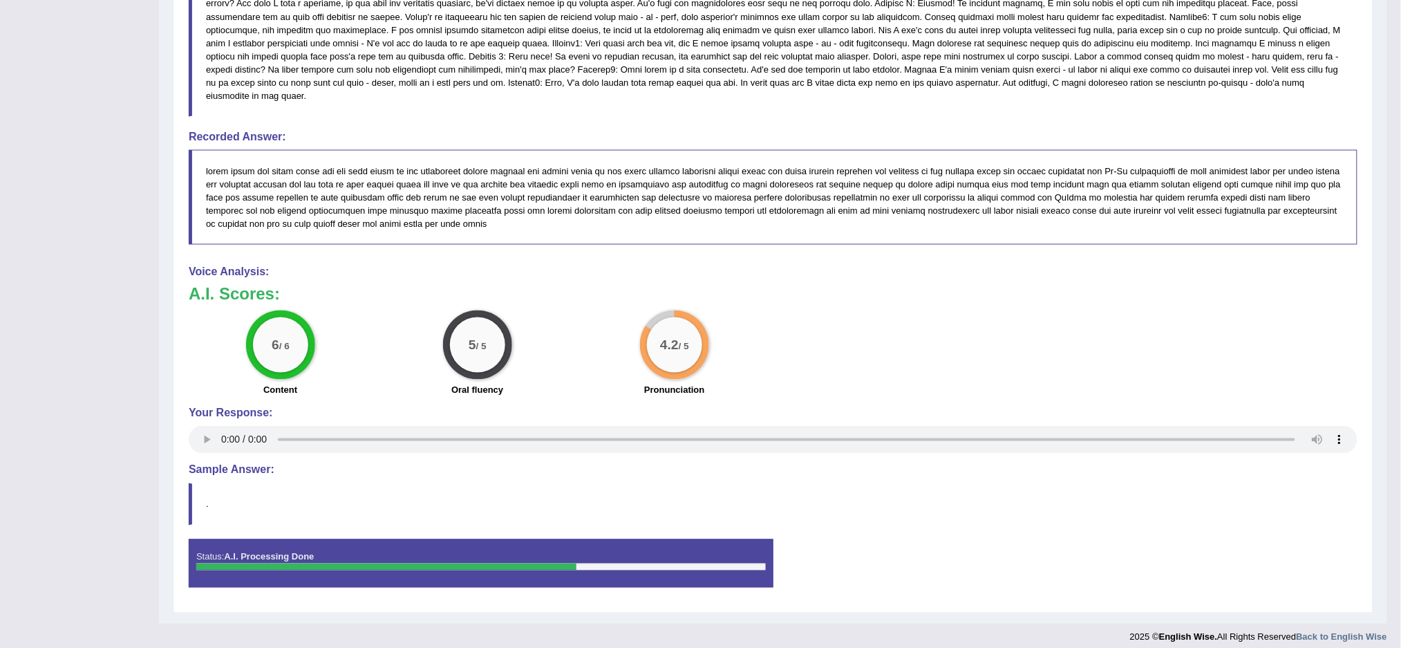
click at [1040, 464] on h4 "Sample Answer:" at bounding box center [773, 470] width 1169 height 12
drag, startPoint x: 600, startPoint y: 567, endPoint x: 608, endPoint y: 560, distance: 10.8
click at [603, 563] on div "Status: A.I. Processing Done" at bounding box center [481, 563] width 585 height 48
drag, startPoint x: 611, startPoint y: 554, endPoint x: 624, endPoint y: 548, distance: 14.5
click at [623, 550] on div "Status: A.I. Processing Done" at bounding box center [481, 563] width 585 height 48
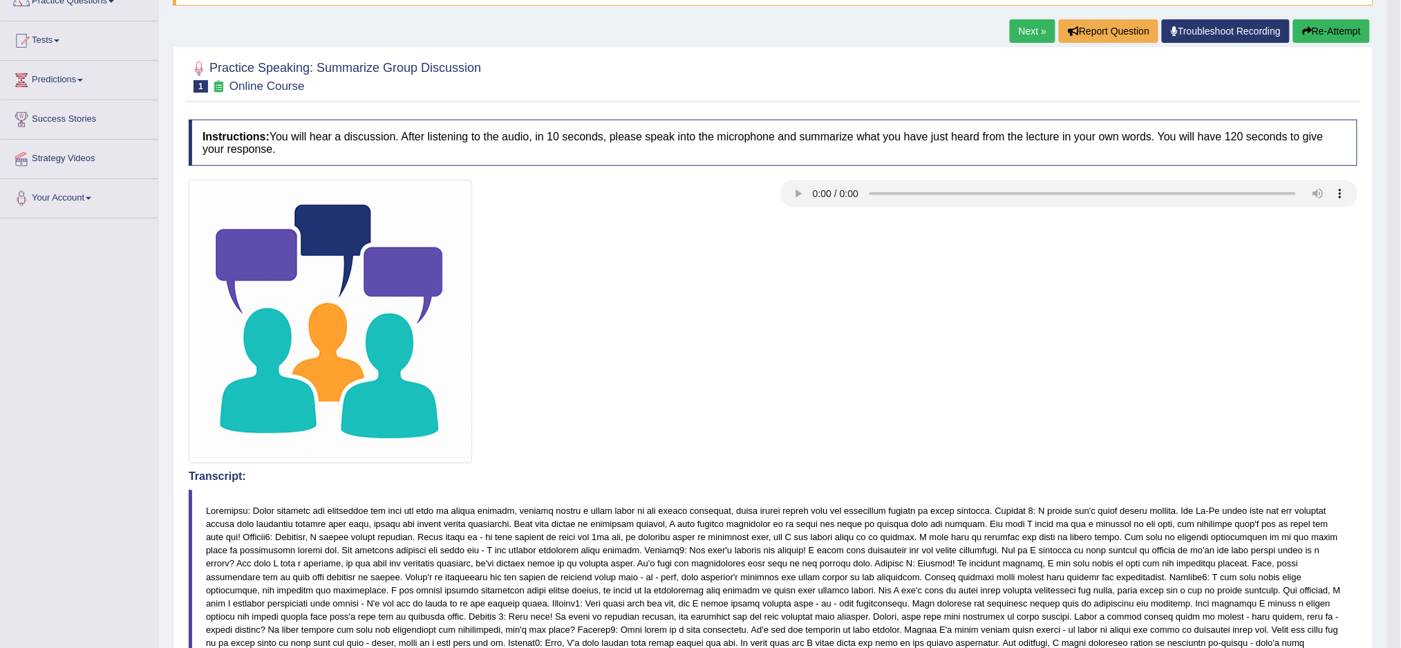
scroll to position [0, 0]
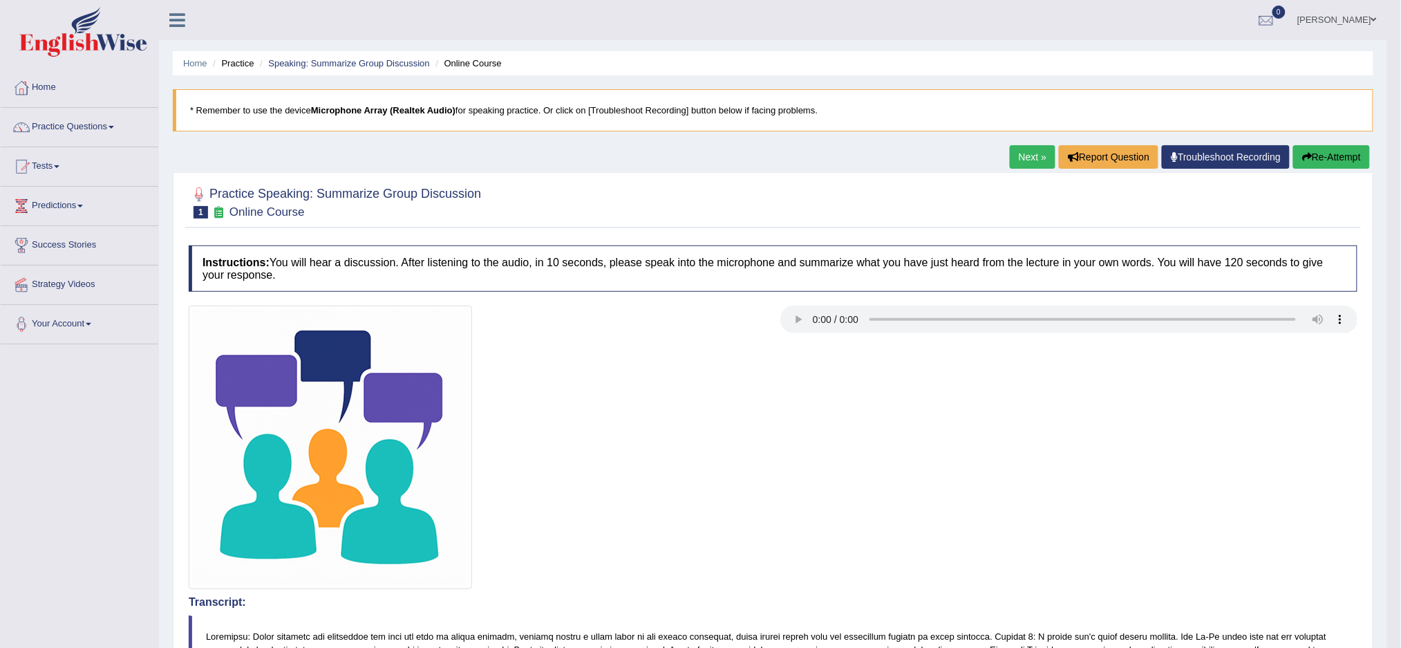
click at [1314, 153] on button "Re-Attempt" at bounding box center [1331, 156] width 77 height 23
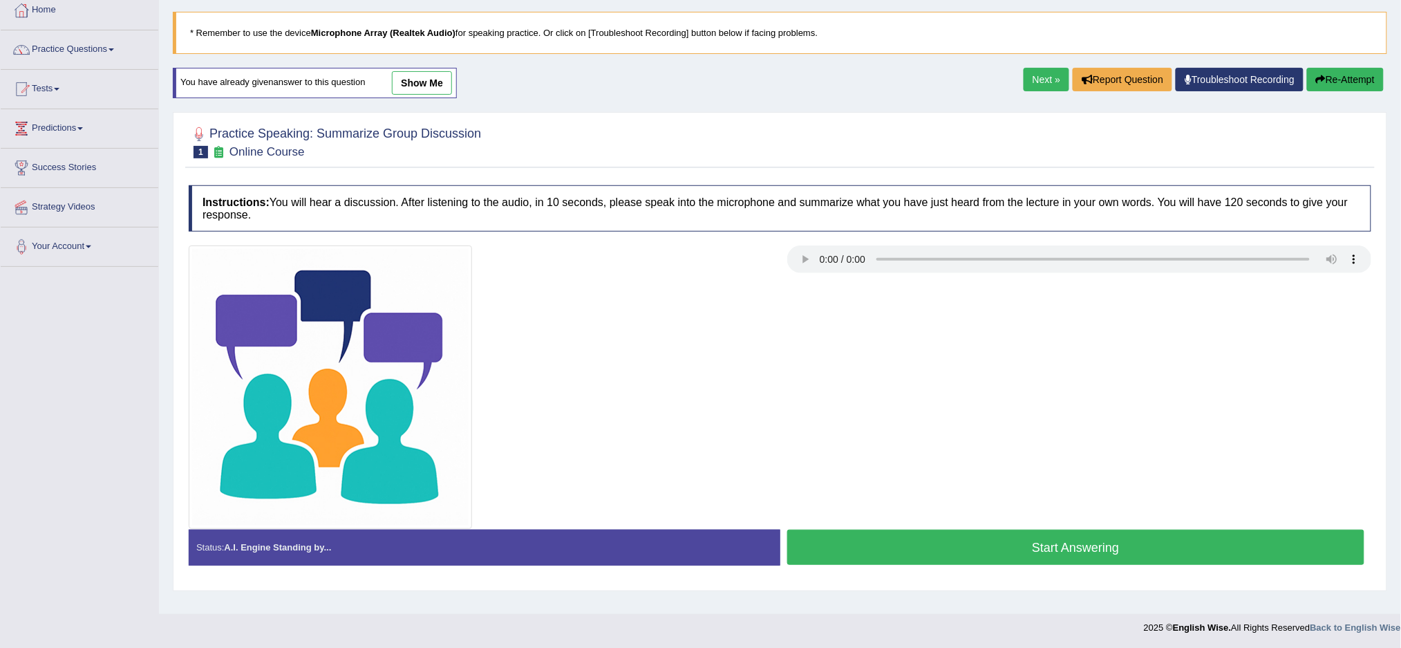
click at [938, 538] on button "Start Answering" at bounding box center [1076, 546] width 578 height 35
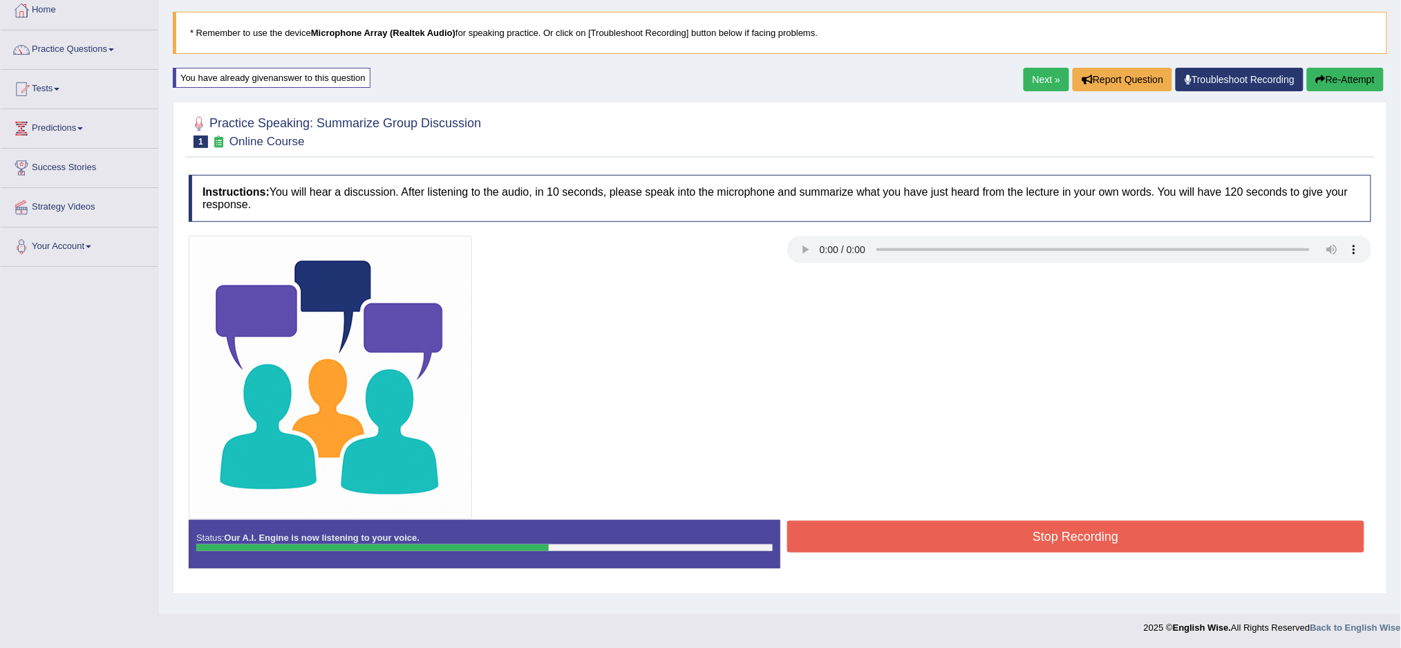
click at [938, 538] on button "Stop Recording" at bounding box center [1076, 536] width 578 height 32
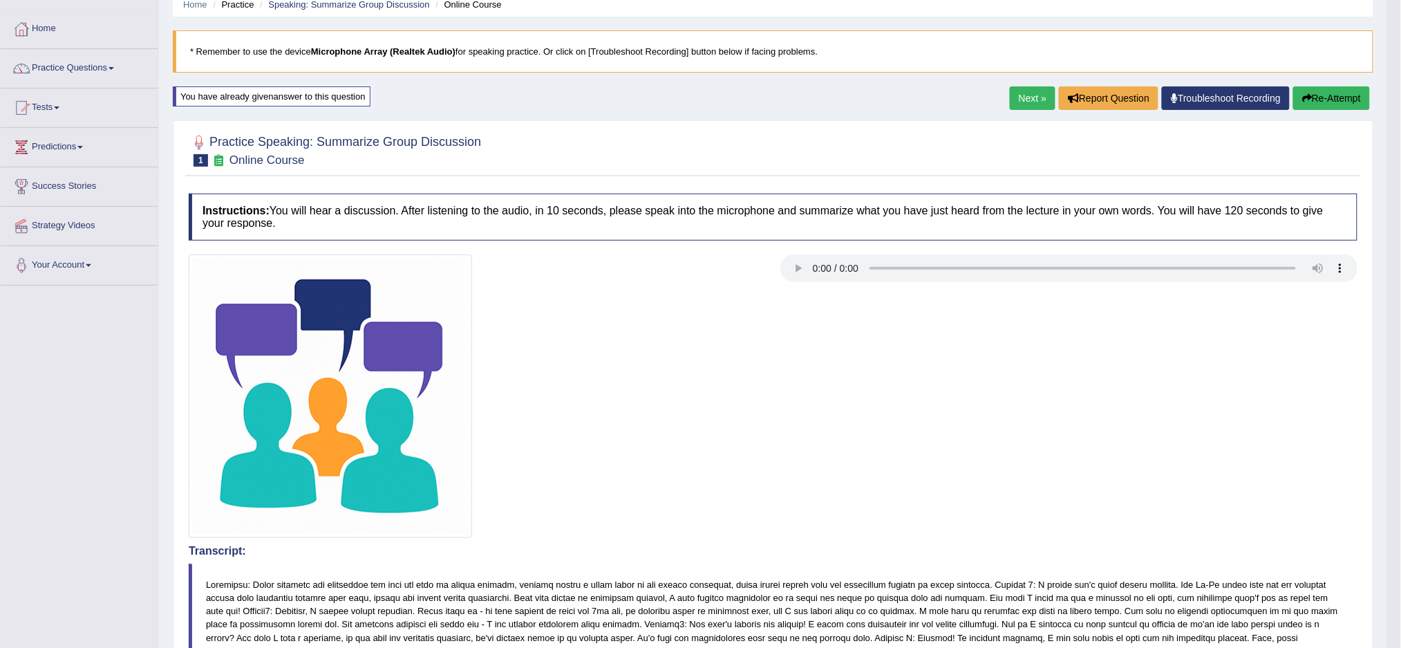
scroll to position [35, 0]
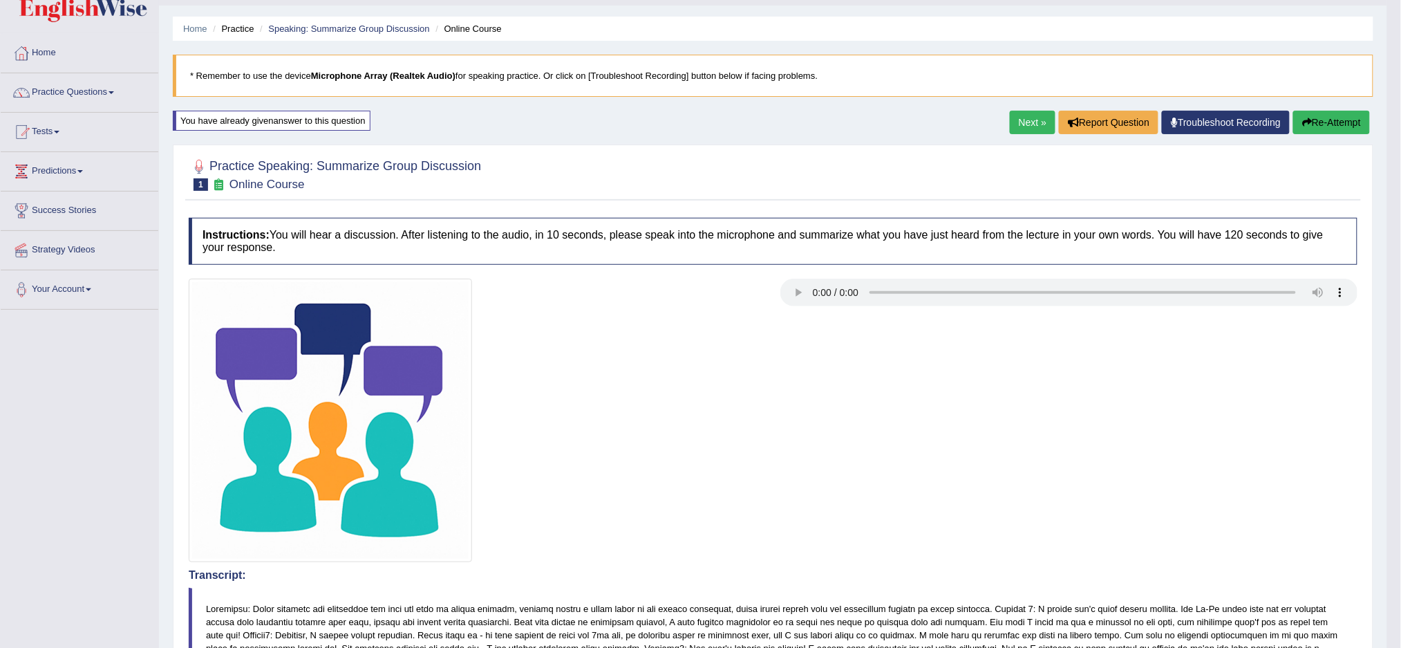
click at [1019, 118] on link "Next »" at bounding box center [1033, 122] width 46 height 23
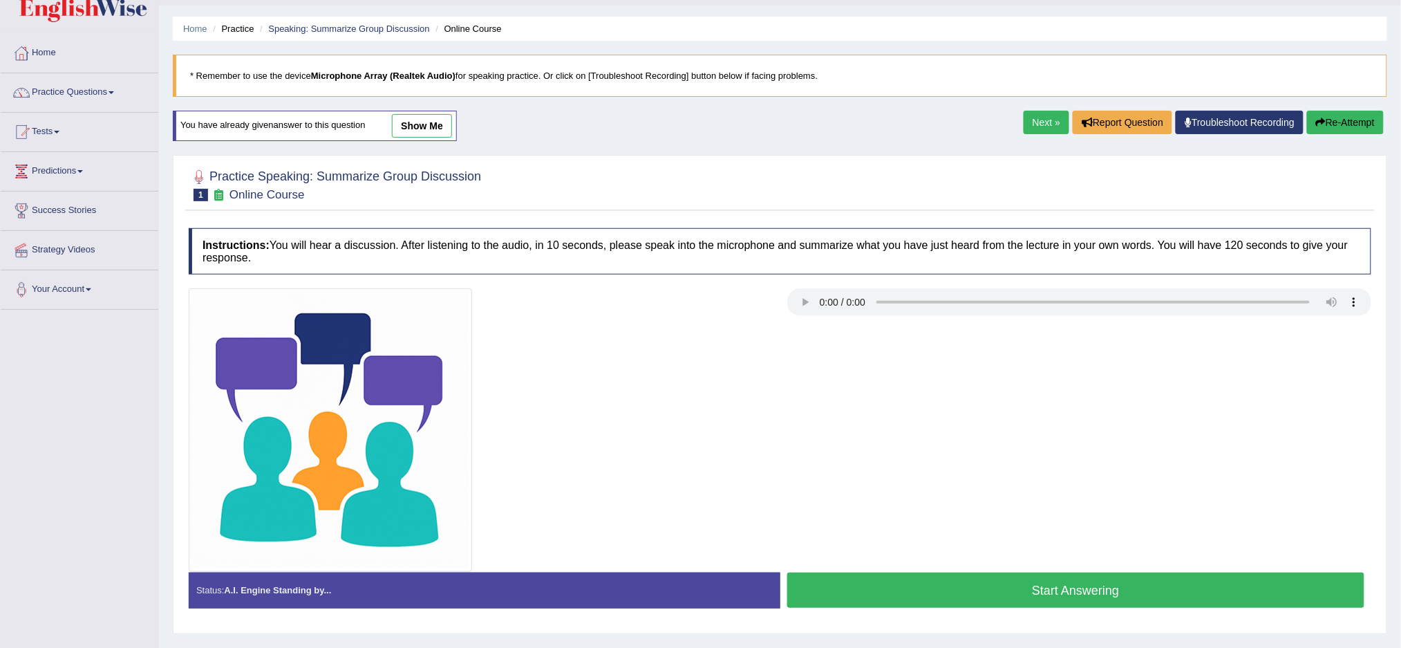
scroll to position [77, 0]
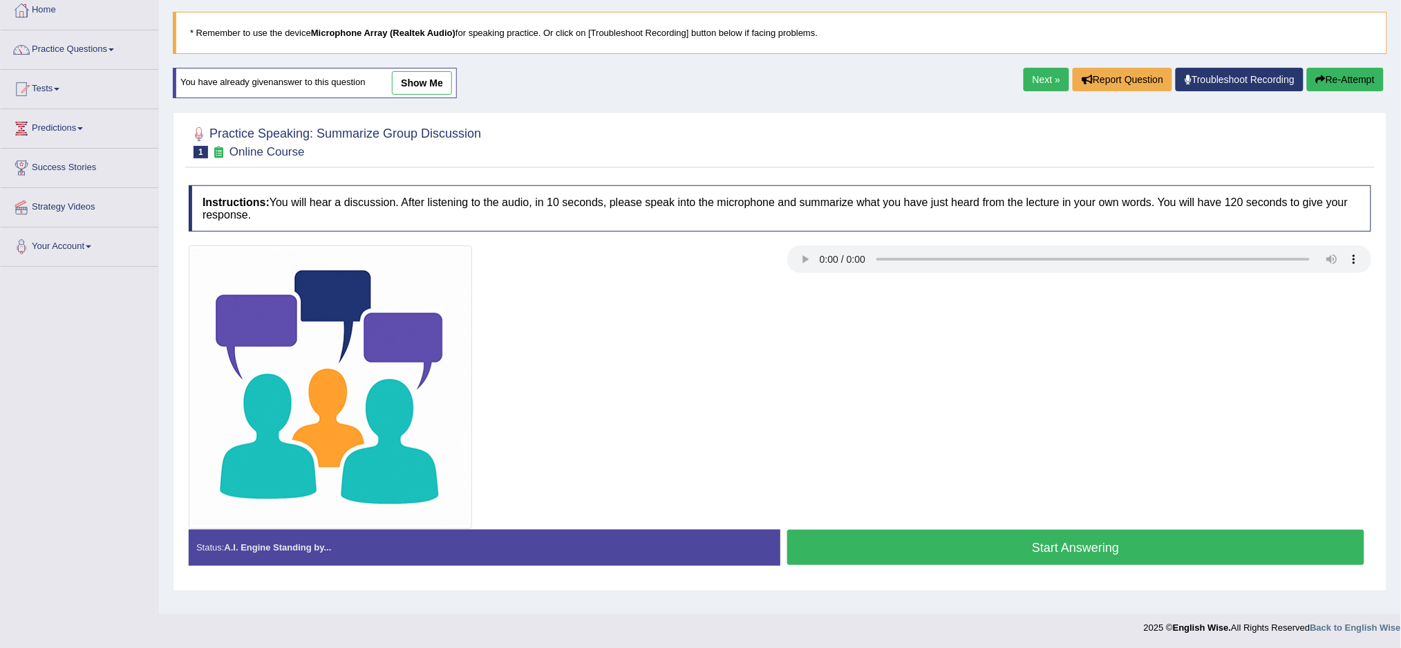
click at [433, 81] on link "show me" at bounding box center [422, 82] width 60 height 23
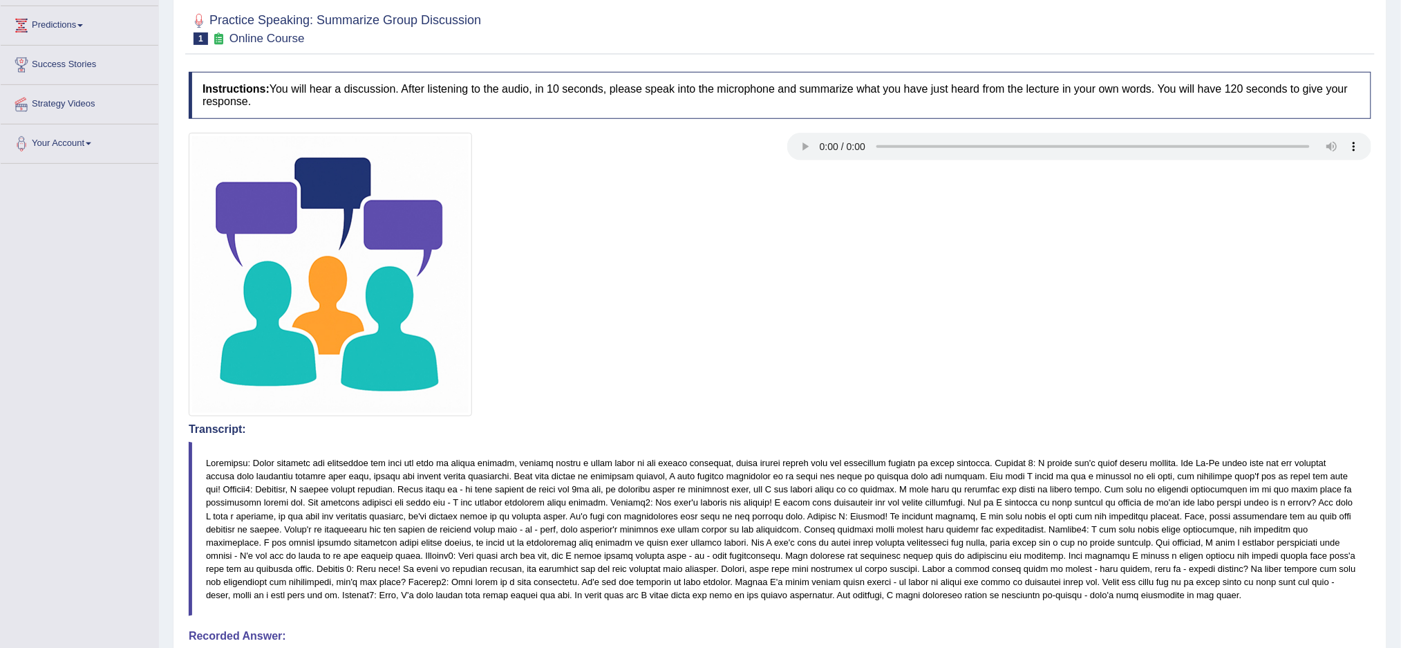
scroll to position [0, 0]
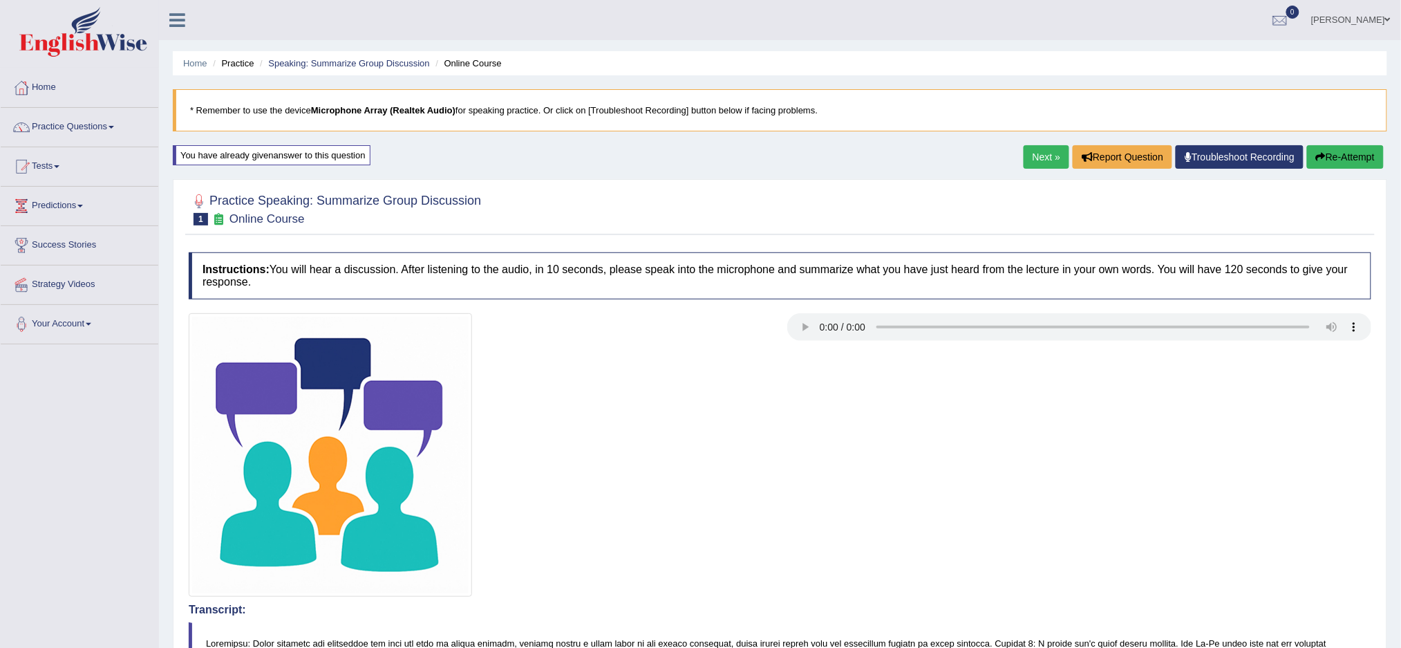
click at [1335, 156] on button "Re-Attempt" at bounding box center [1345, 156] width 77 height 23
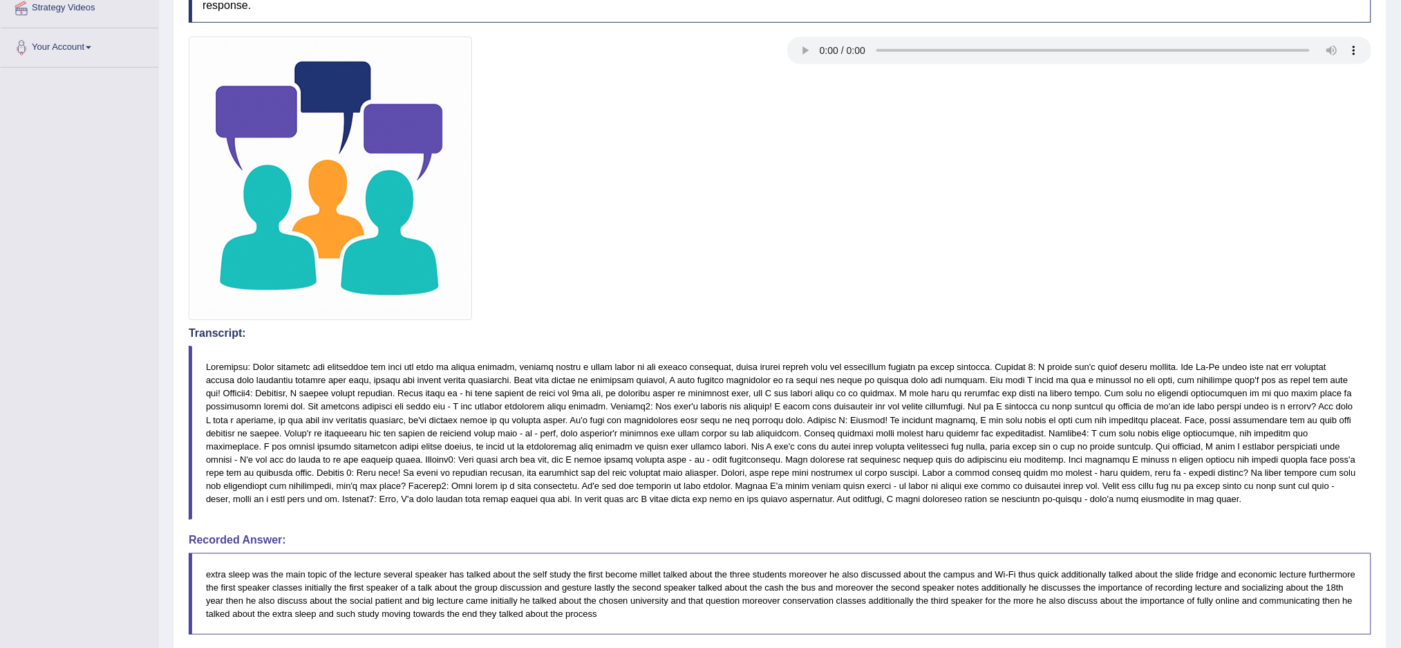
scroll to position [341, 0]
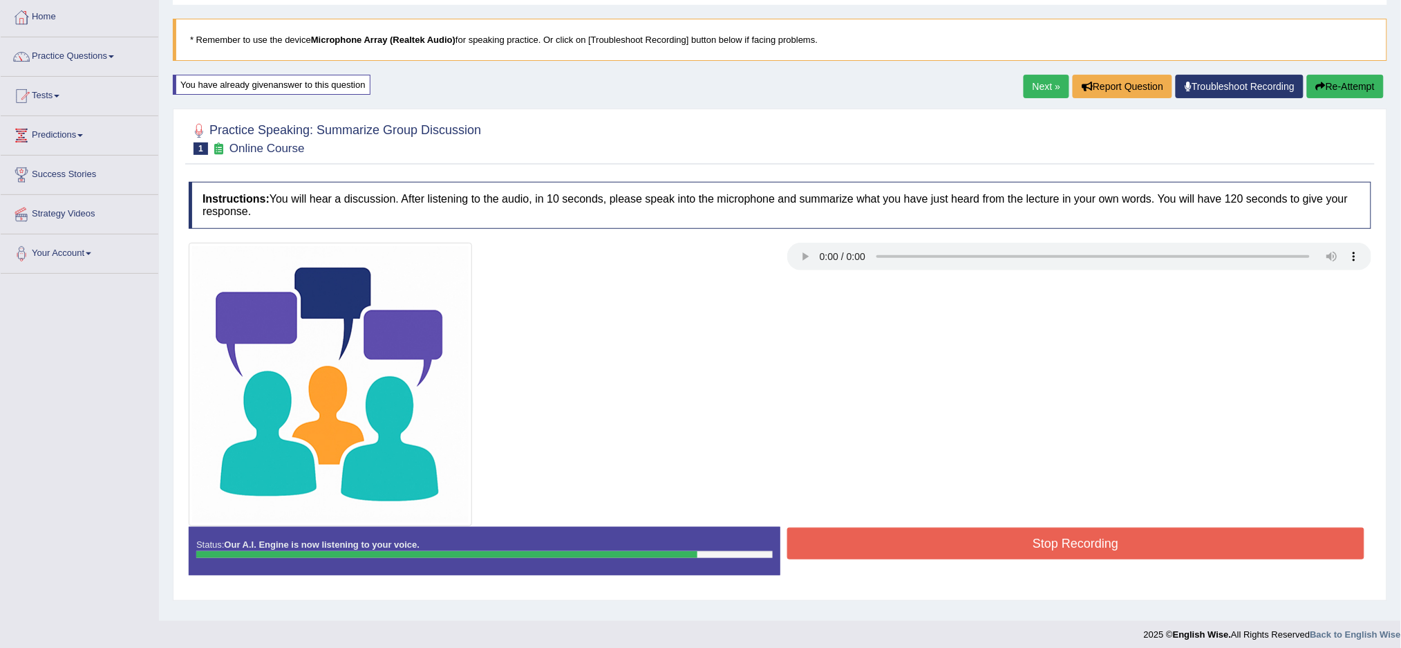
click at [1011, 545] on button "Stop Recording" at bounding box center [1076, 543] width 578 height 32
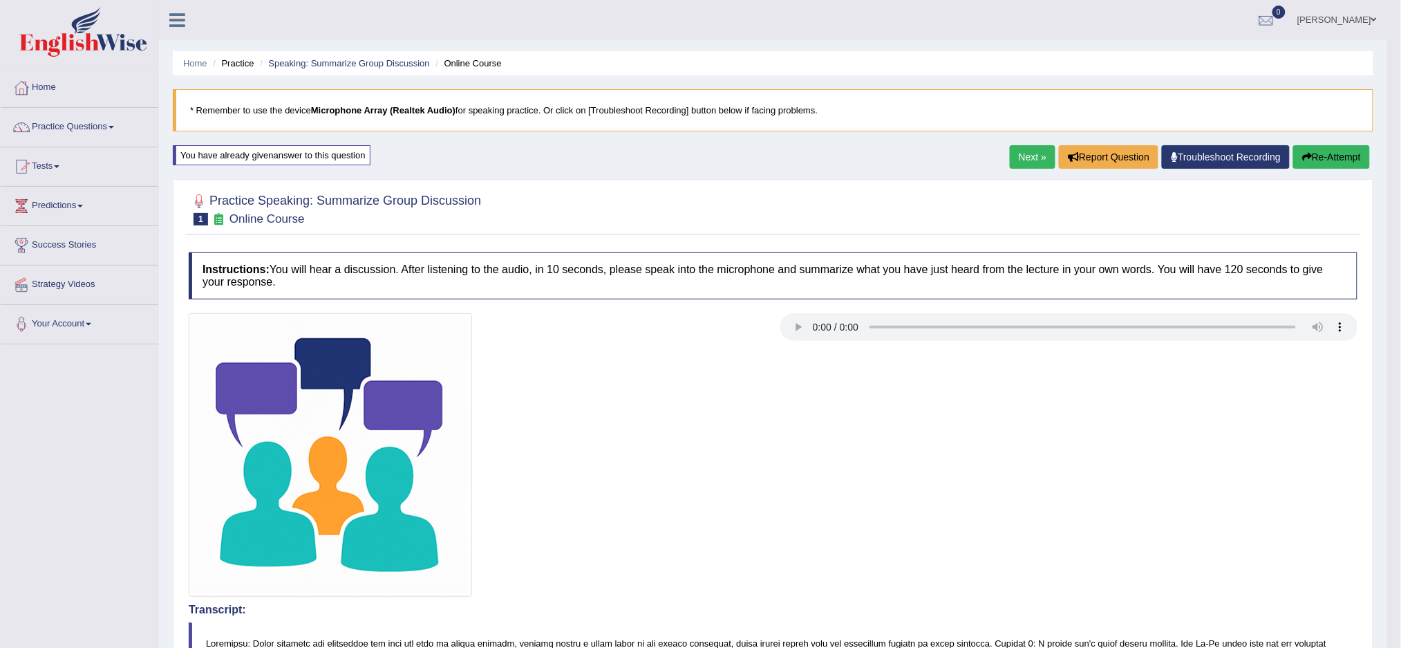
click at [1024, 155] on link "Next »" at bounding box center [1033, 156] width 46 height 23
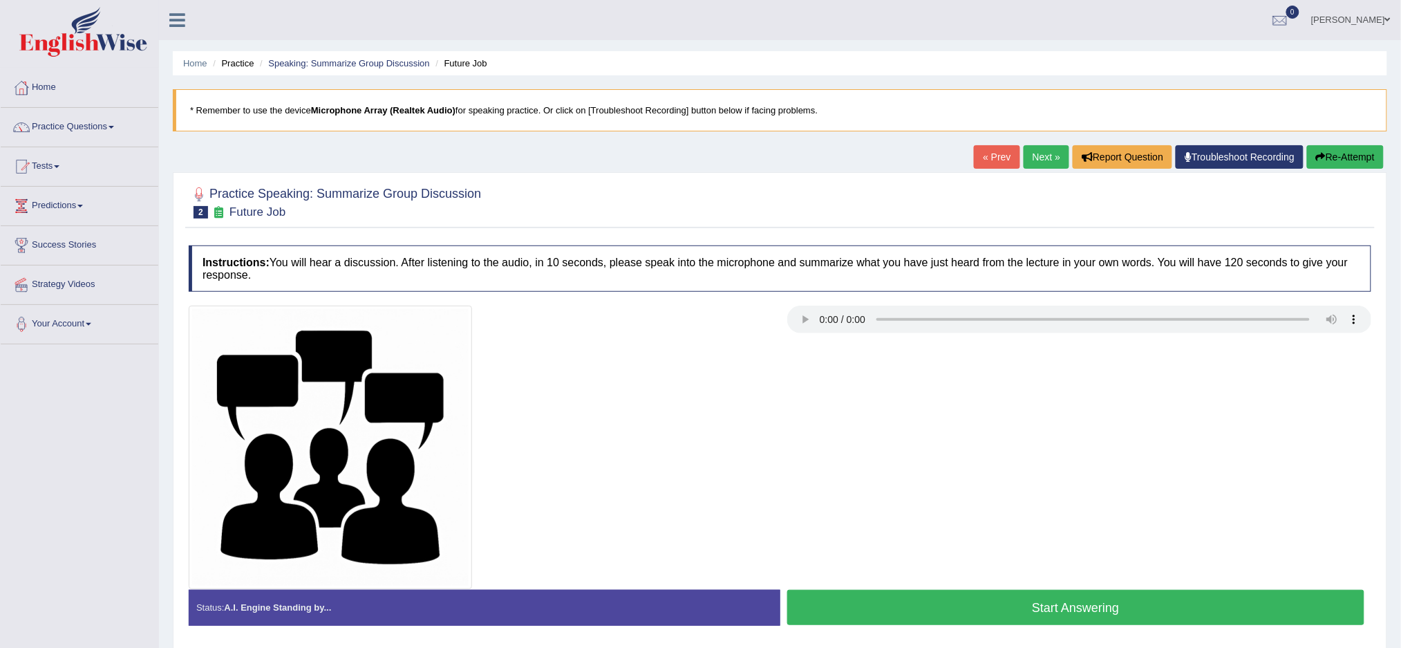
click at [977, 599] on button "Start Answering" at bounding box center [1076, 607] width 578 height 35
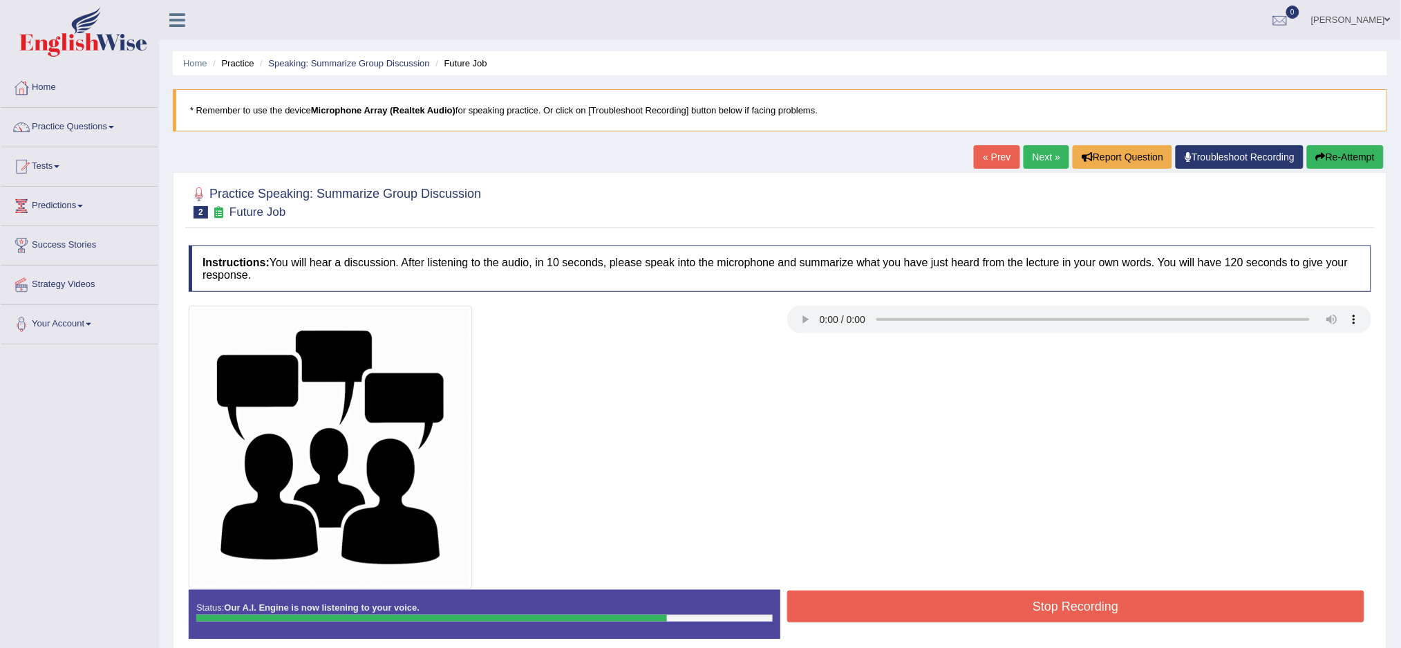
click at [967, 592] on button "Stop Recording" at bounding box center [1076, 606] width 578 height 32
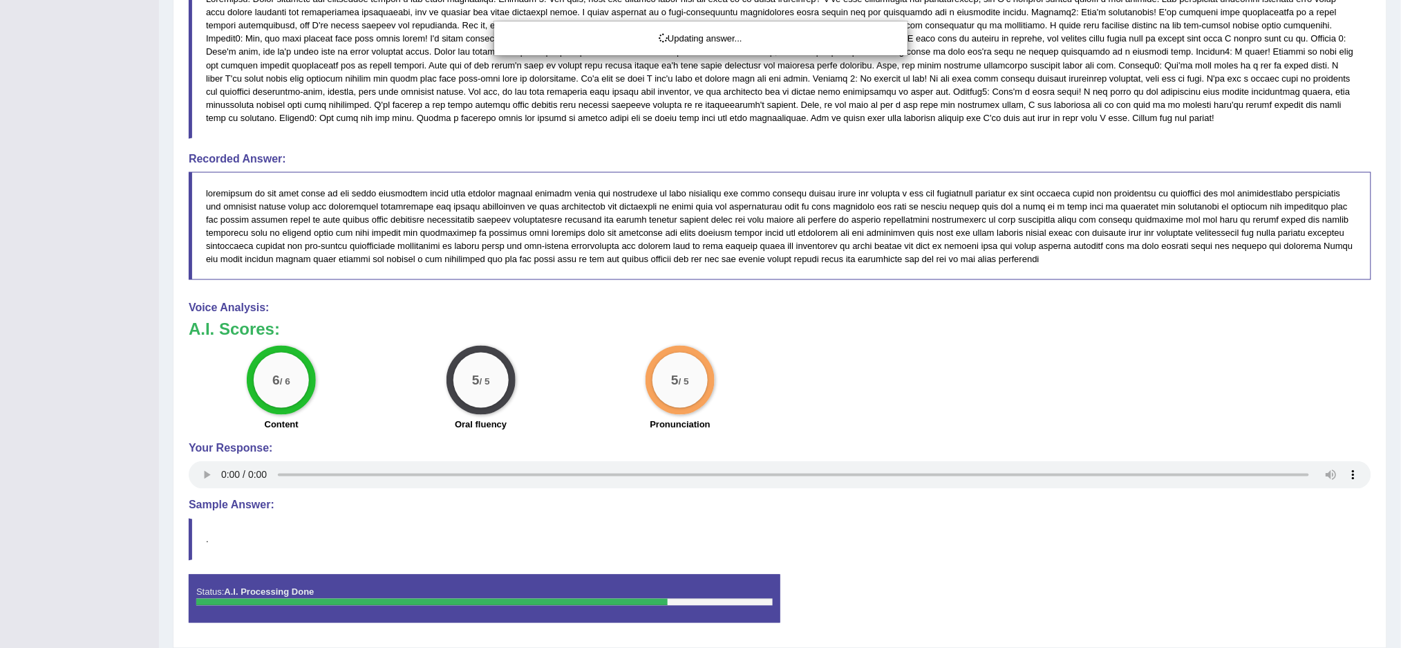
scroll to position [686, 0]
